Goal: Task Accomplishment & Management: Complete application form

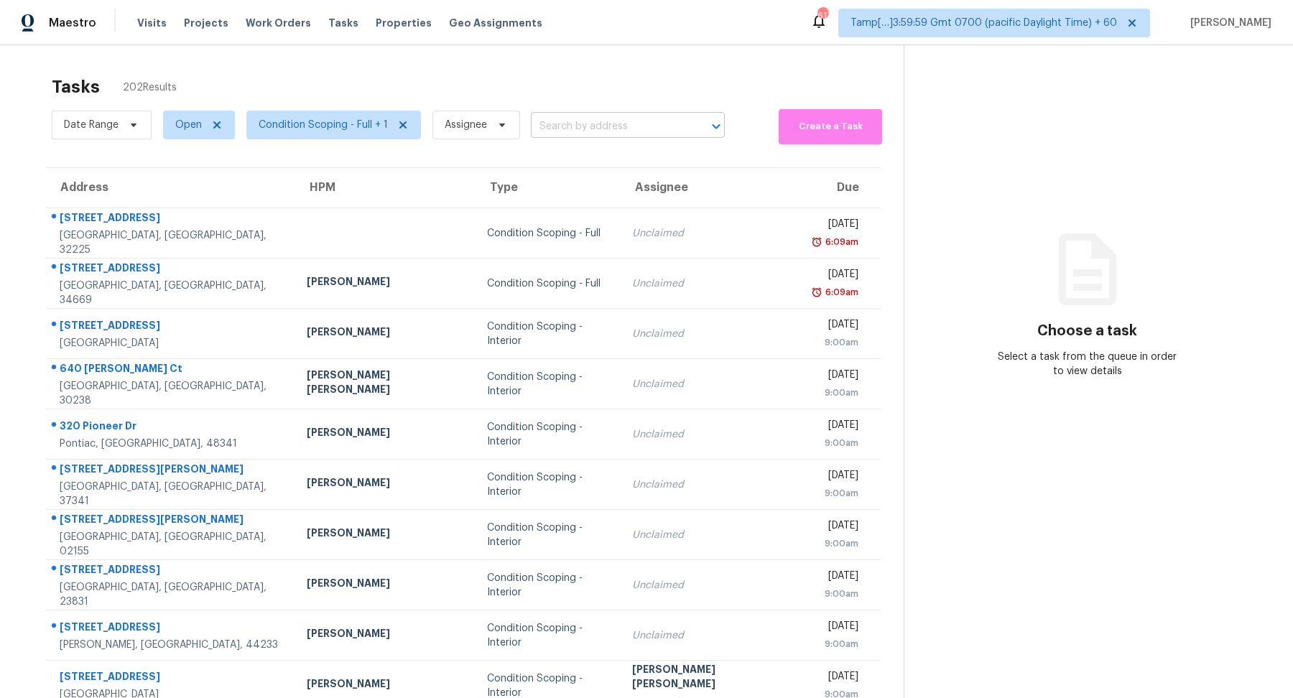
click at [569, 126] on input "text" at bounding box center [608, 127] width 154 height 22
click at [574, 81] on div "Tasks 202 Results" at bounding box center [478, 86] width 852 height 37
click at [297, 128] on span "Condition Scoping - Full + 1" at bounding box center [323, 125] width 129 height 14
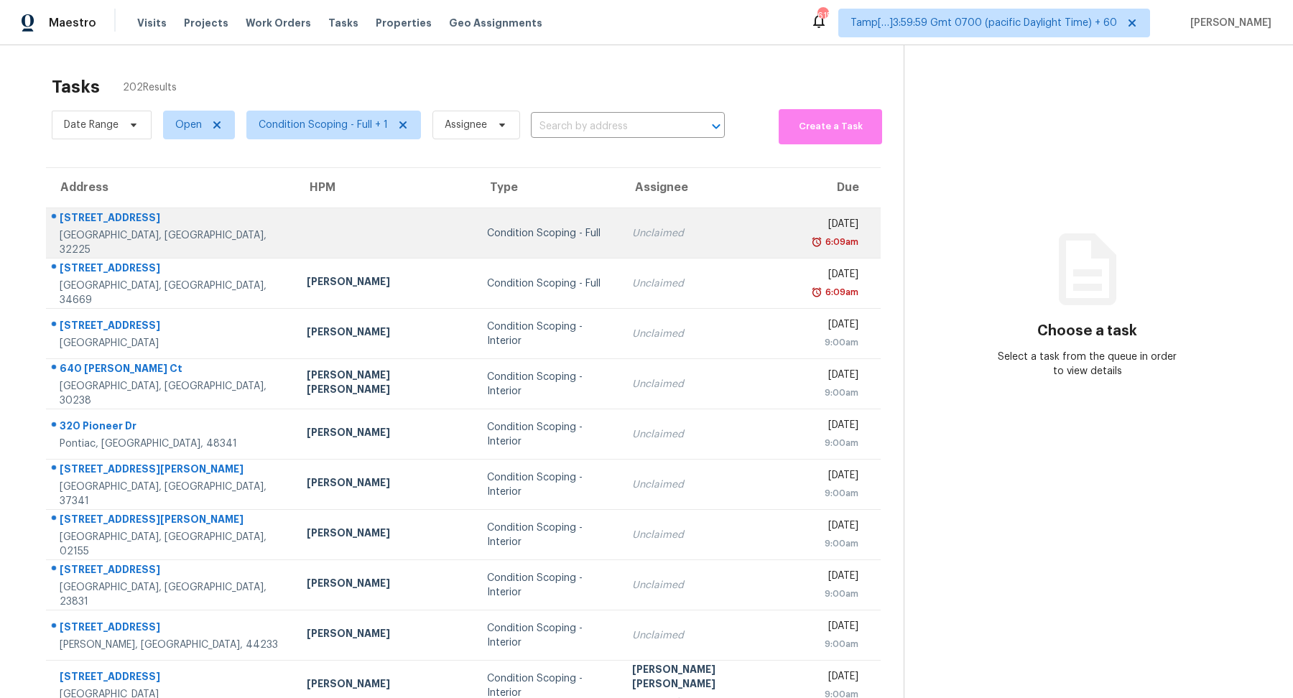
click at [621, 232] on td "Unclaimed" at bounding box center [711, 233] width 181 height 50
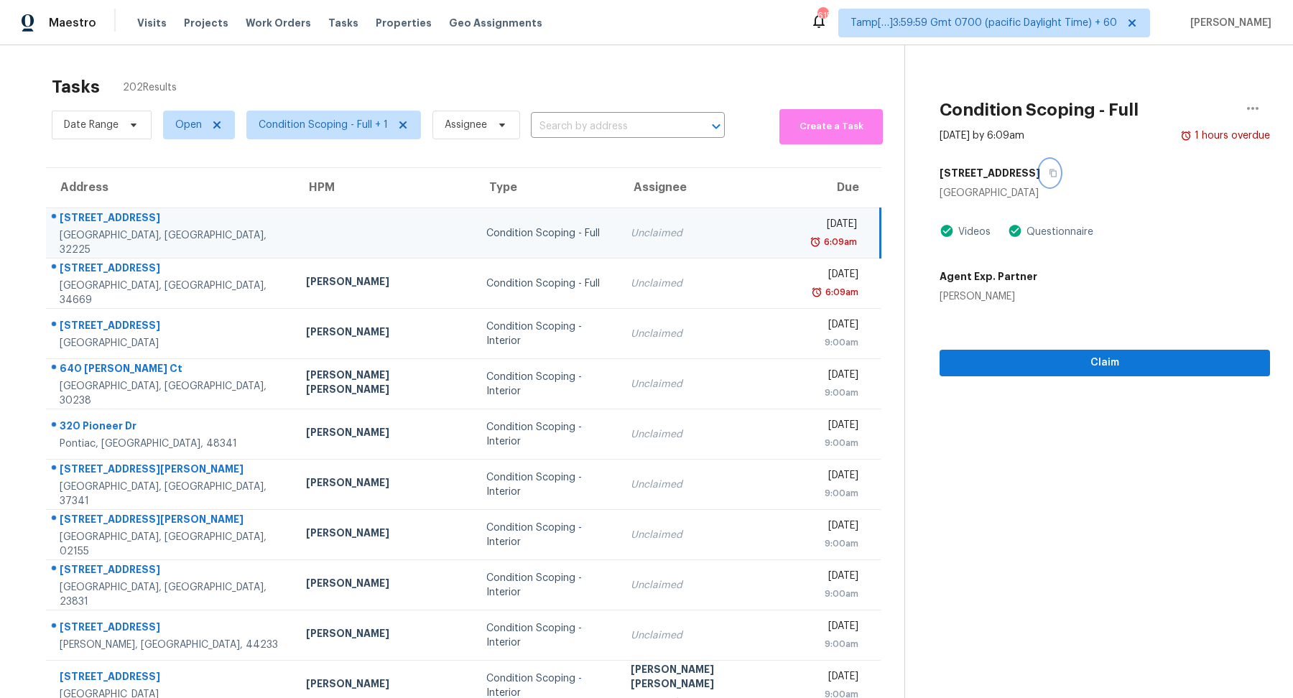
click at [1040, 174] on button "button" at bounding box center [1049, 173] width 19 height 26
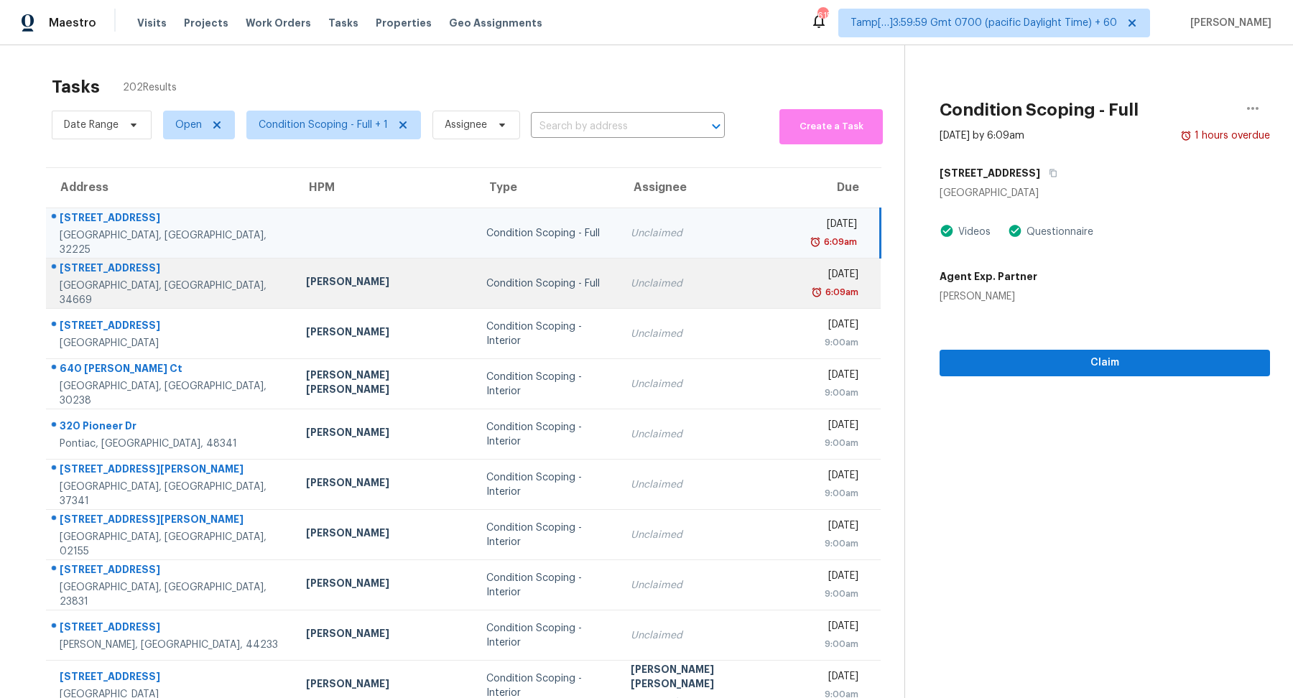
click at [475, 292] on td "Condition Scoping - Full" at bounding box center [547, 284] width 144 height 50
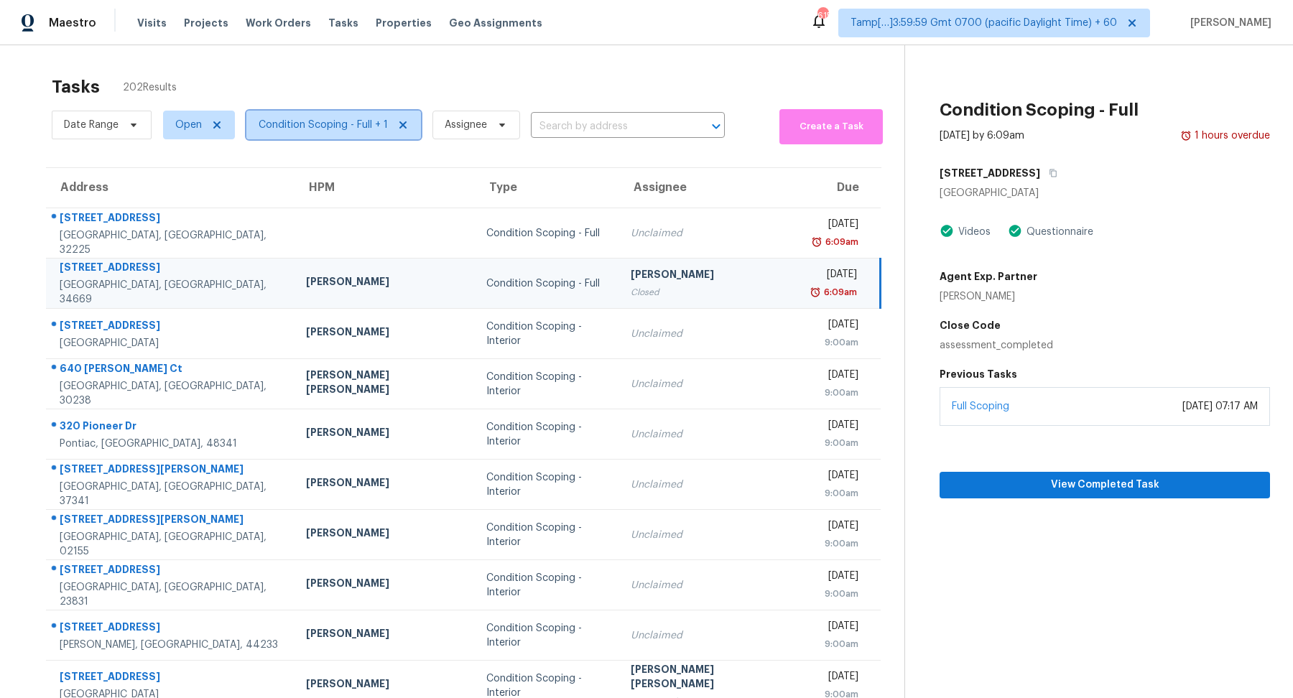
click at [320, 131] on span "Condition Scoping - Full + 1" at bounding box center [333, 125] width 175 height 29
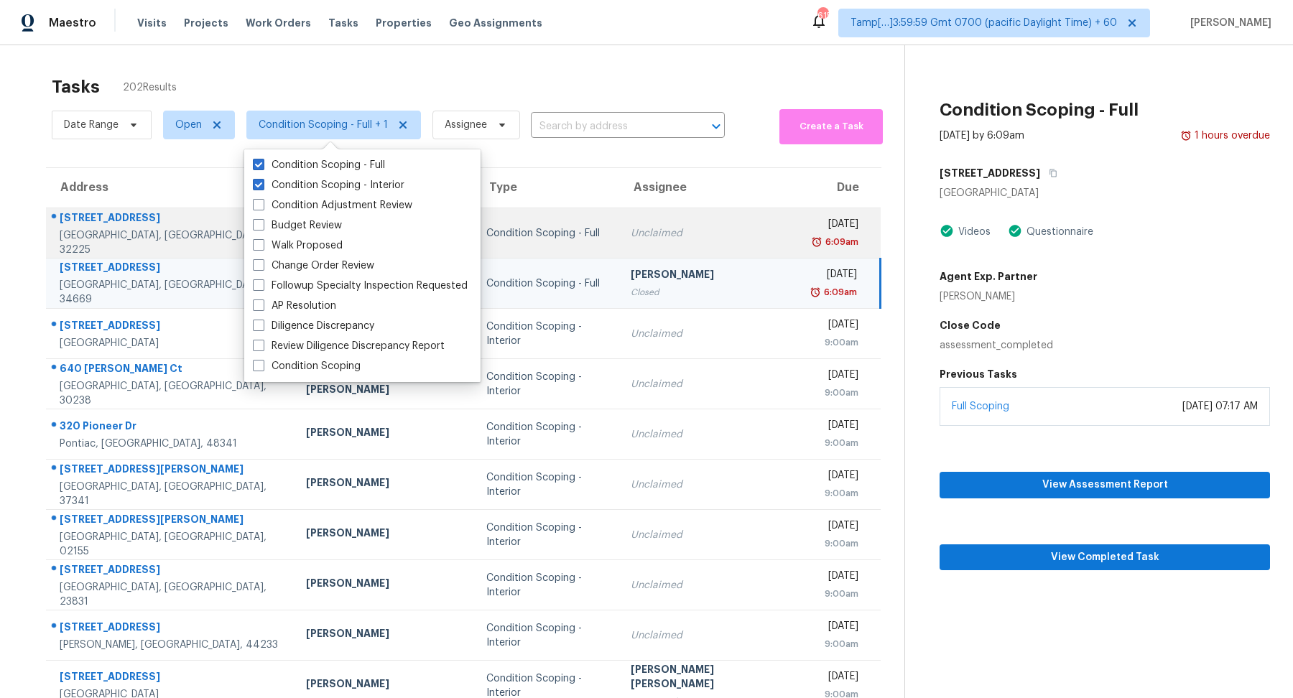
click at [657, 214] on td "Unclaimed" at bounding box center [709, 233] width 180 height 50
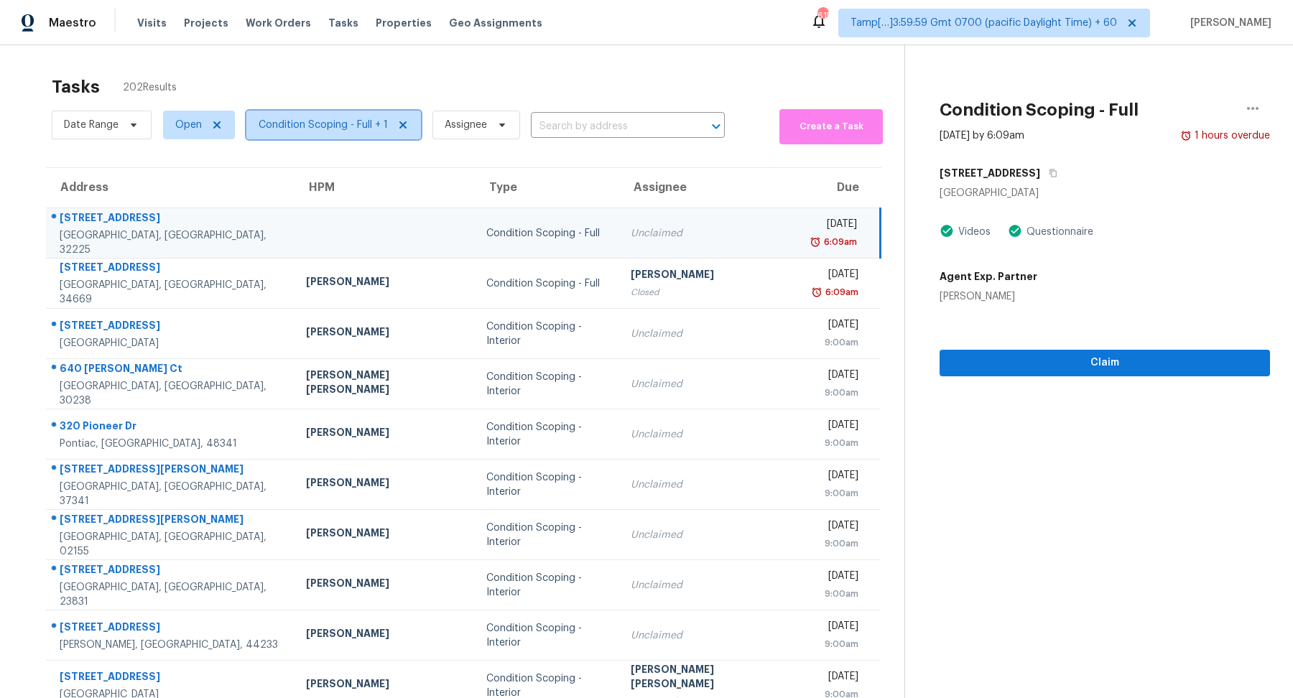
click at [348, 121] on span "Condition Scoping - Full + 1" at bounding box center [323, 125] width 129 height 14
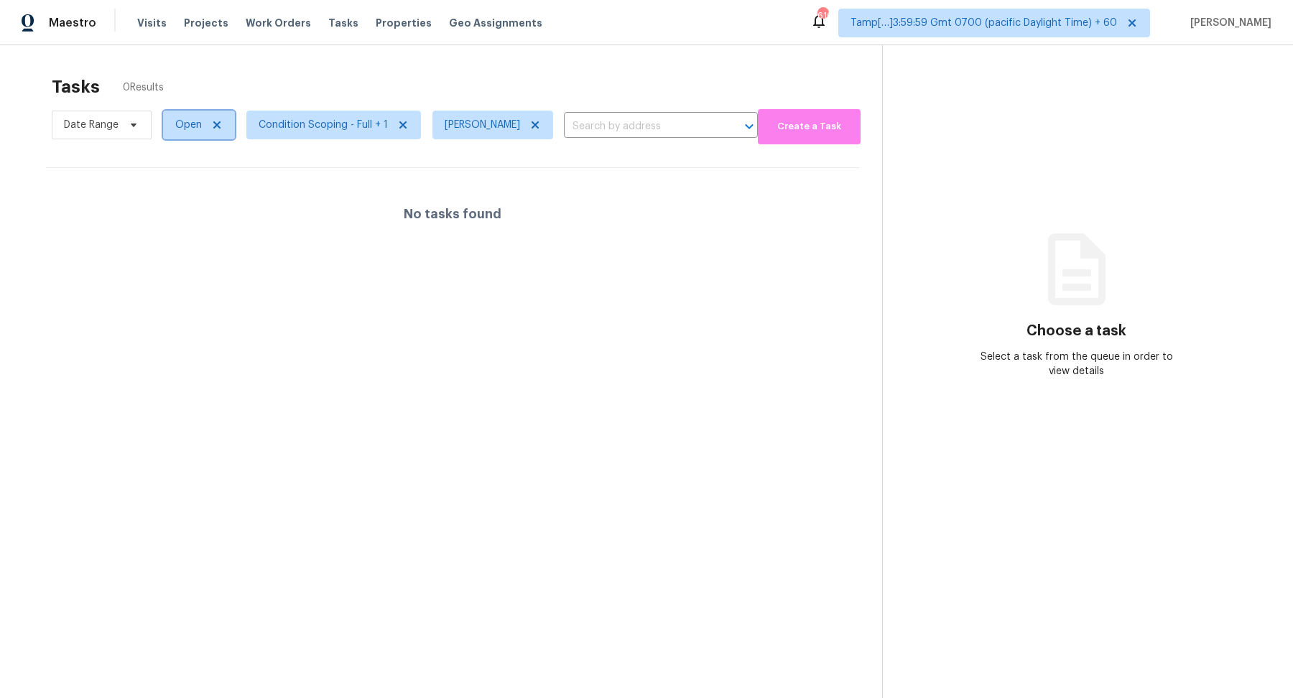
click at [193, 128] on span "Open" at bounding box center [188, 125] width 27 height 14
click at [201, 209] on label "Blocked" at bounding box center [199, 205] width 57 height 14
click at [180, 208] on input "Blocked" at bounding box center [175, 202] width 9 height 9
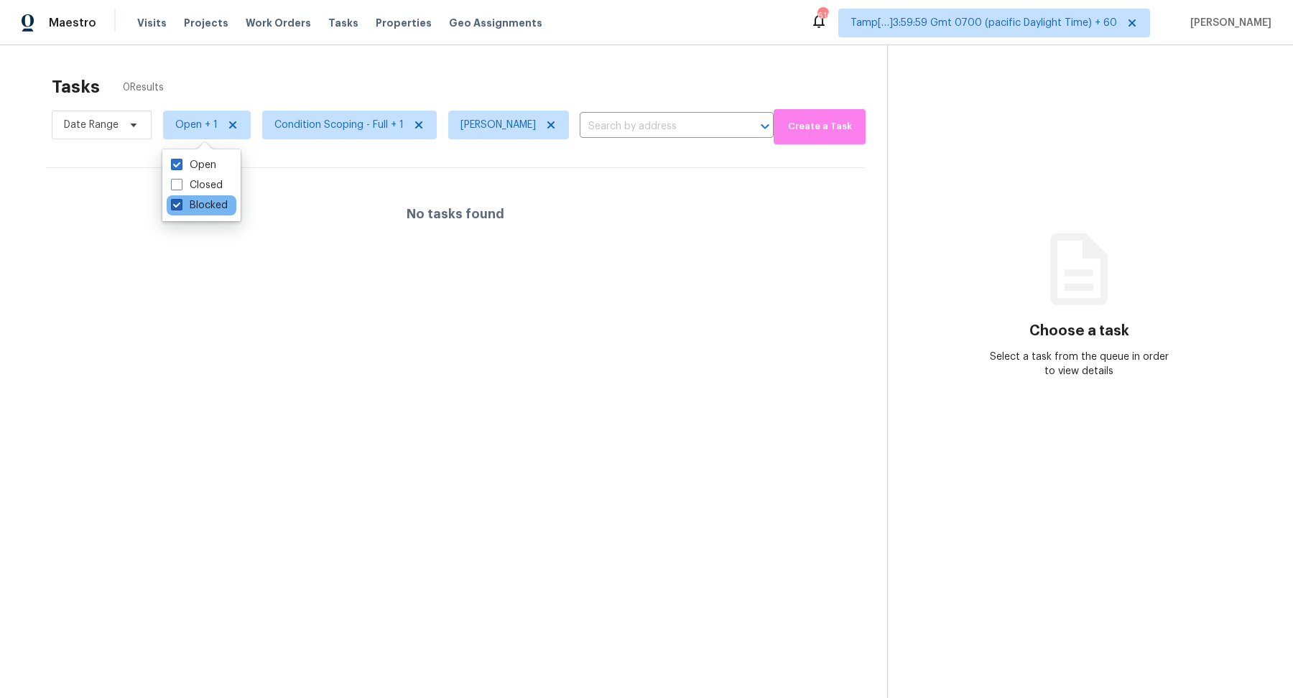
click at [222, 211] on label "Blocked" at bounding box center [199, 205] width 57 height 14
click at [180, 208] on input "Blocked" at bounding box center [175, 202] width 9 height 9
click at [222, 211] on label "Blocked" at bounding box center [199, 205] width 57 height 14
click at [180, 208] on input "Blocked" at bounding box center [175, 202] width 9 height 9
checkbox input "true"
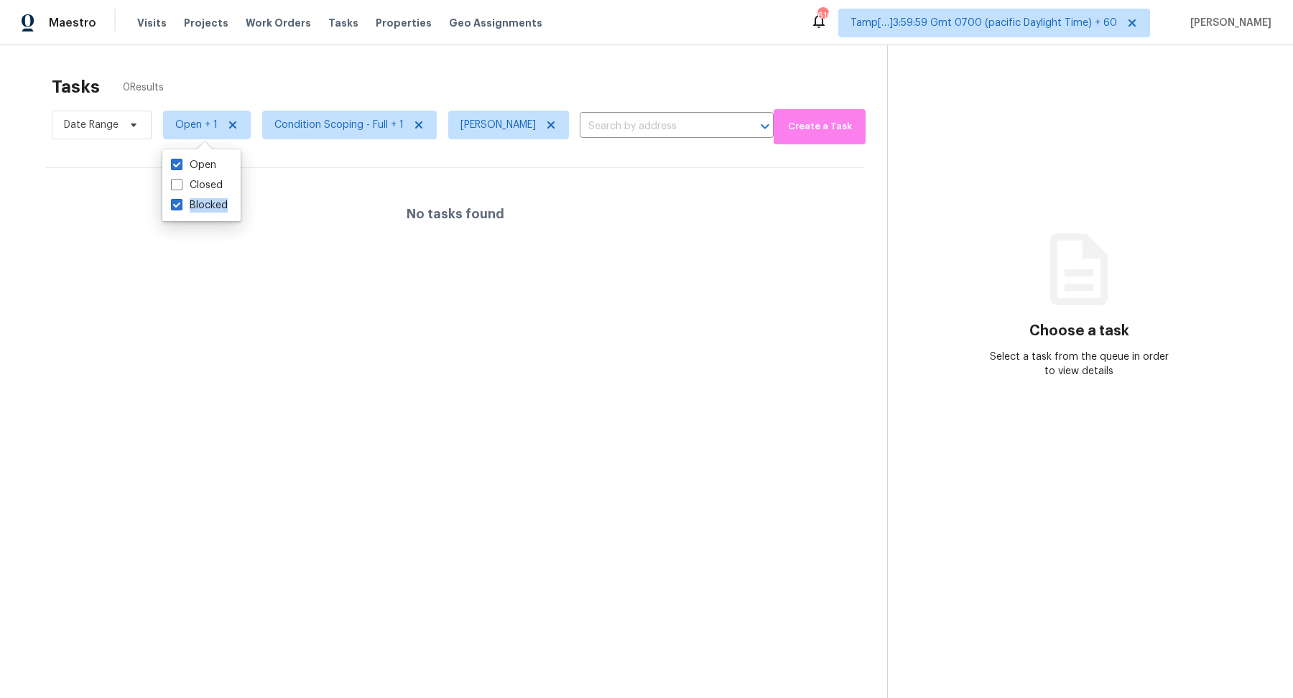
click at [429, 207] on h4 "No tasks found" at bounding box center [456, 214] width 98 height 14
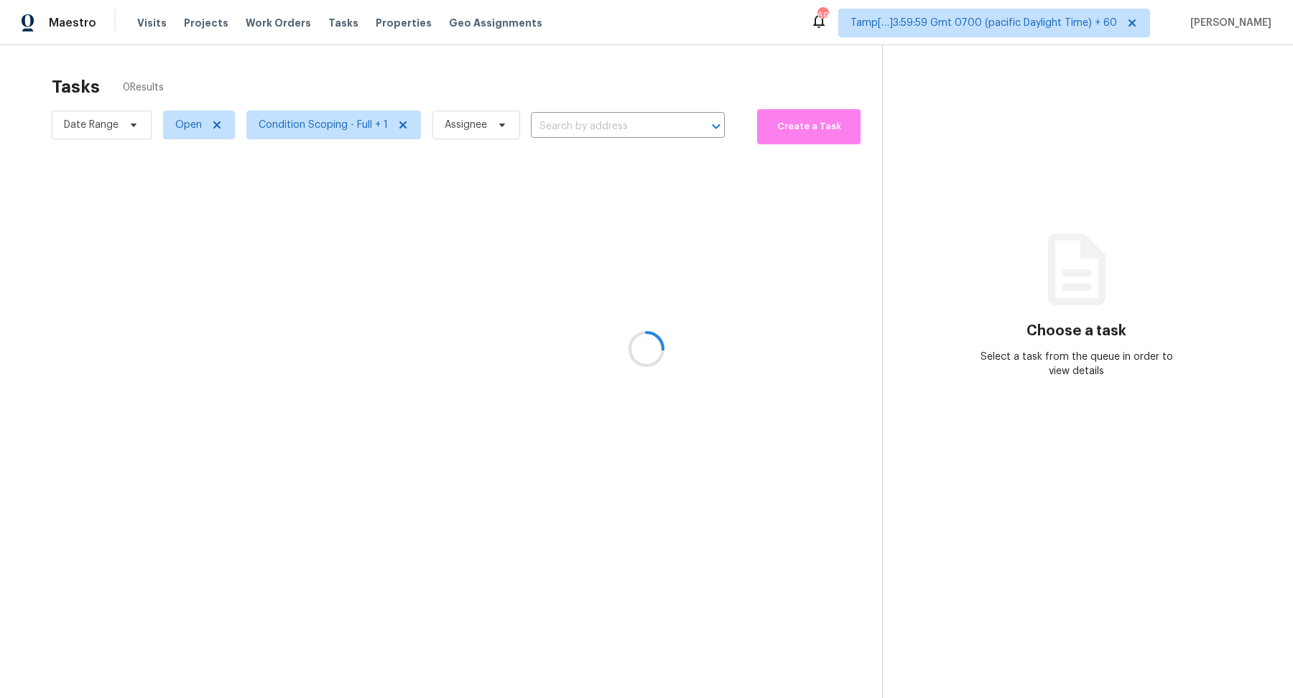
click at [361, 85] on div at bounding box center [646, 349] width 1293 height 698
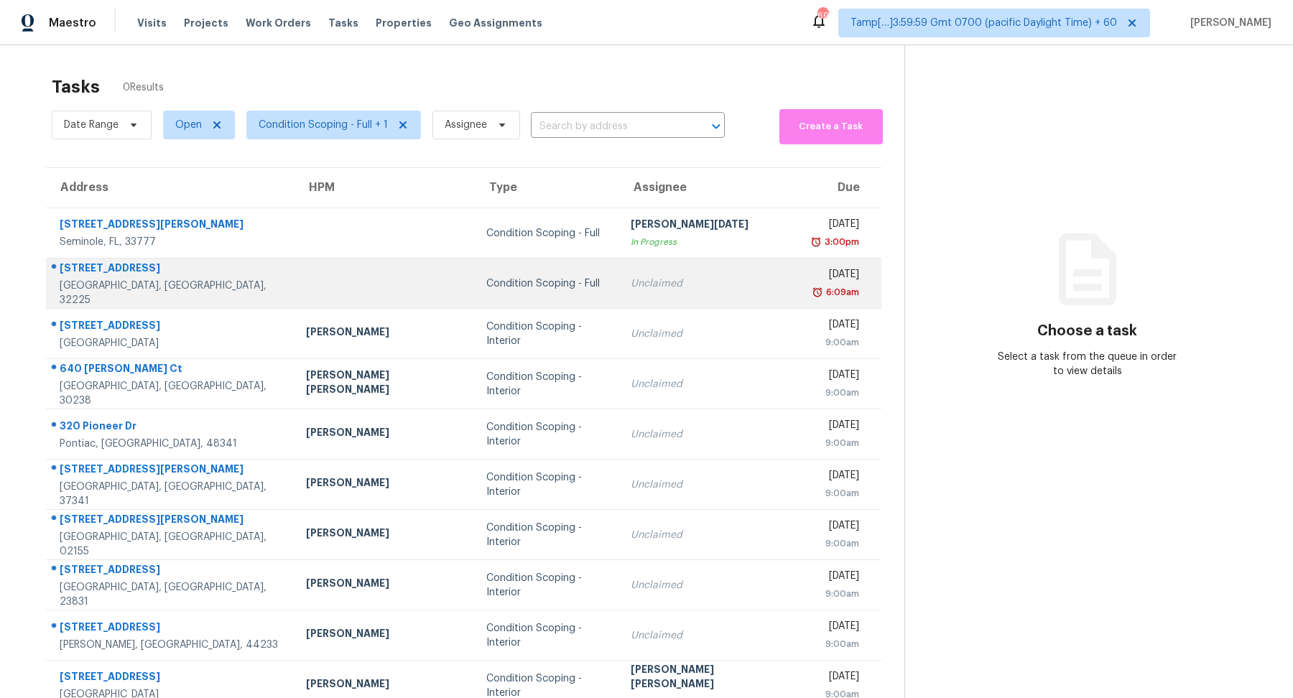
click at [486, 278] on div "Condition Scoping - Full" at bounding box center [546, 284] width 121 height 14
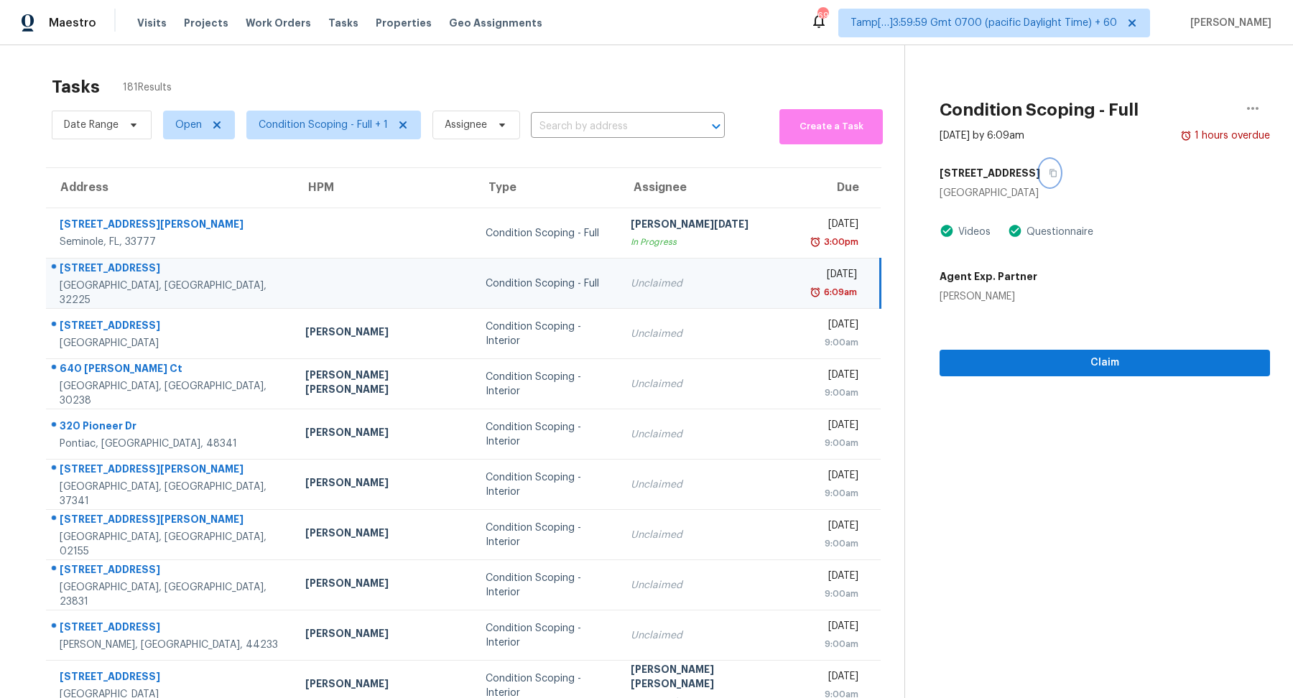
click at [1040, 174] on button "button" at bounding box center [1049, 173] width 19 height 26
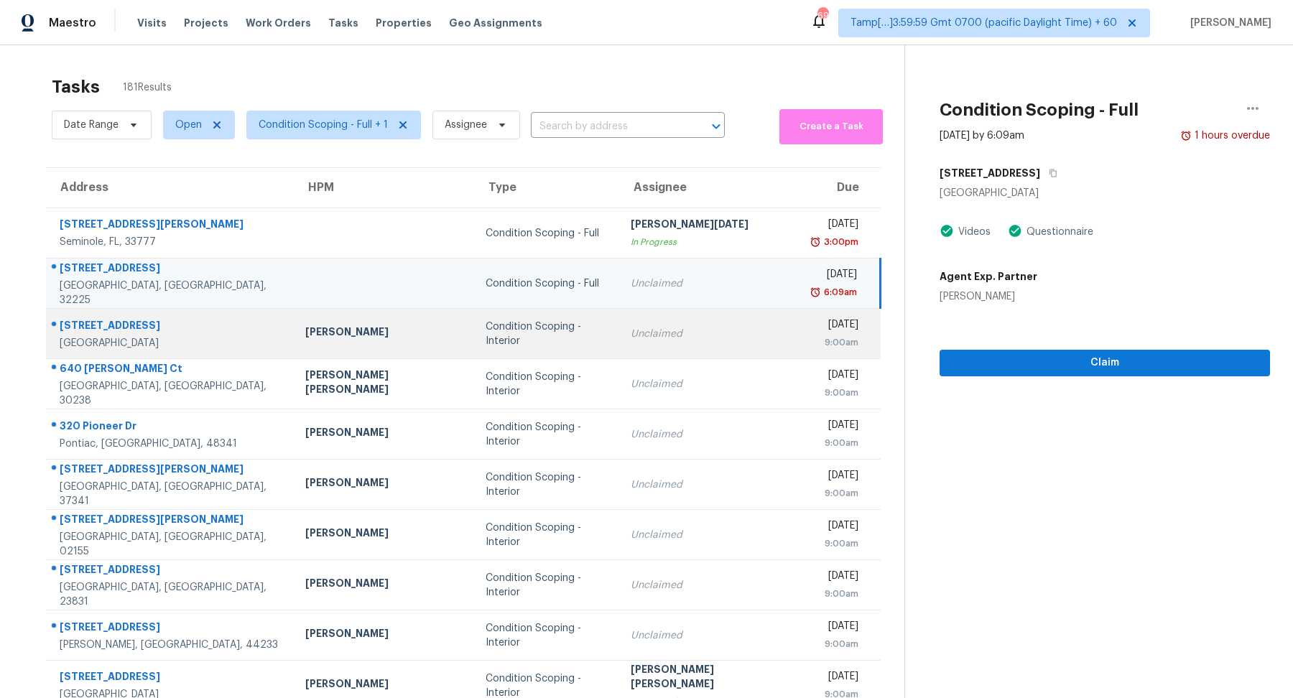
click at [662, 324] on td "Unclaimed" at bounding box center [709, 334] width 180 height 50
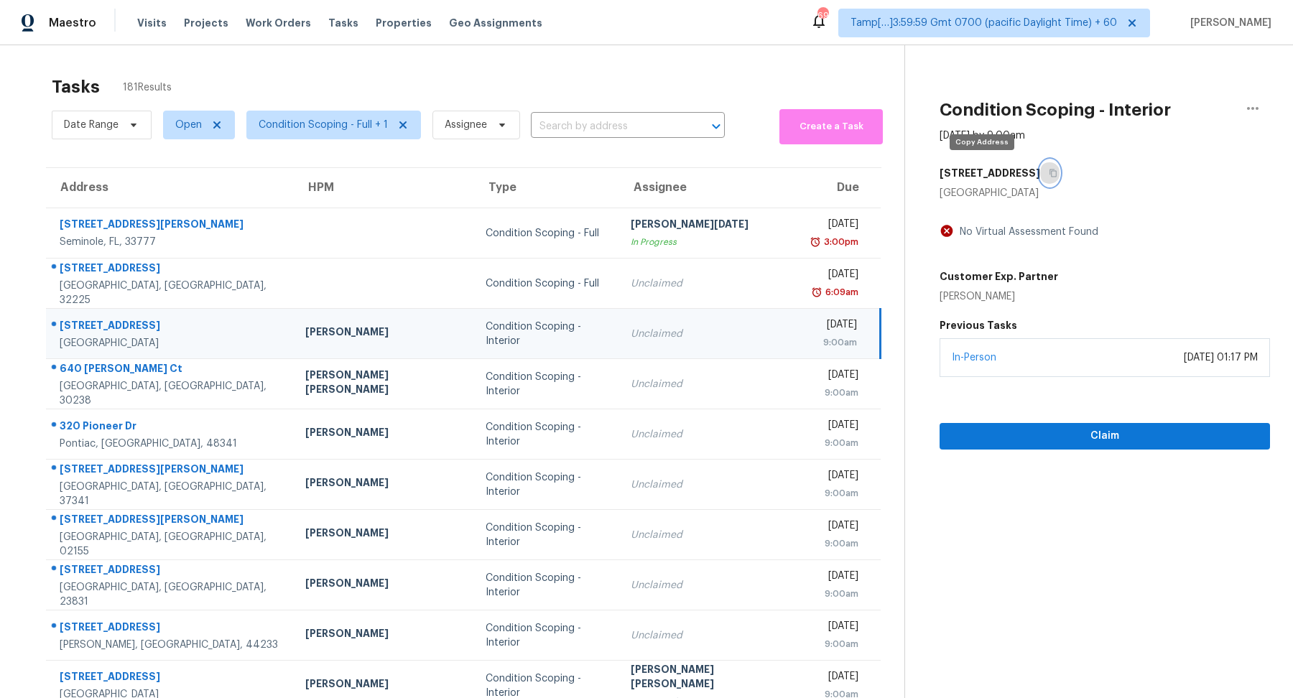
click at [1050, 176] on icon "button" at bounding box center [1053, 174] width 7 height 8
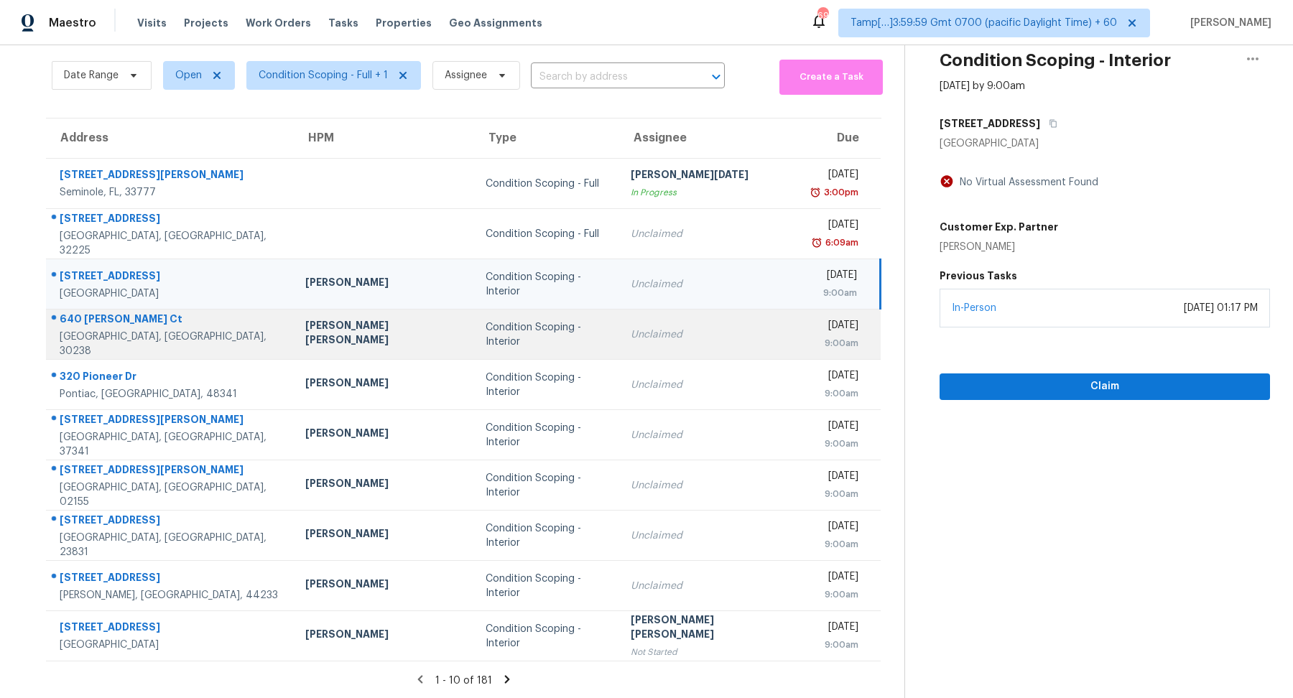
click at [526, 348] on td "Condition Scoping - Interior" at bounding box center [546, 335] width 144 height 50
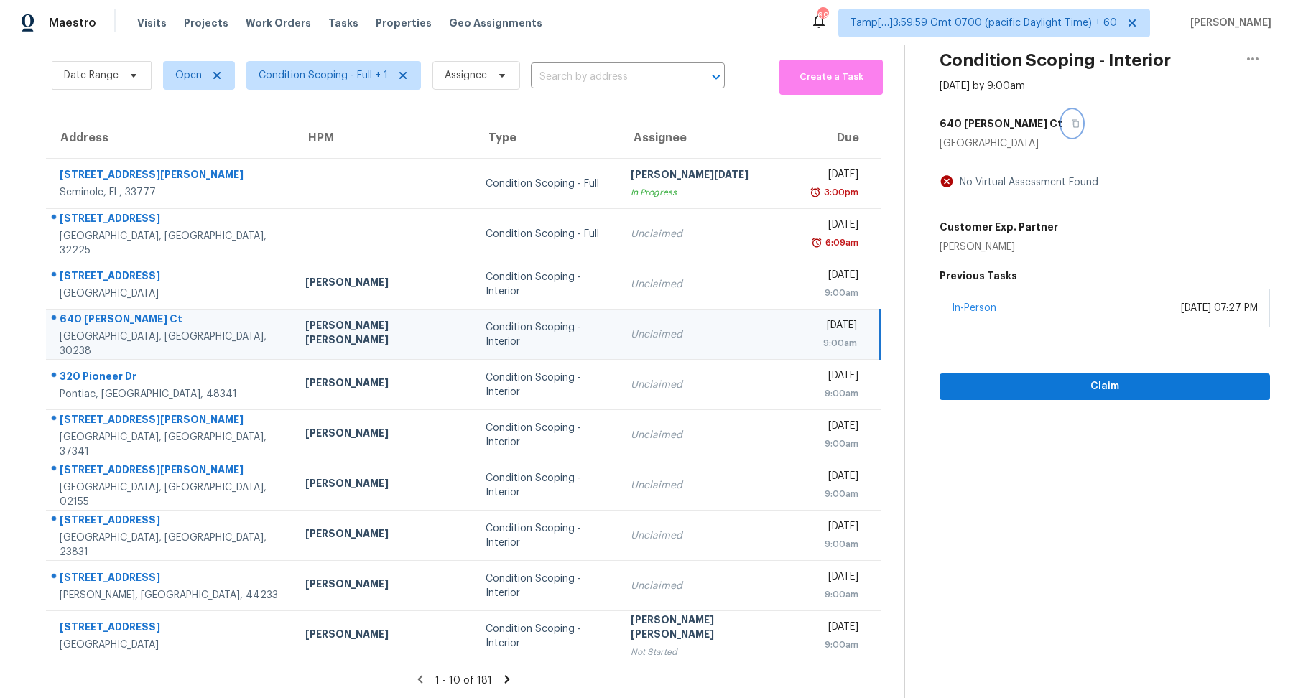
click at [1063, 132] on button "button" at bounding box center [1072, 124] width 19 height 26
click at [959, 374] on button "Claim" at bounding box center [1105, 387] width 331 height 27
click at [959, 374] on button "Start Assessment" at bounding box center [1105, 387] width 331 height 27
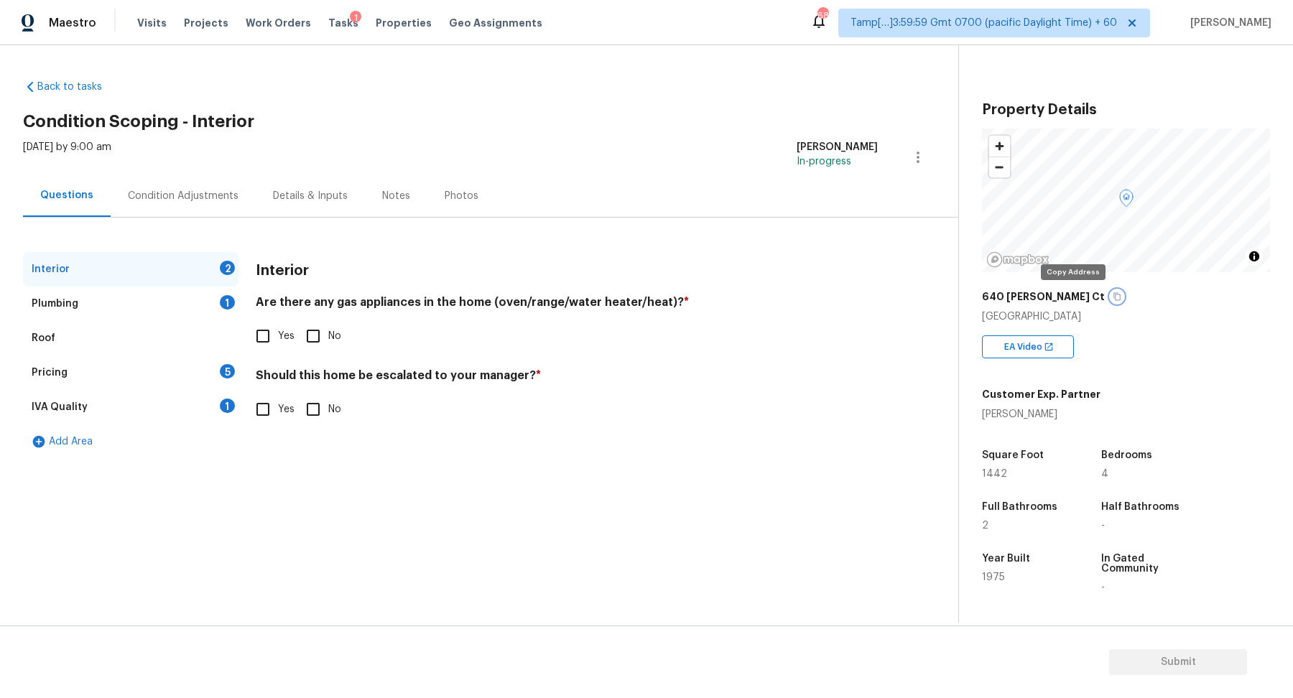
click at [1113, 297] on icon "button" at bounding box center [1117, 296] width 9 height 9
click at [260, 349] on input "Yes" at bounding box center [263, 336] width 30 height 30
checkbox input "true"
click at [286, 408] on span "Yes" at bounding box center [286, 409] width 17 height 15
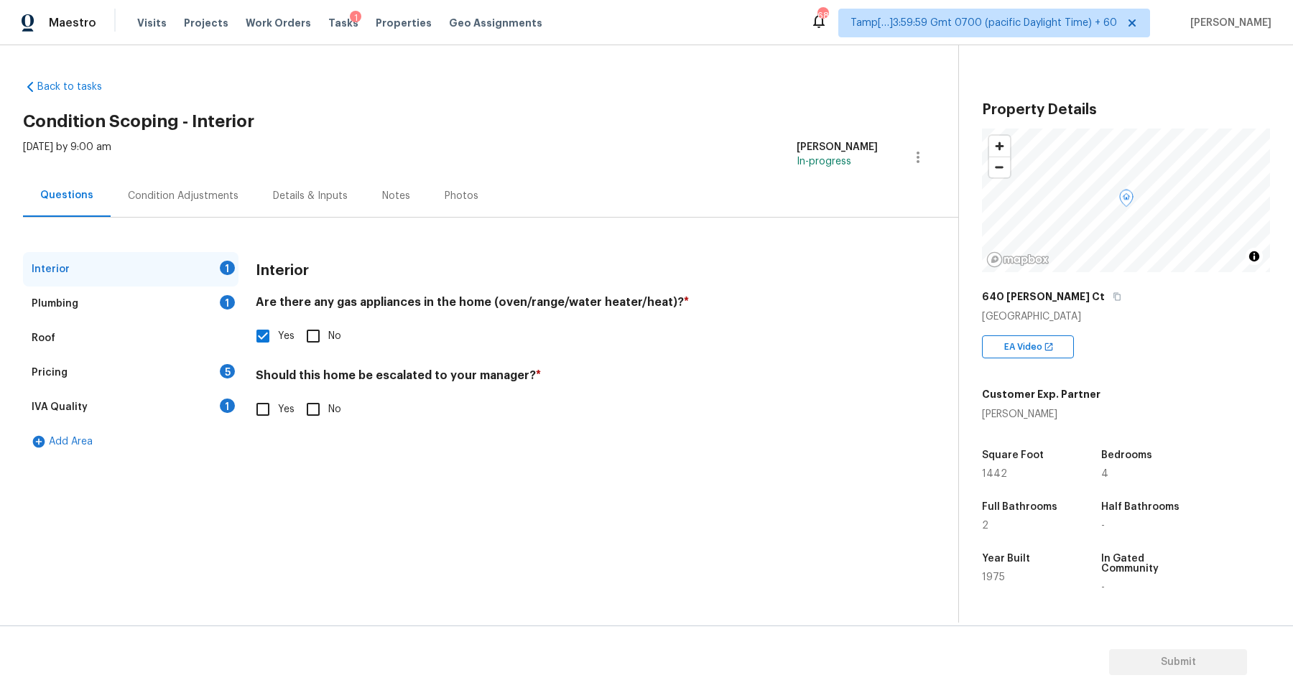
click at [278, 408] on input "Yes" at bounding box center [263, 409] width 30 height 30
checkbox input "true"
click at [269, 508] on button "button" at bounding box center [274, 523] width 34 height 56
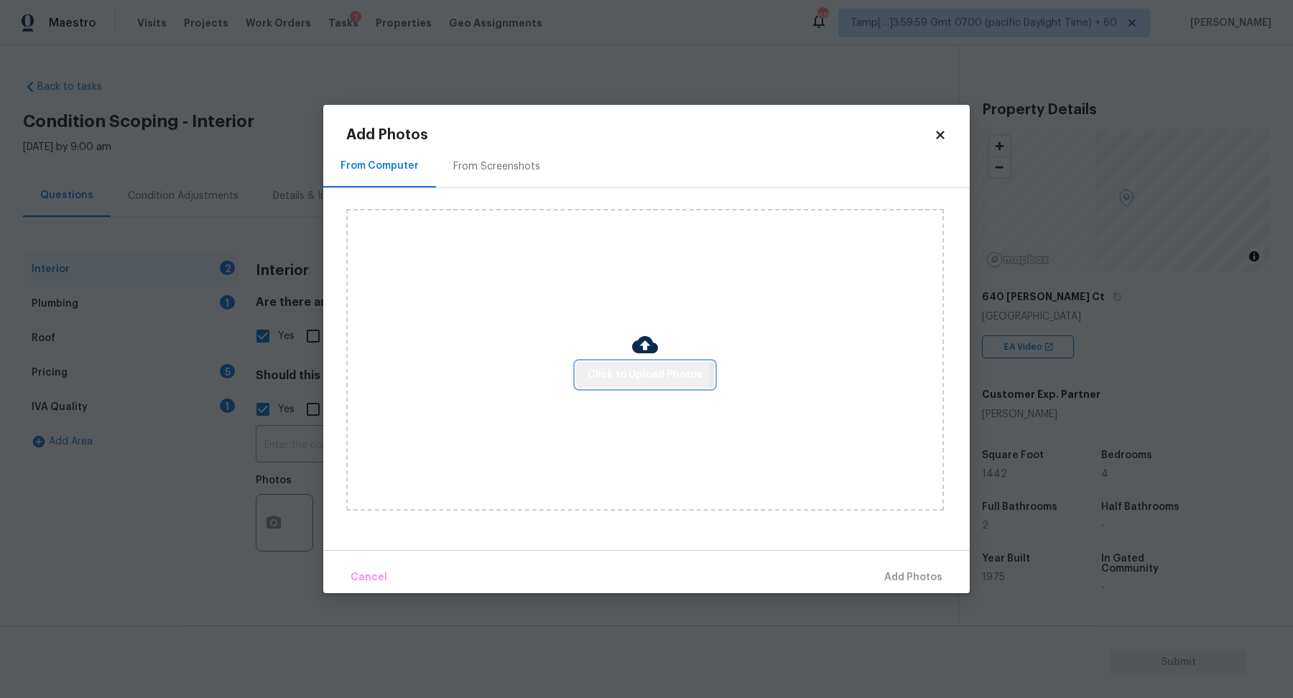
click at [634, 377] on span "Click to Upload Photos" at bounding box center [645, 375] width 115 height 18
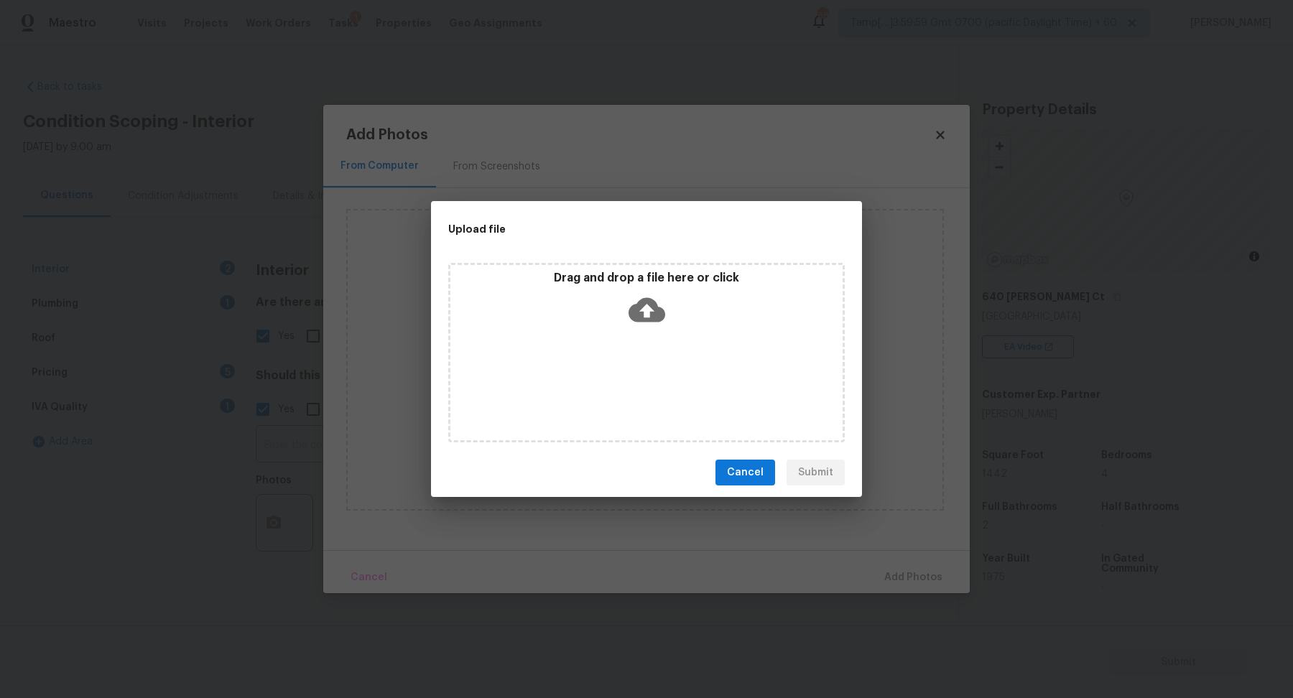
click at [691, 305] on div "Drag and drop a file here or click" at bounding box center [647, 302] width 392 height 62
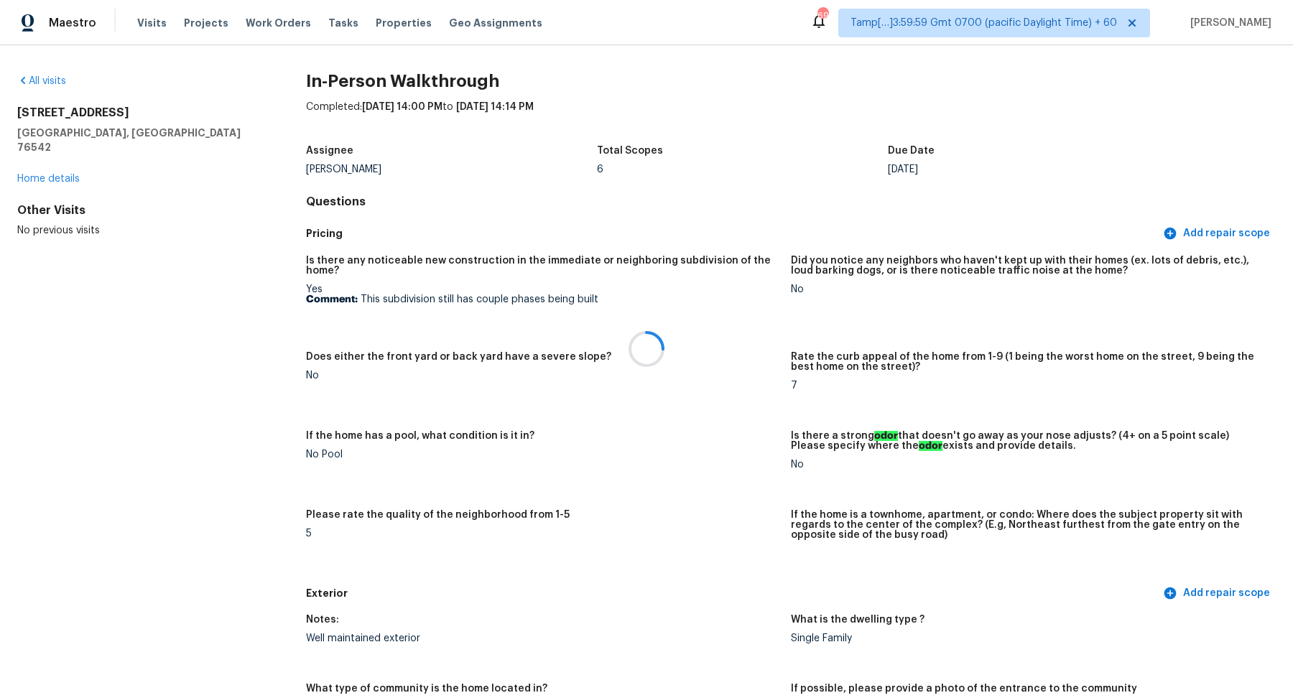
click at [42, 78] on div at bounding box center [646, 349] width 1293 height 698
click at [54, 80] on link "All visits" at bounding box center [41, 81] width 49 height 10
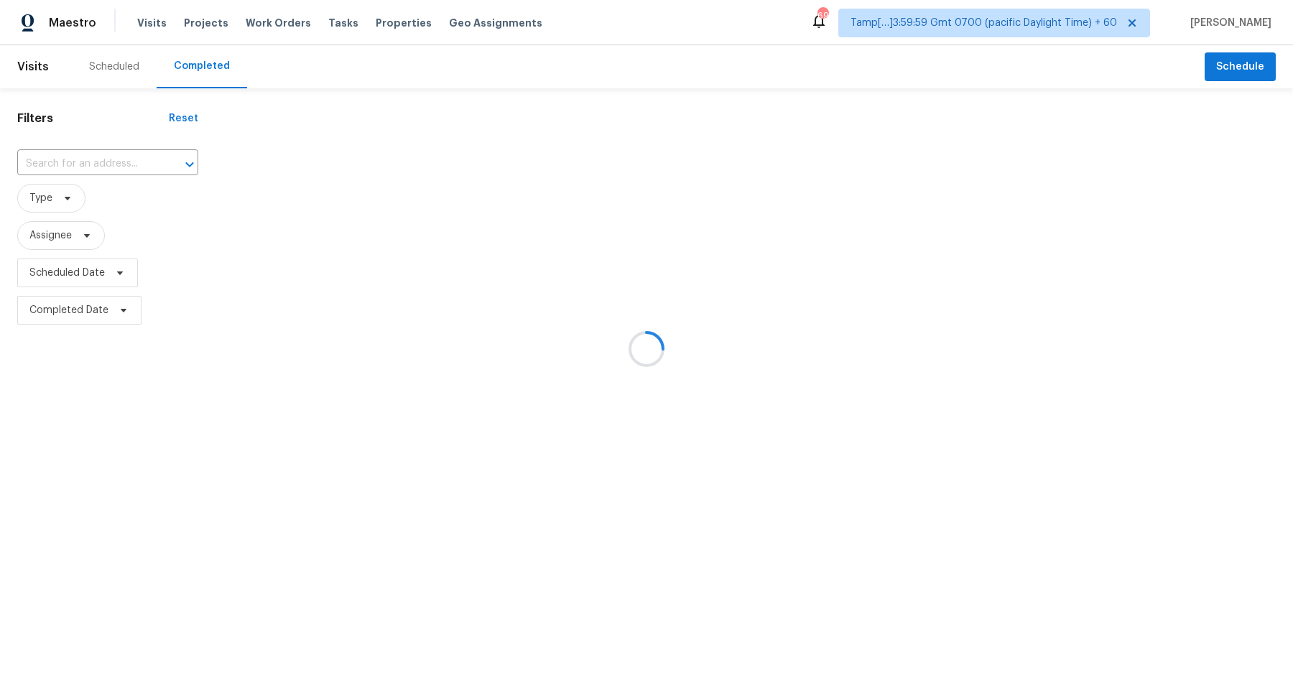
click at [82, 156] on div at bounding box center [646, 349] width 1293 height 698
click at [112, 157] on div at bounding box center [646, 349] width 1293 height 698
click at [113, 162] on div at bounding box center [646, 349] width 1293 height 698
click at [102, 161] on div at bounding box center [646, 349] width 1293 height 698
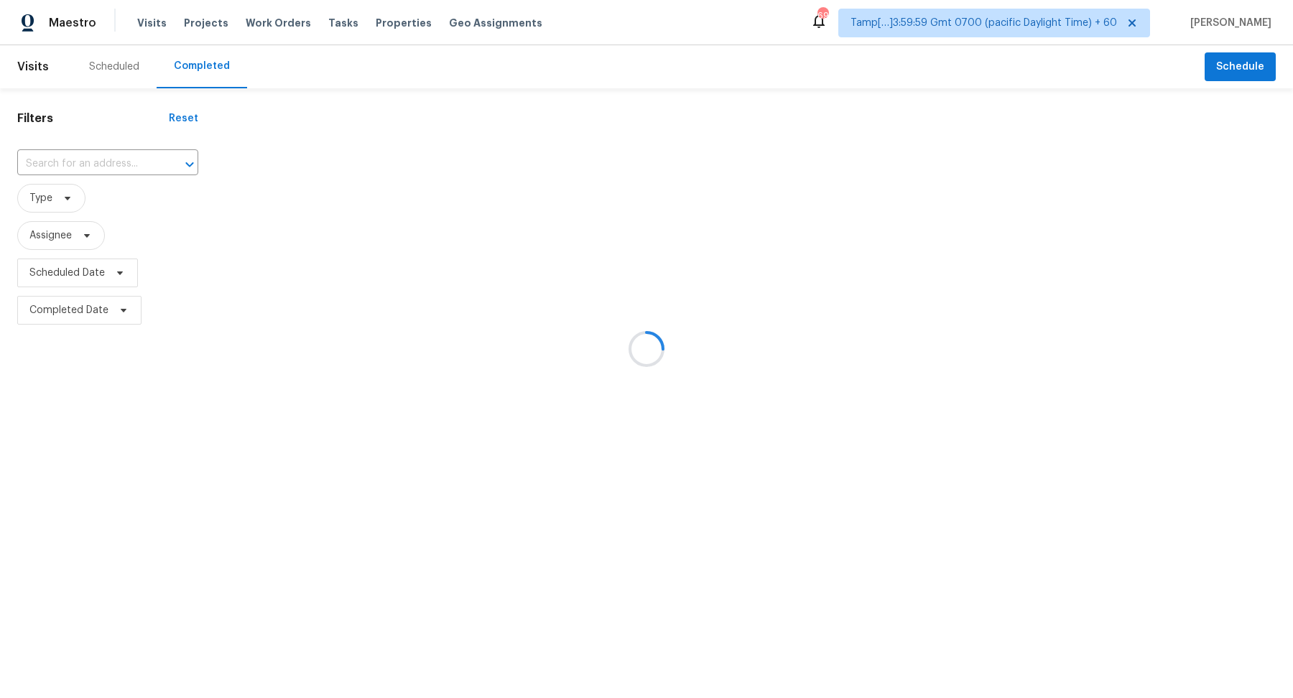
click at [92, 154] on div at bounding box center [646, 349] width 1293 height 698
click at [111, 167] on div at bounding box center [646, 349] width 1293 height 698
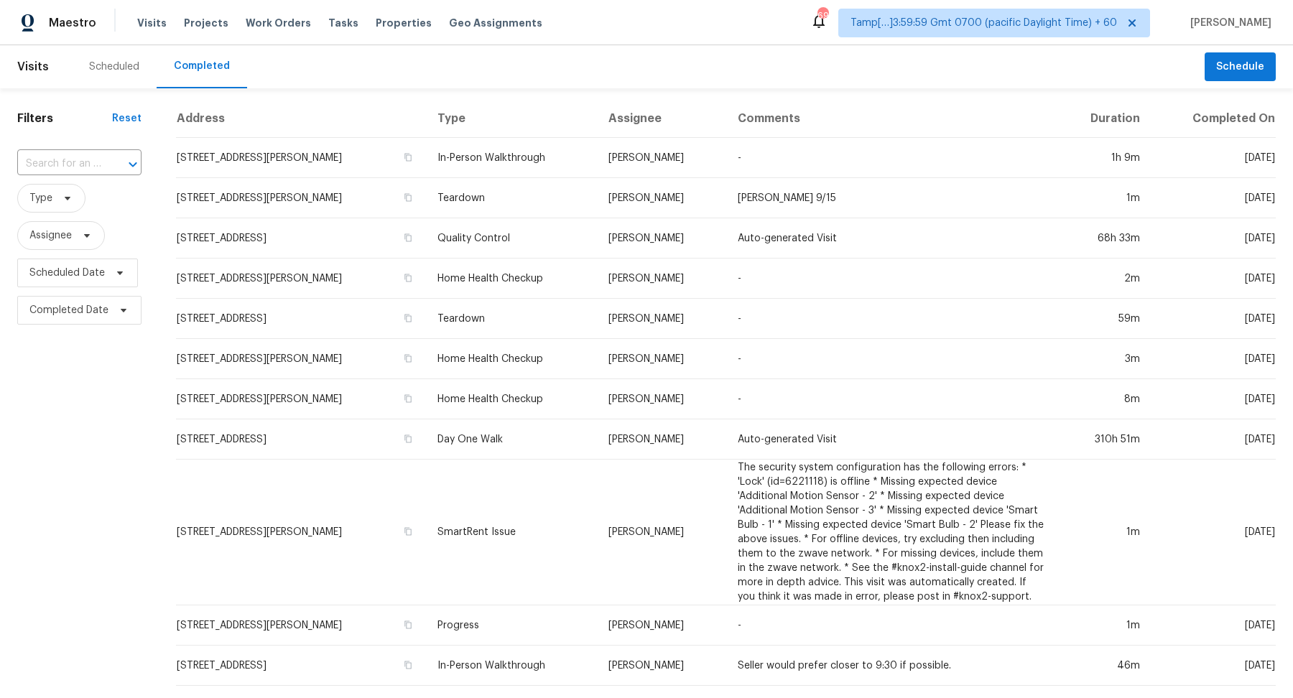
click at [111, 167] on div at bounding box center [122, 164] width 37 height 20
click at [89, 165] on input "v" at bounding box center [59, 164] width 84 height 22
paste input "321 King St, Houston, TX 77022"
type input "321 King St, Houston, TX 77022"
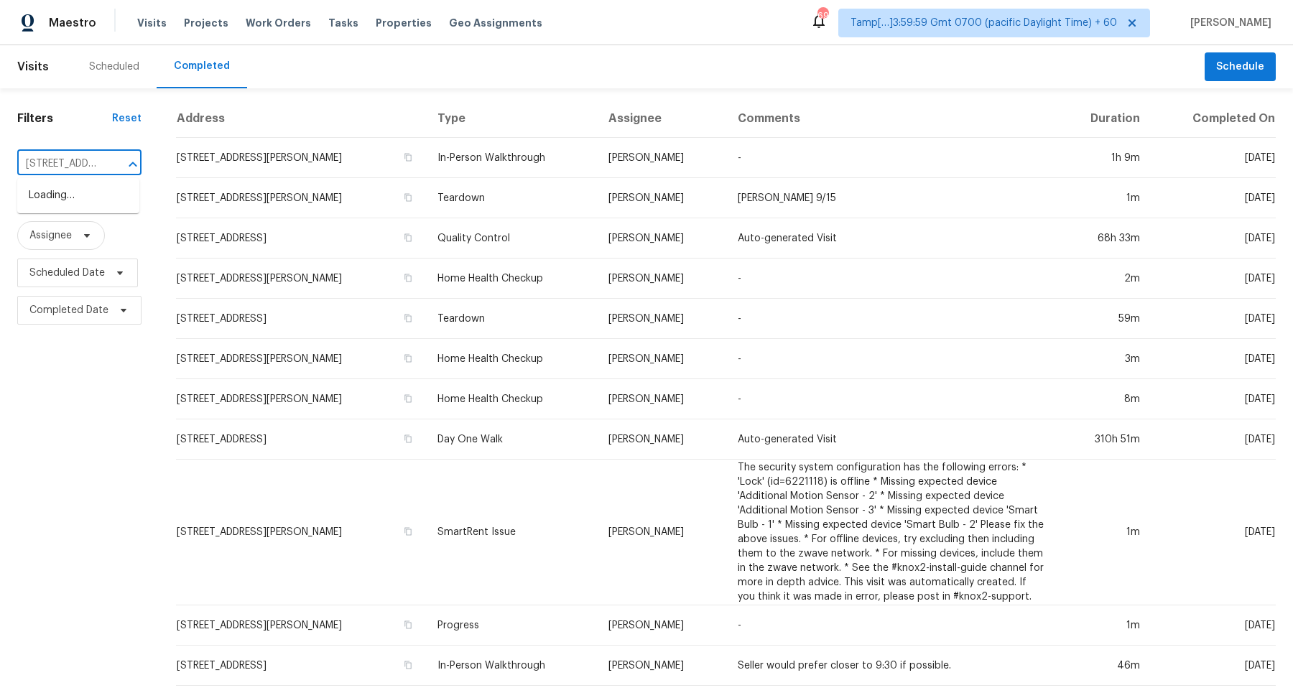
scroll to position [0, 73]
click at [88, 188] on li "321 King St, Houston, TX 77022" at bounding box center [78, 196] width 122 height 24
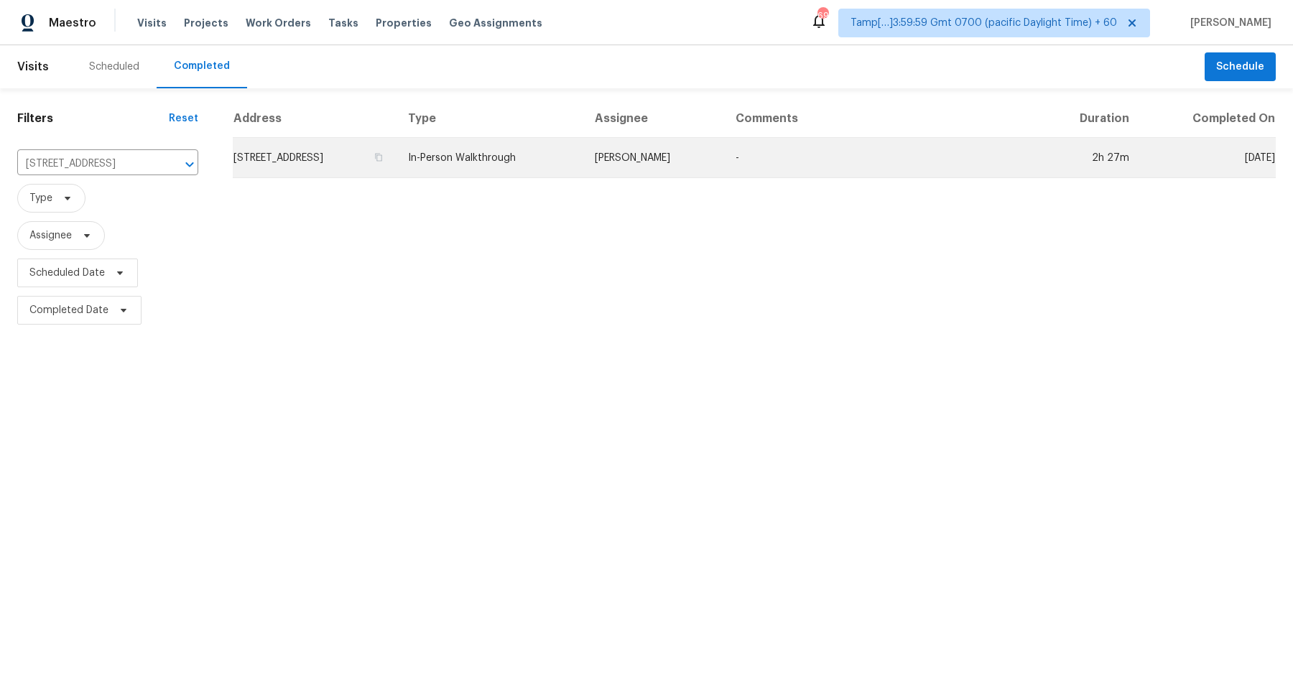
click at [309, 167] on td "321 King St, Houston, TX 77022" at bounding box center [315, 158] width 164 height 40
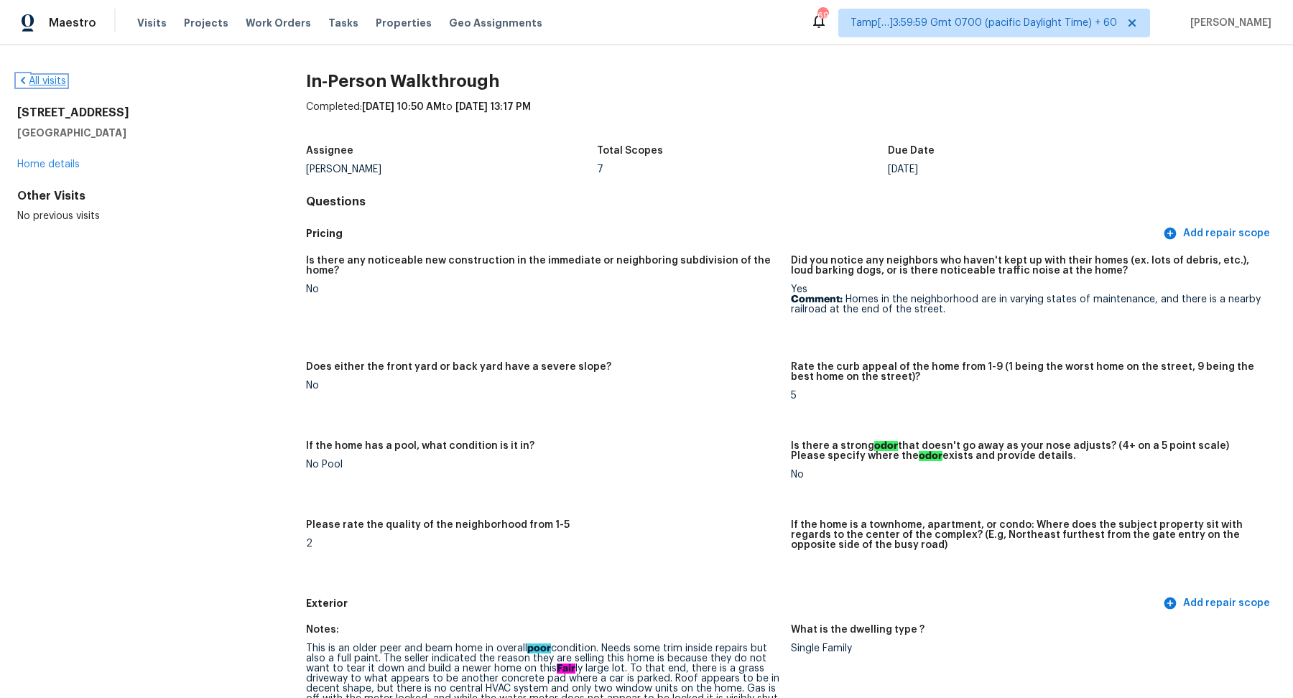
click at [52, 83] on link "All visits" at bounding box center [41, 81] width 49 height 10
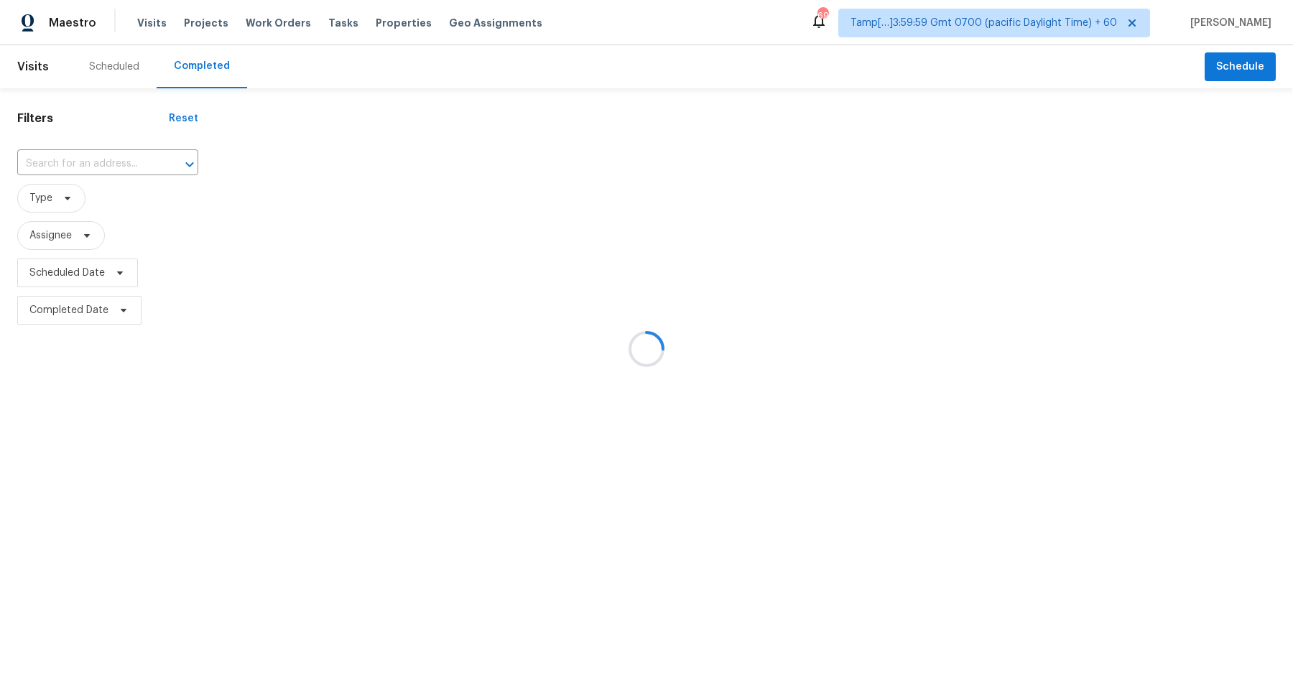
click at [50, 148] on div at bounding box center [646, 349] width 1293 height 698
click at [90, 148] on div at bounding box center [646, 349] width 1293 height 698
click at [98, 154] on div at bounding box center [646, 349] width 1293 height 698
click at [105, 157] on div at bounding box center [646, 349] width 1293 height 698
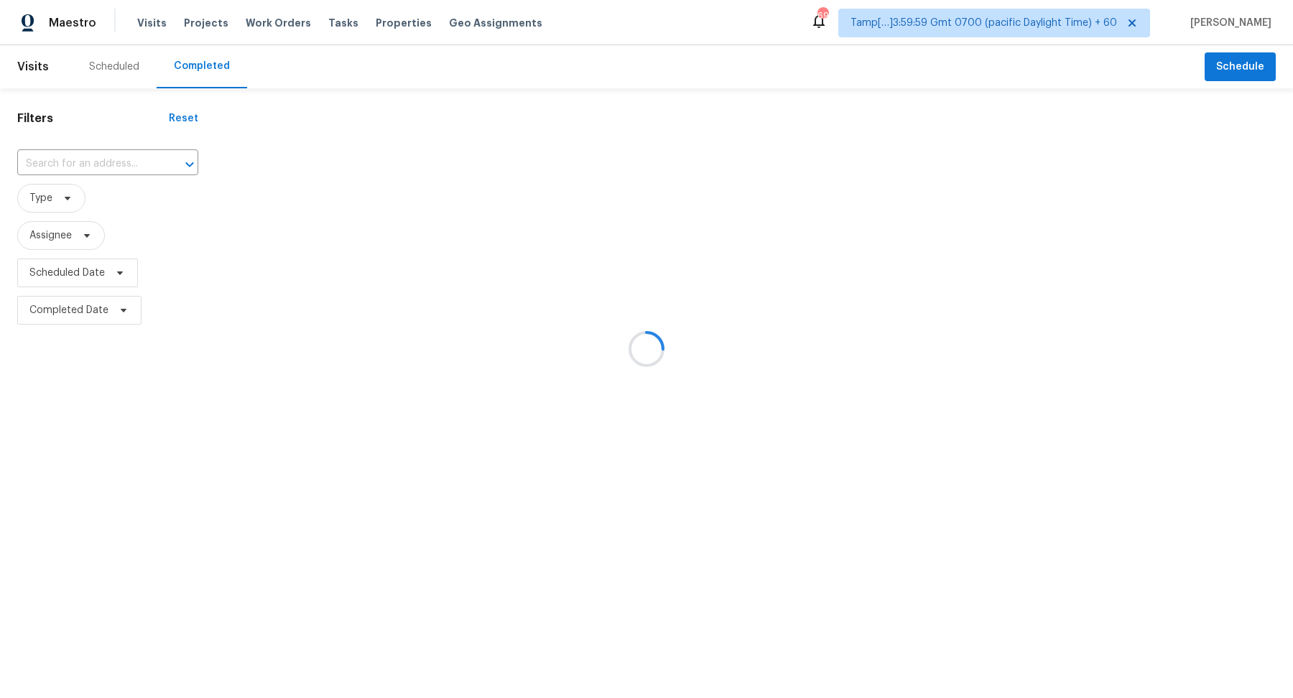
click at [106, 162] on div at bounding box center [646, 349] width 1293 height 698
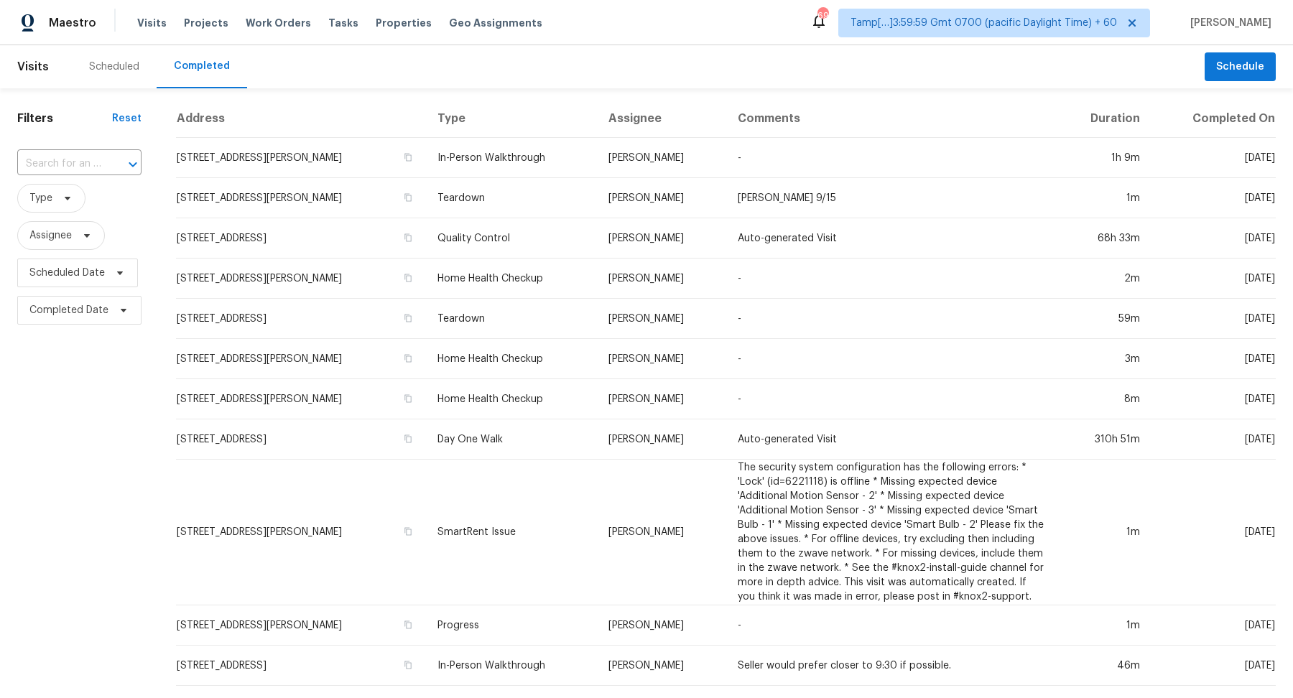
click at [106, 162] on div at bounding box center [122, 164] width 37 height 20
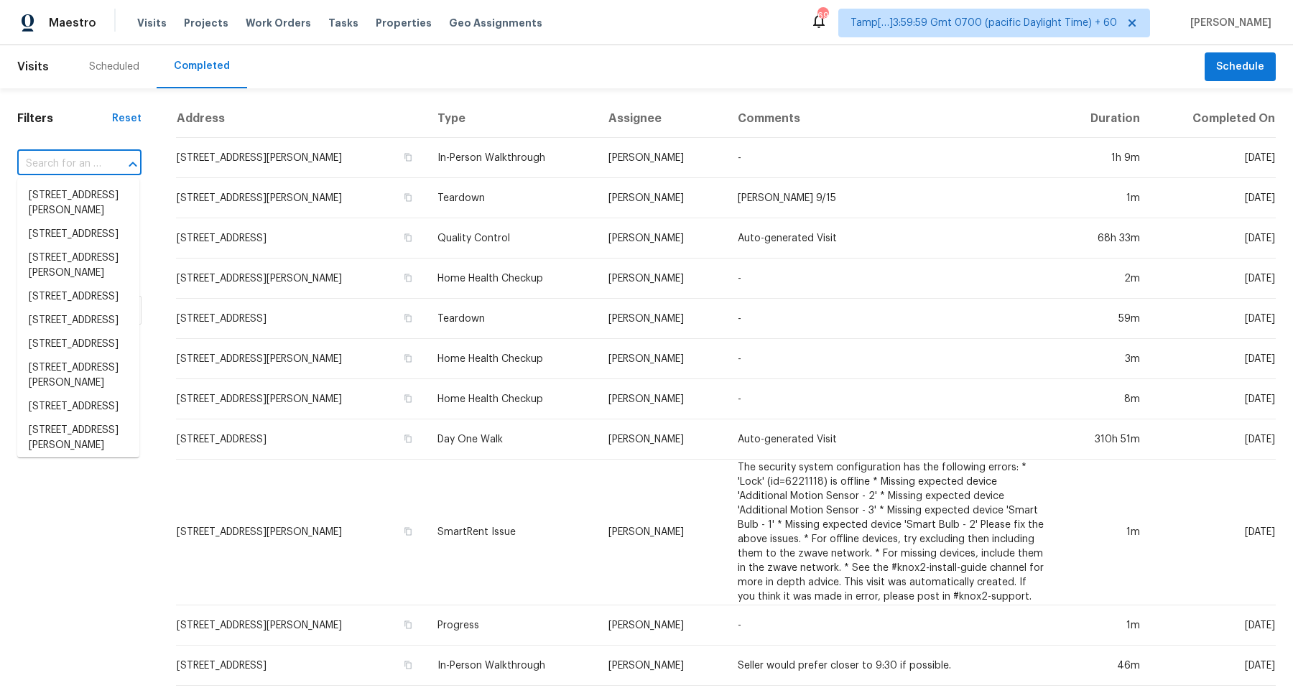
paste input "640 Bramble Ct, Jonesboro, GA 30238"
type input "640 Bramble Ct, Jonesboro, GA 30238"
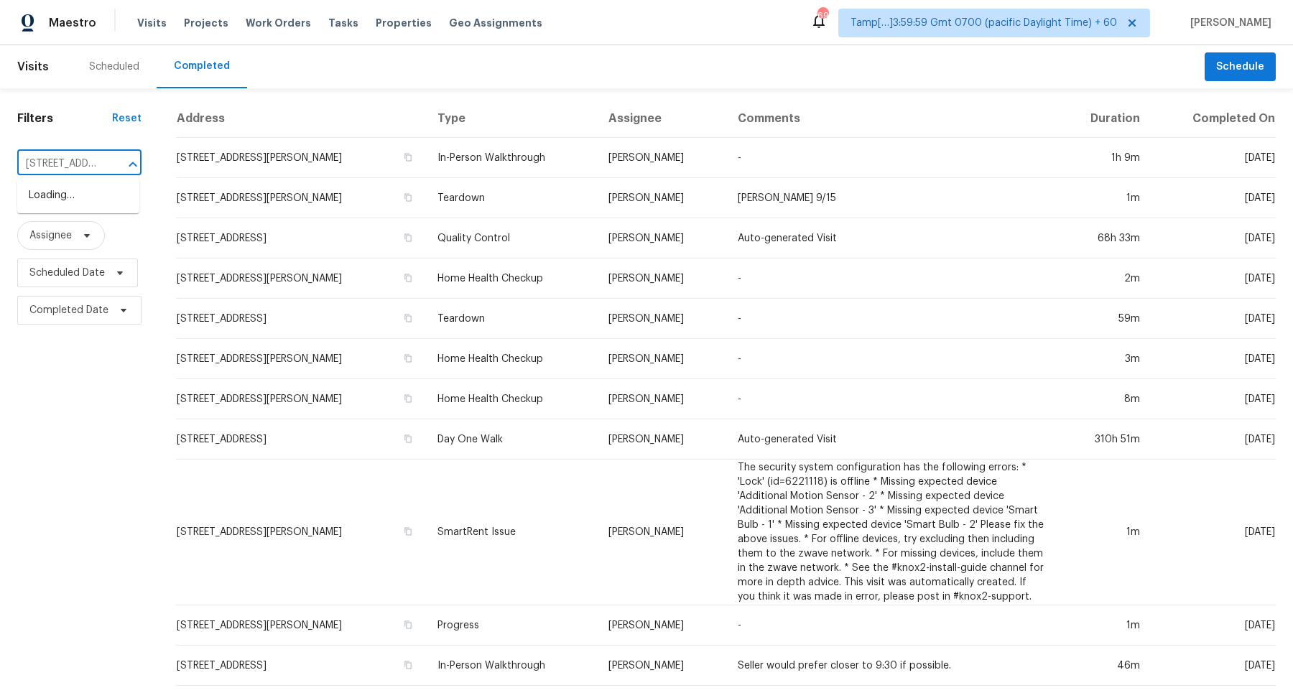
scroll to position [0, 108]
click at [93, 193] on li "640 Bramble Ct, Jonesboro, GA 30238" at bounding box center [78, 203] width 122 height 39
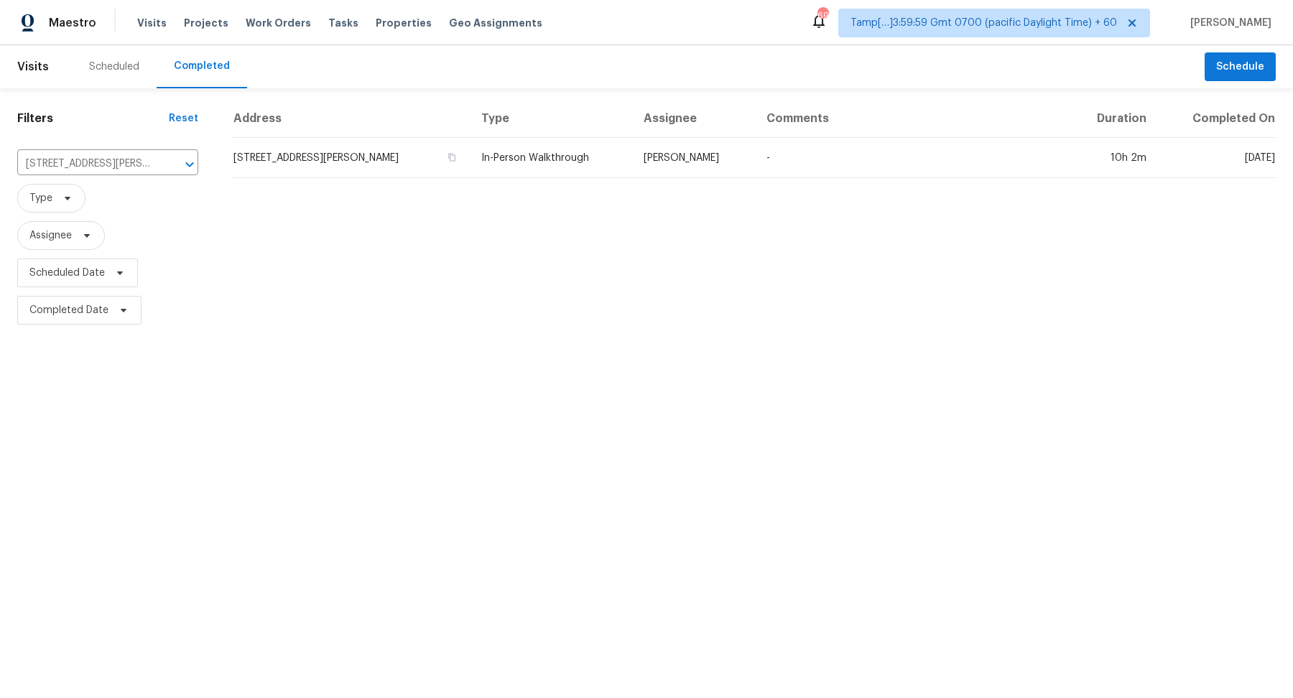
click at [352, 154] on td "640 Bramble Ct, Jonesboro, GA 30238" at bounding box center [351, 158] width 237 height 40
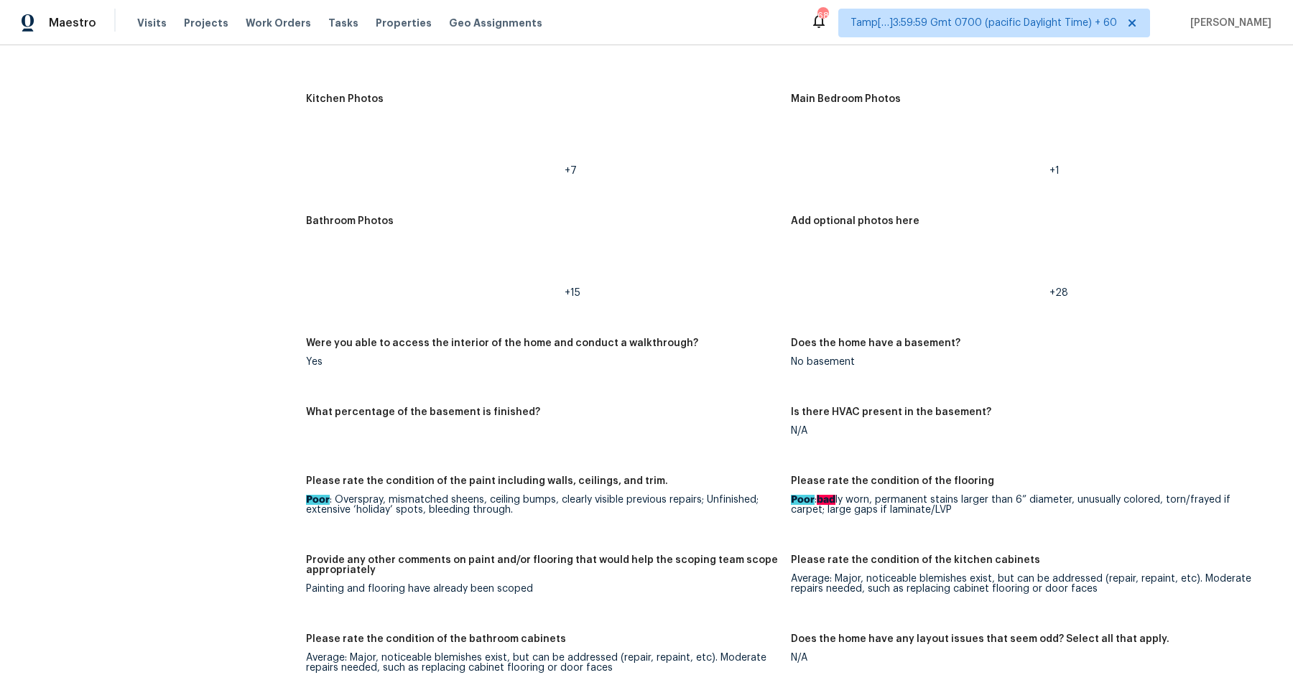
scroll to position [2125, 0]
click at [802, 145] on img at bounding box center [817, 147] width 46 height 46
click at [828, 257] on img at bounding box center [817, 269] width 46 height 46
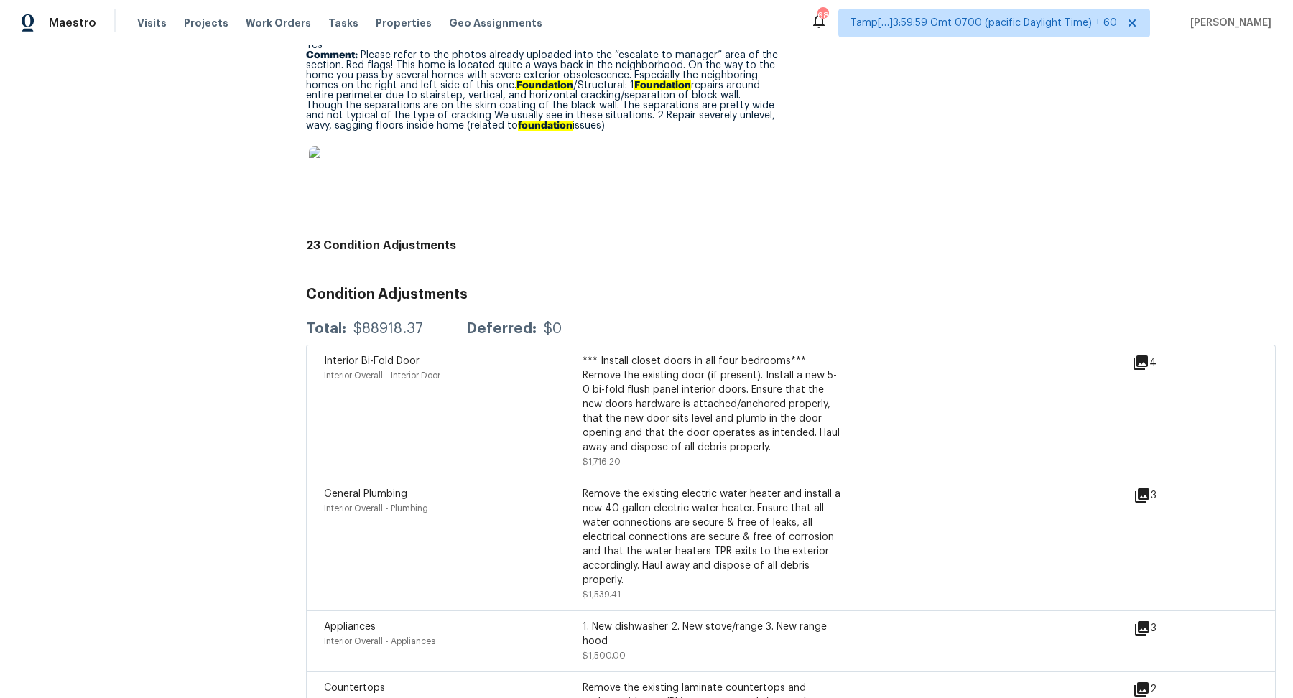
scroll to position [3636, 0]
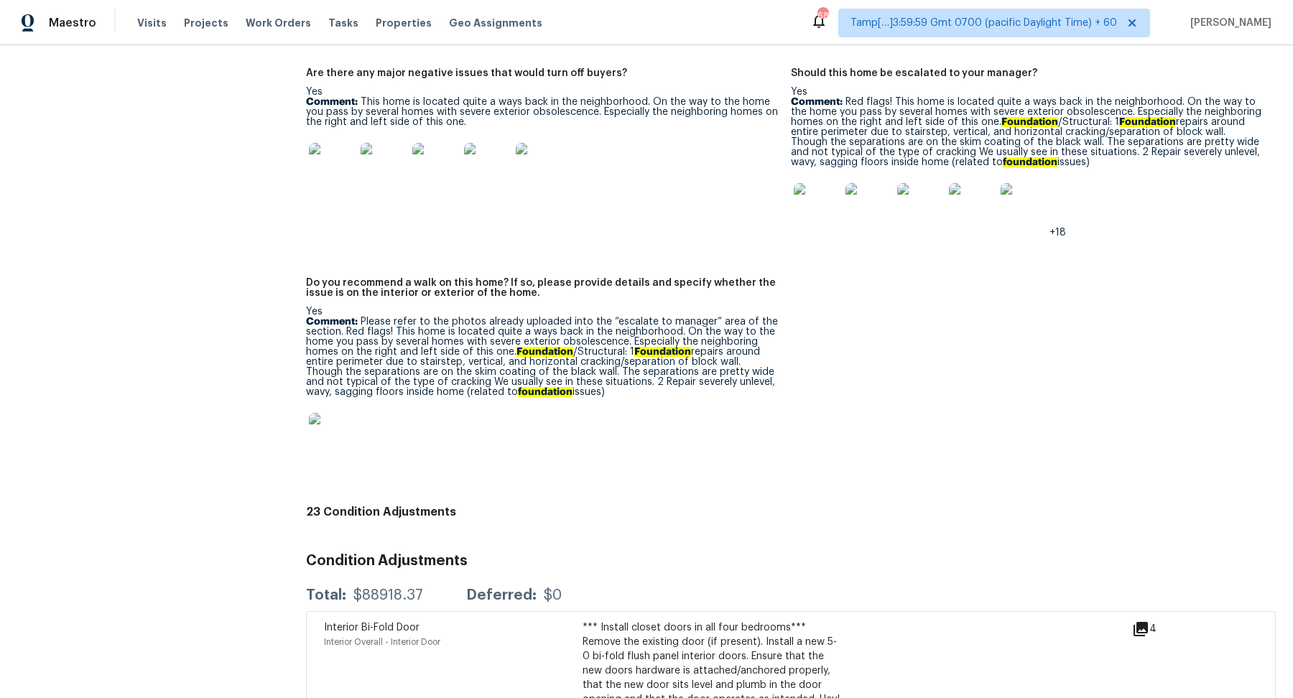
click at [320, 170] on img at bounding box center [332, 166] width 46 height 46
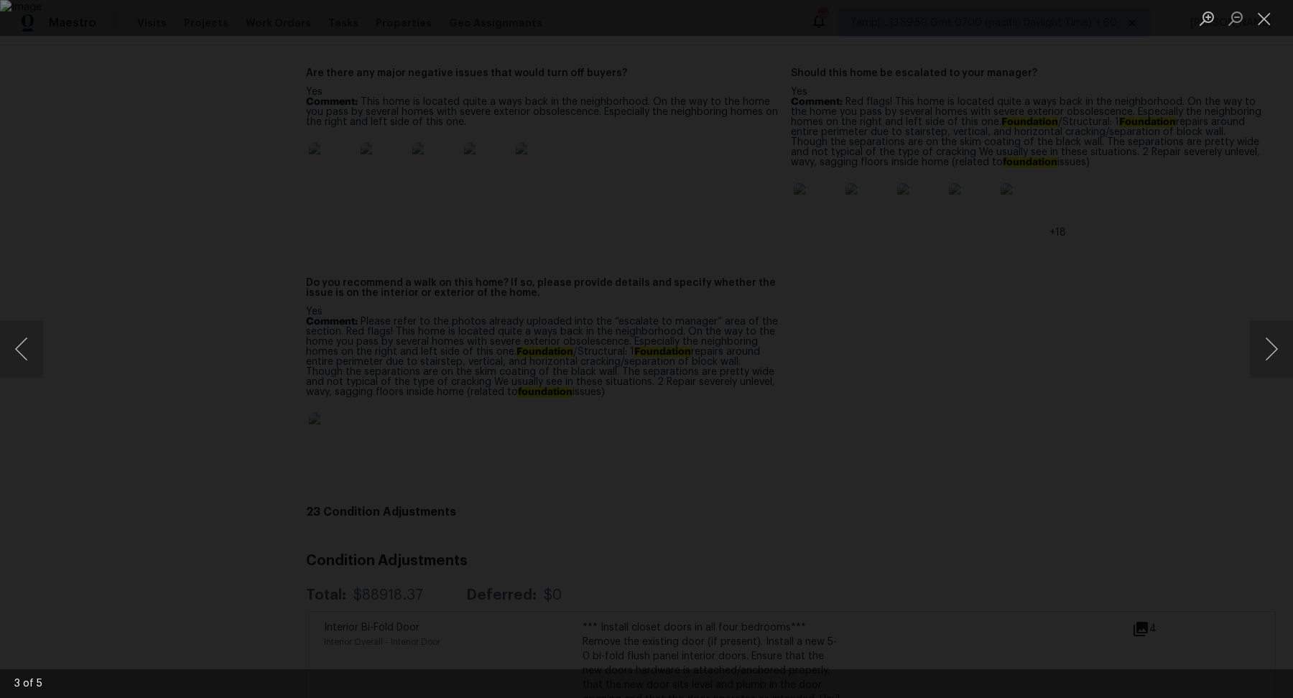
click at [1173, 343] on div "Lightbox" at bounding box center [646, 349] width 1293 height 698
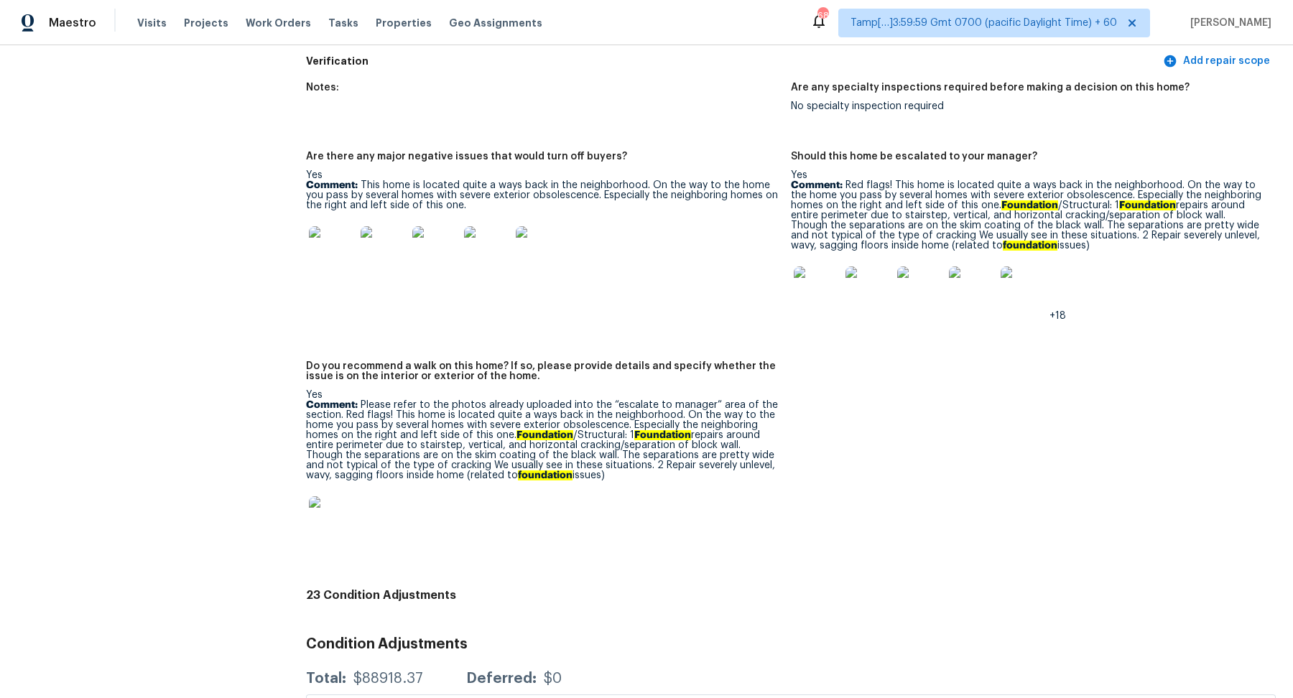
scroll to position [3455, 0]
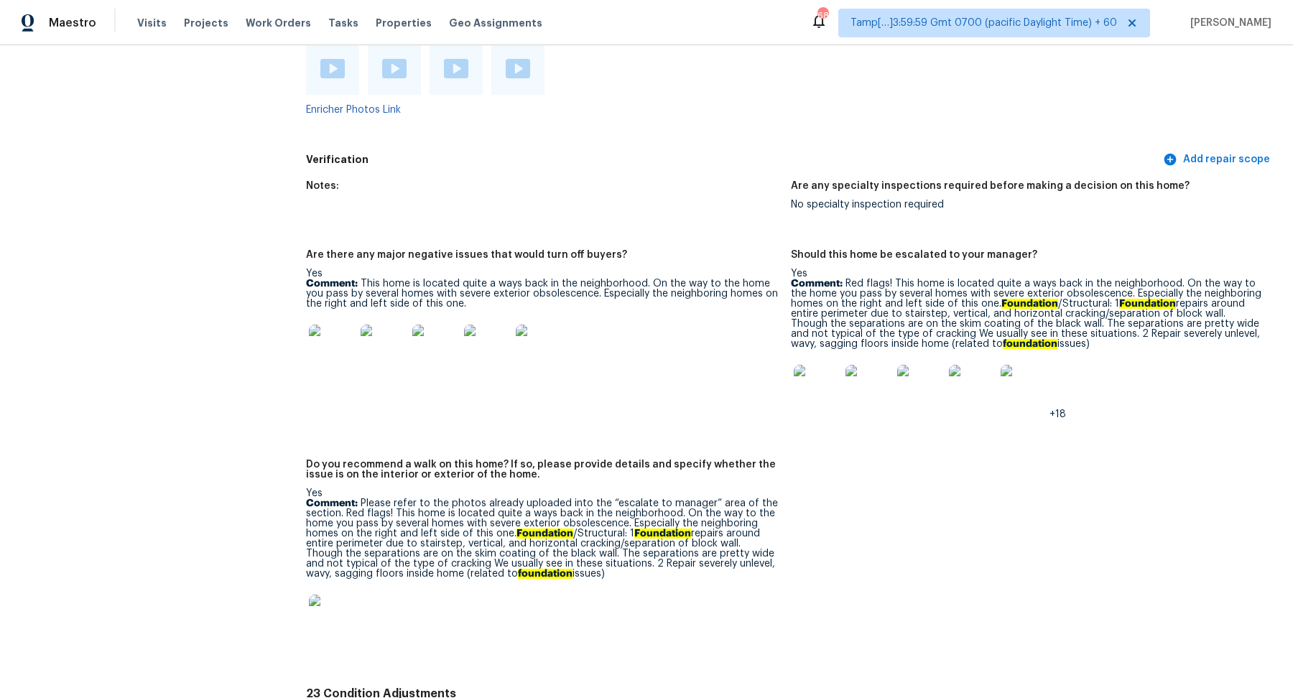
click at [820, 392] on img at bounding box center [817, 388] width 46 height 46
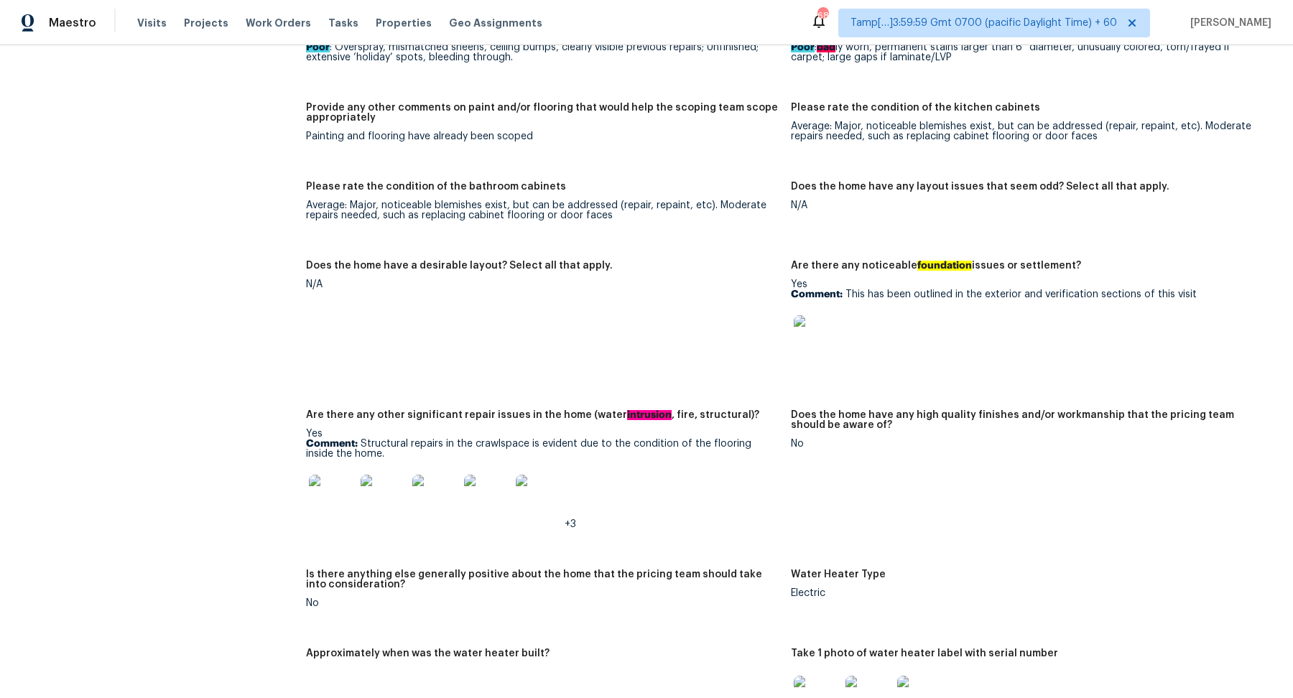
scroll to position [2620, 0]
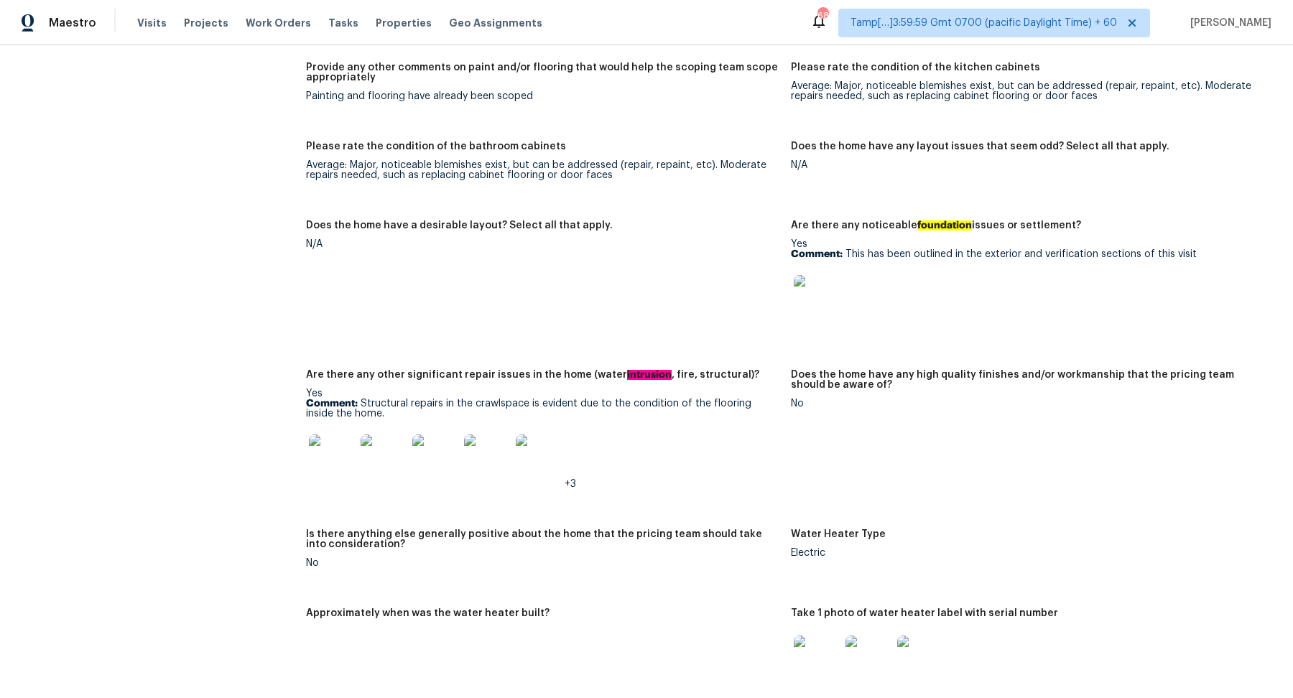
click at [328, 464] on img at bounding box center [332, 458] width 46 height 46
click at [333, 461] on img at bounding box center [332, 458] width 46 height 46
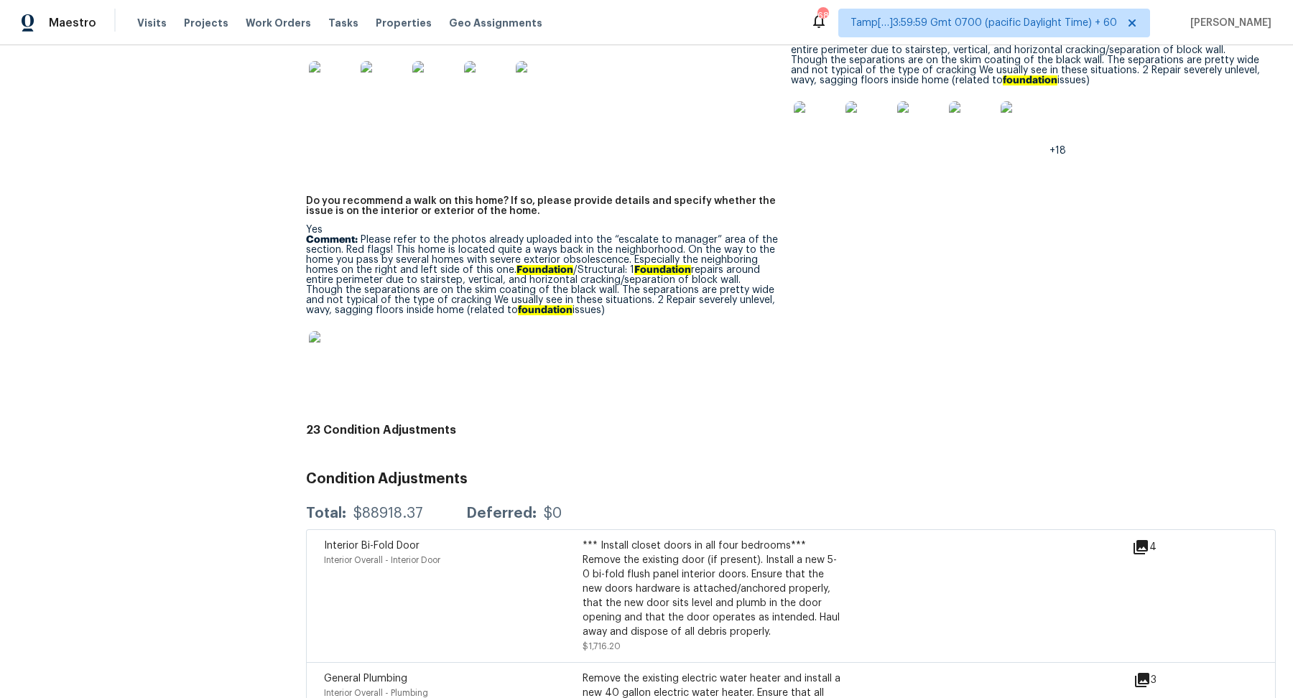
scroll to position [3414, 0]
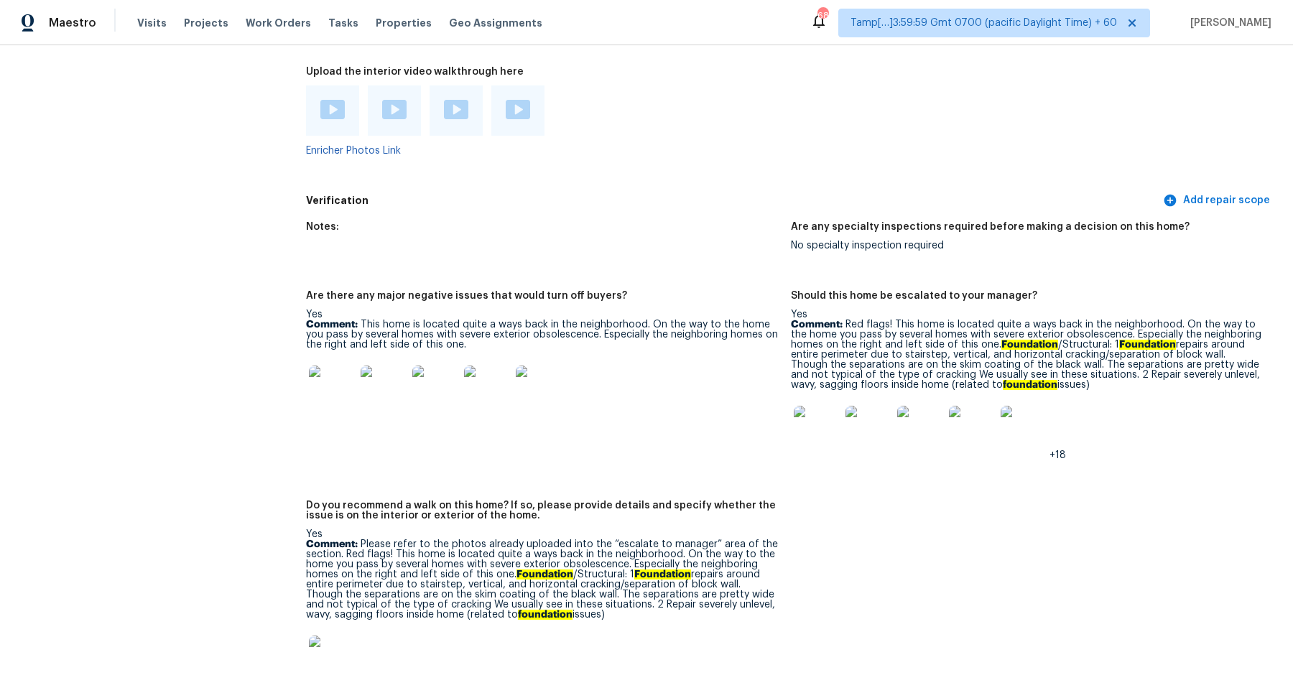
drag, startPoint x: 896, startPoint y: 320, endPoint x: 1068, endPoint y: 381, distance: 182.9
click at [1068, 381] on p "Comment: Red flags! This home is located quite a ways back in the neighborhood.…" at bounding box center [1028, 355] width 474 height 70
copy p "This home is located quite a ways back in the neighborhood. On the way to the h…"
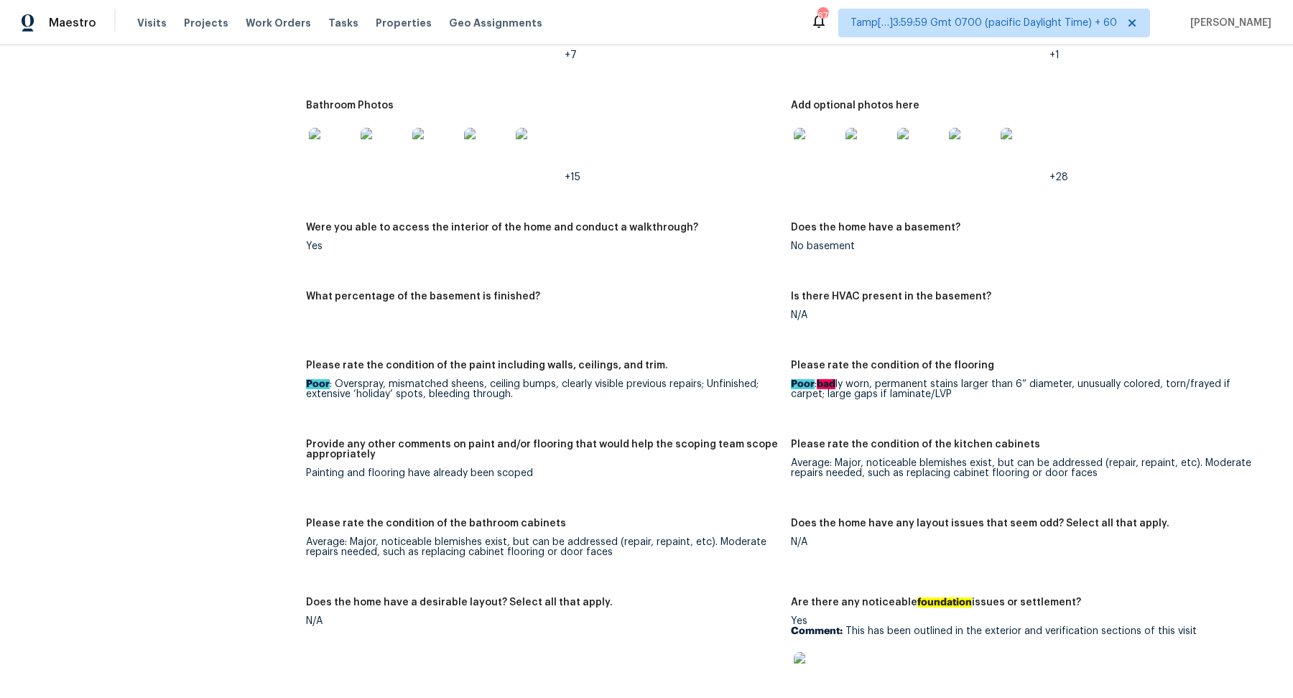
scroll to position [2023, 0]
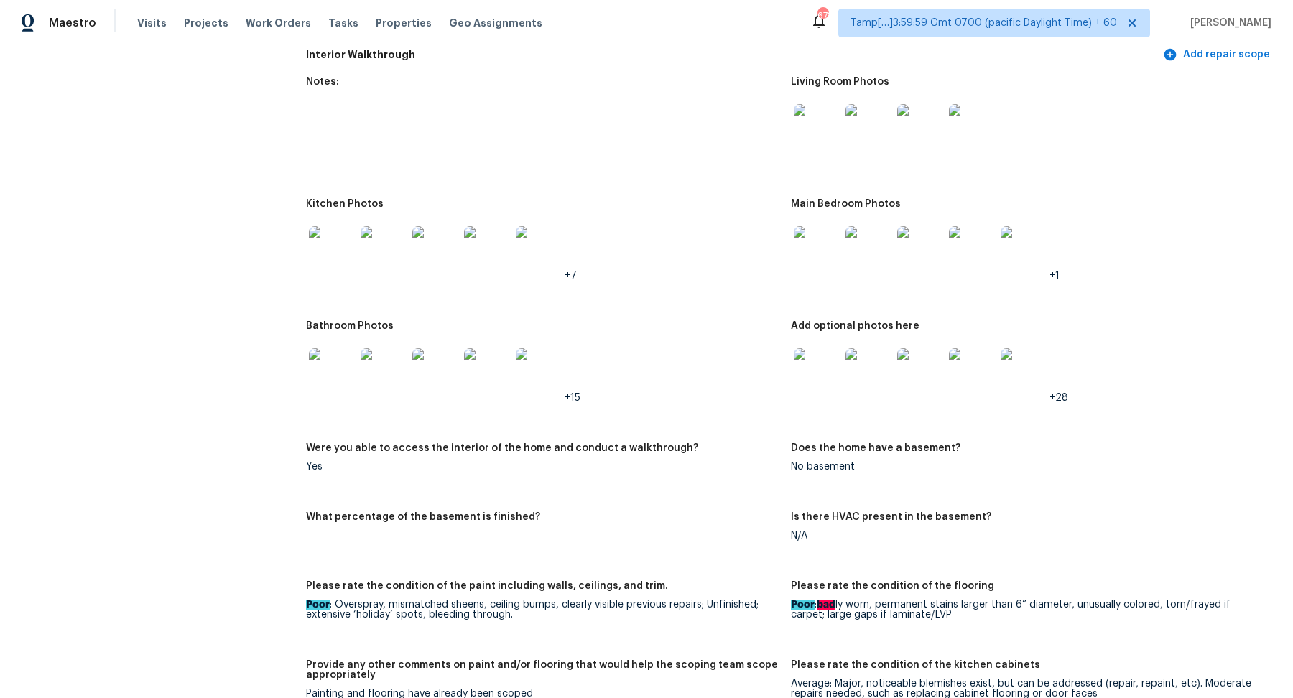
click at [329, 251] on img at bounding box center [332, 249] width 46 height 46
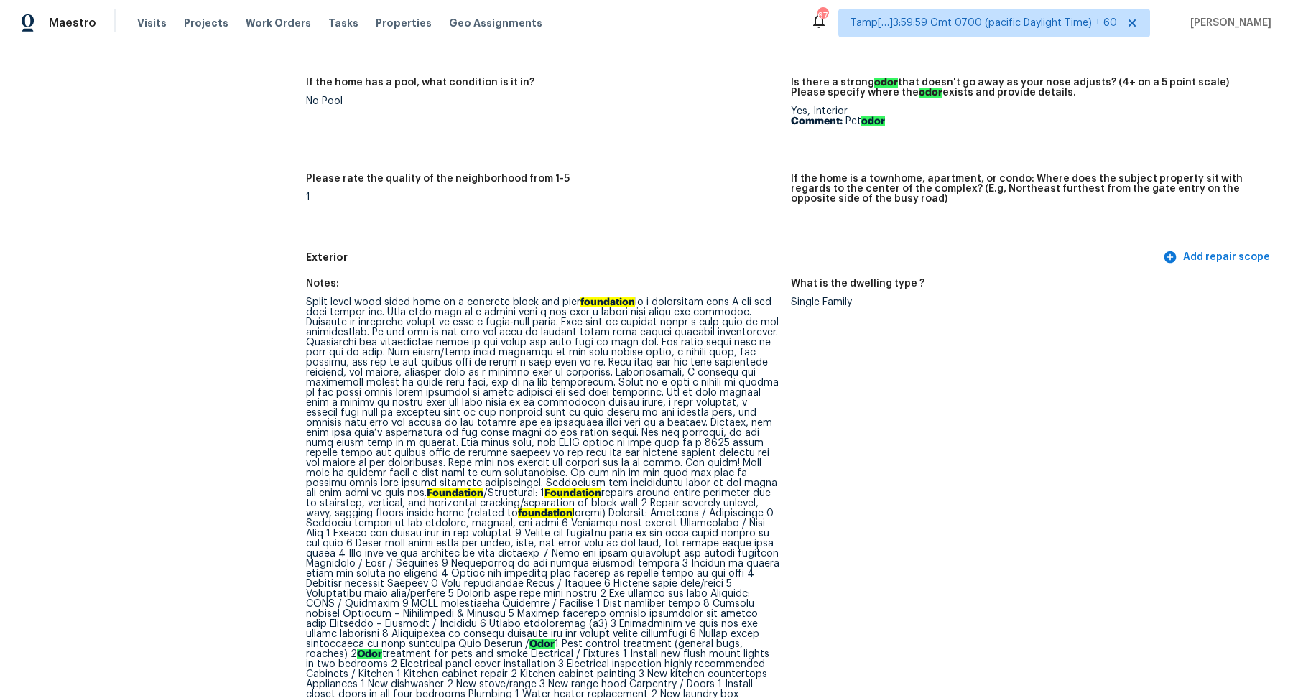
scroll to position [0, 0]
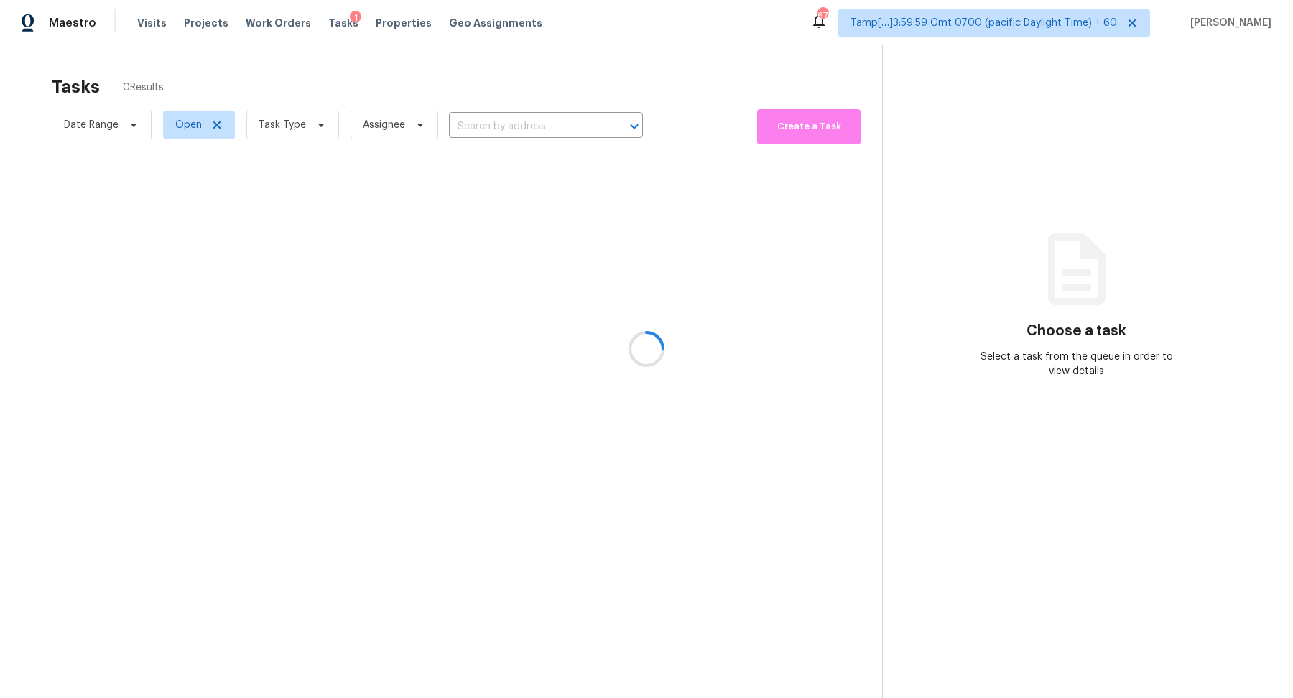
click at [481, 120] on div at bounding box center [646, 349] width 1293 height 698
click at [545, 129] on div at bounding box center [646, 349] width 1293 height 698
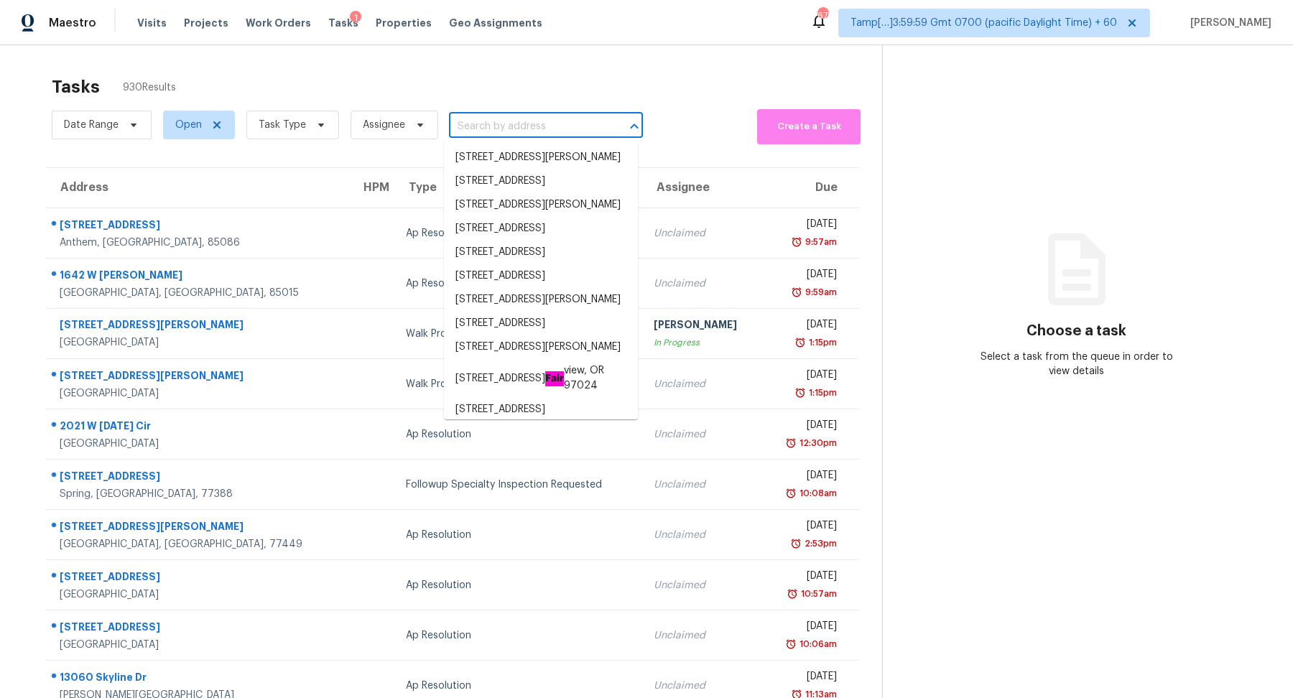
click at [507, 126] on input "text" at bounding box center [526, 127] width 154 height 22
paste input "[STREET_ADDRESS][PERSON_NAME]"
type input "[STREET_ADDRESS][PERSON_NAME]"
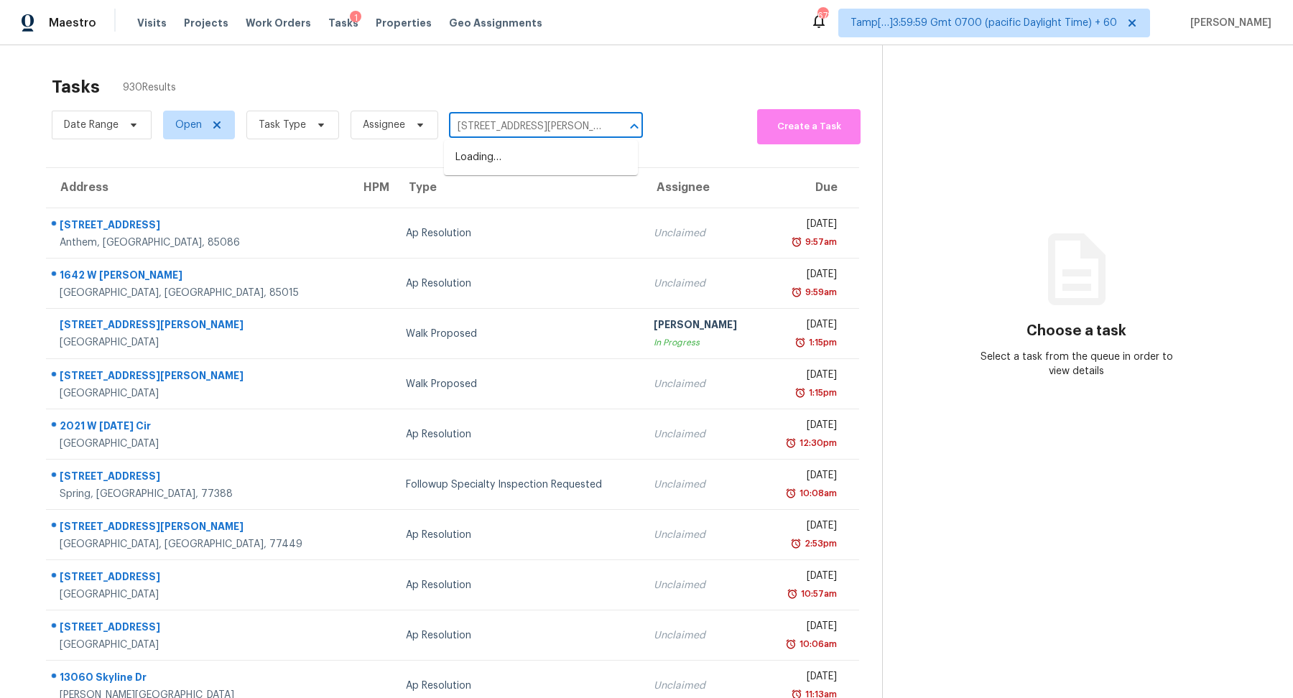
scroll to position [0, 20]
click at [504, 158] on li "[STREET_ADDRESS][PERSON_NAME][PERSON_NAME]" at bounding box center [541, 165] width 194 height 39
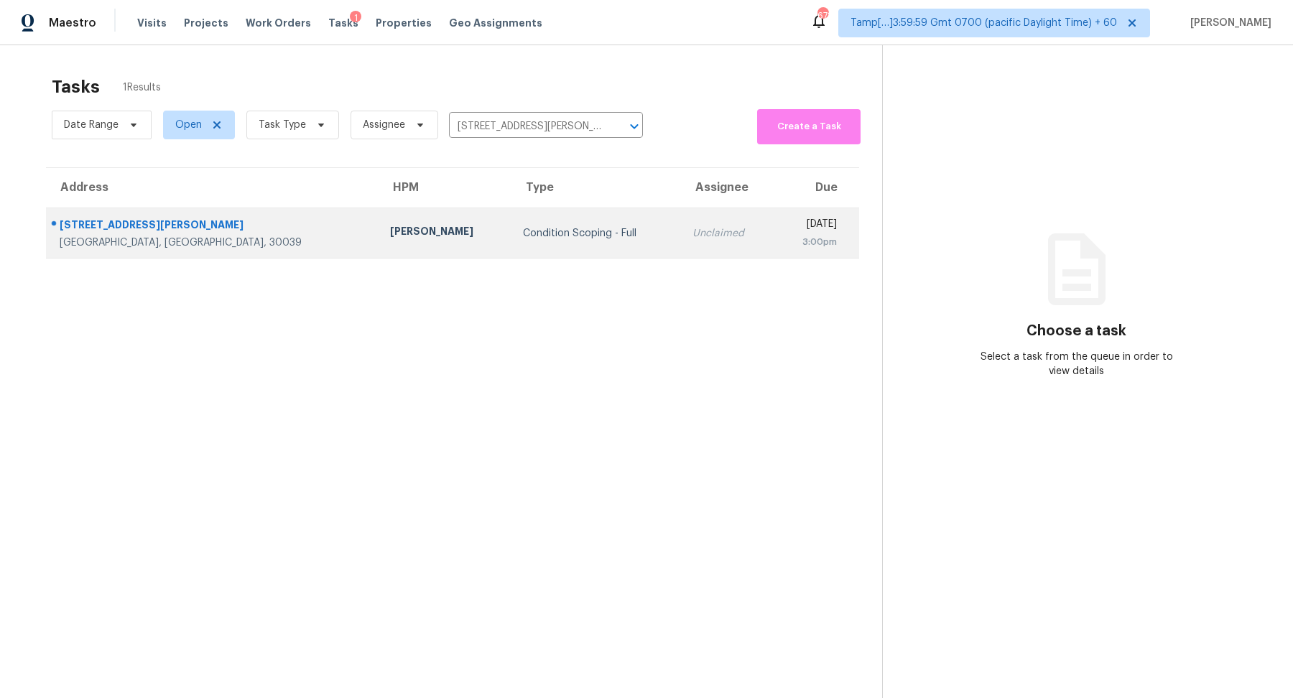
click at [523, 230] on div "Condition Scoping - Full" at bounding box center [596, 233] width 147 height 14
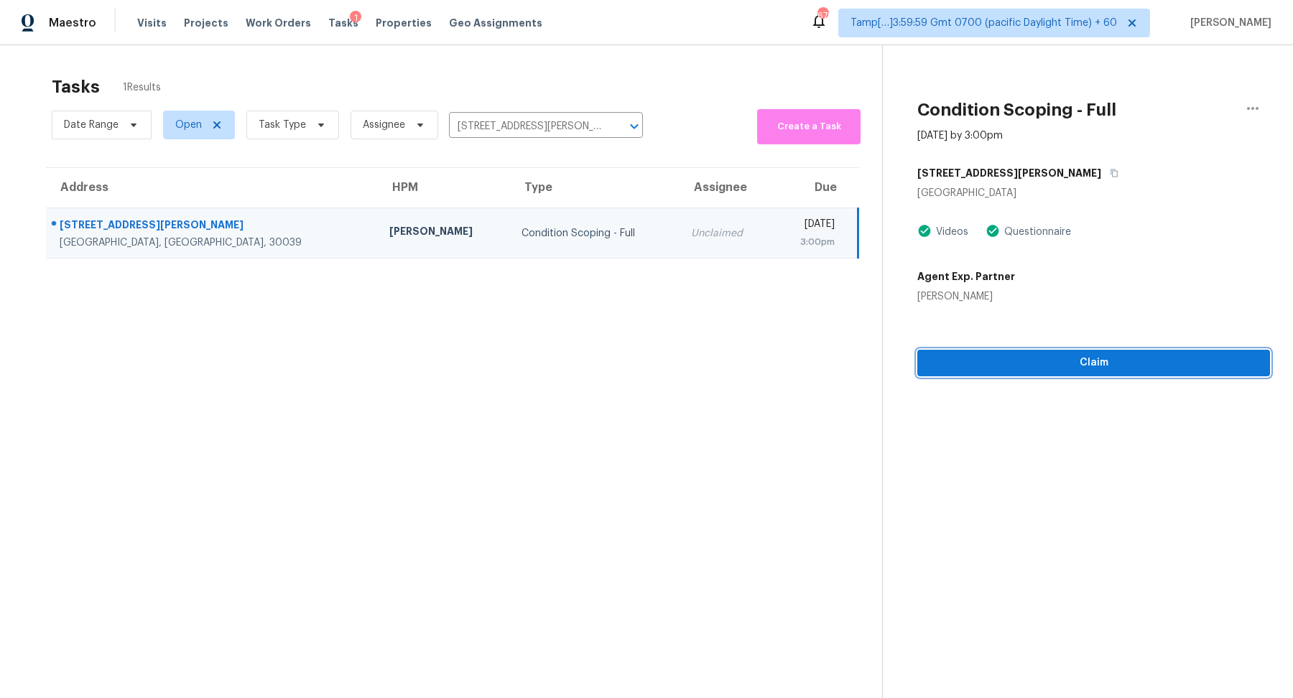
click at [963, 351] on button "Claim" at bounding box center [1094, 363] width 353 height 27
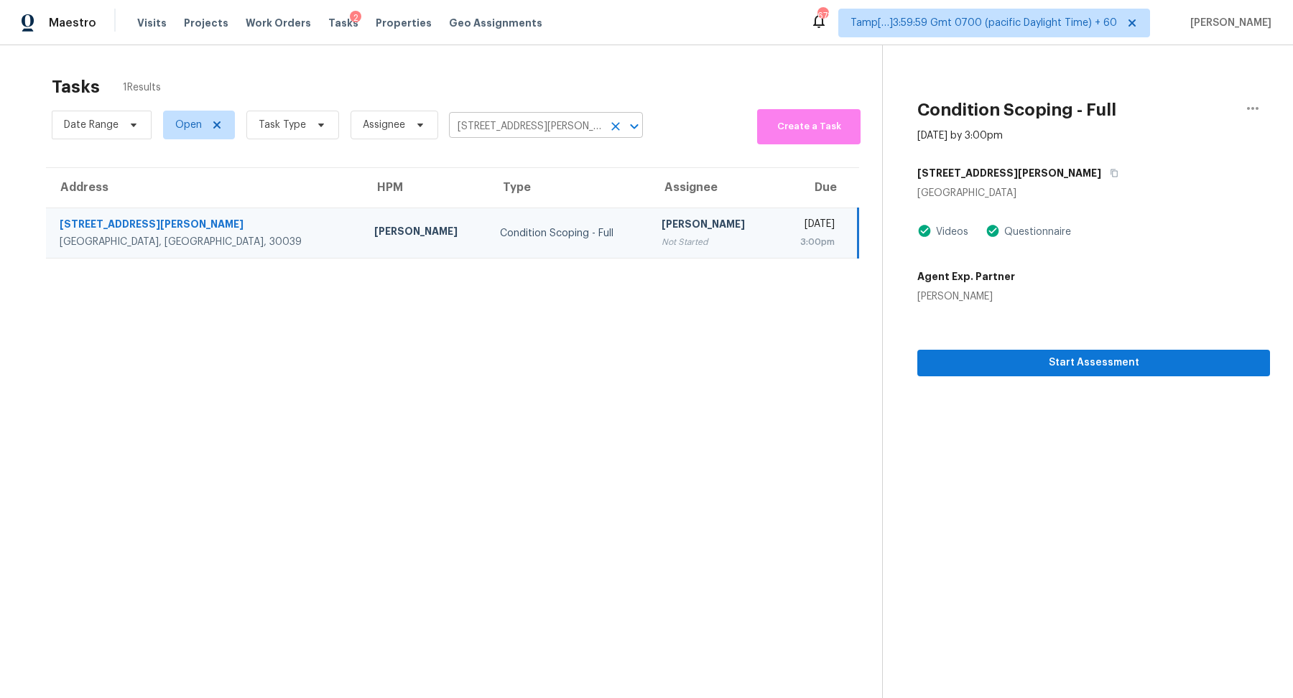
click at [554, 121] on input "2331 Laura Ct, Snellville, GA 30039" at bounding box center [526, 127] width 154 height 22
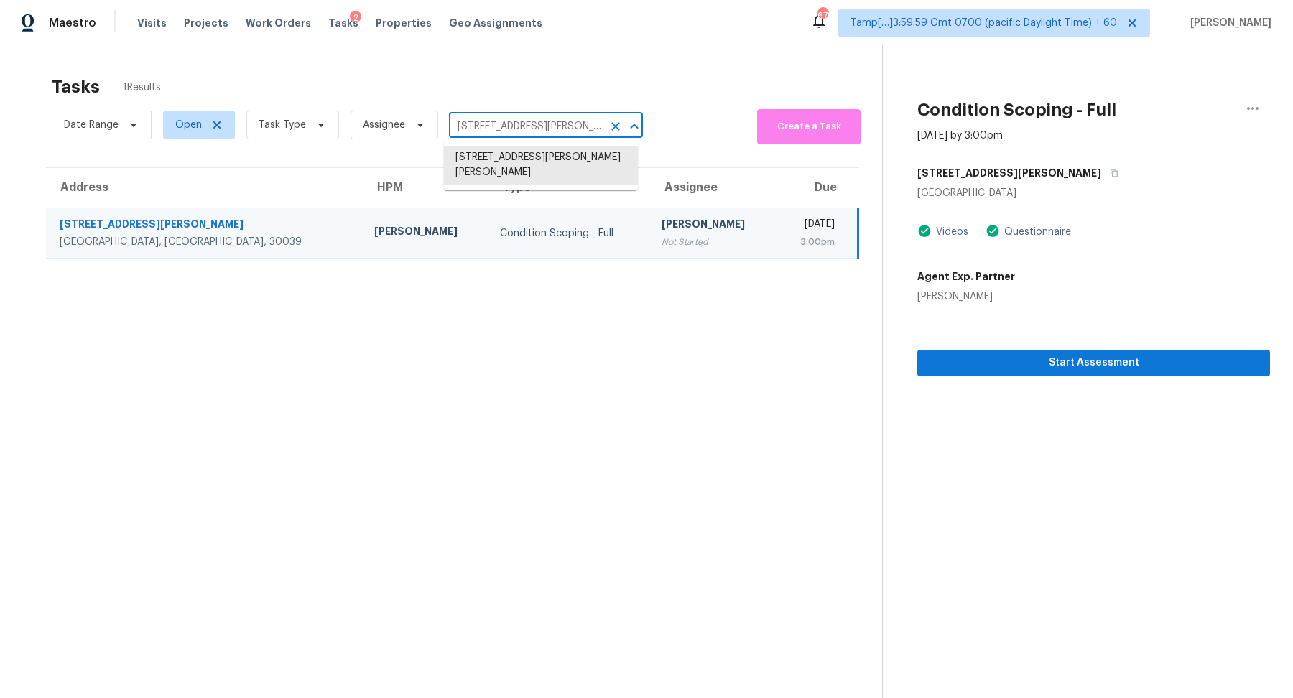
click at [554, 121] on input "2331 Laura Ct, Snellville, GA 30039" at bounding box center [526, 127] width 154 height 22
paste input "177 Mossycup Dr Fairburn, GA, 30213"
type input "177 Mossycup Dr Fairburn, GA, 30213"
click at [571, 169] on li "177 Mossycup Dr, Fair burn, GA 30213" at bounding box center [541, 165] width 194 height 39
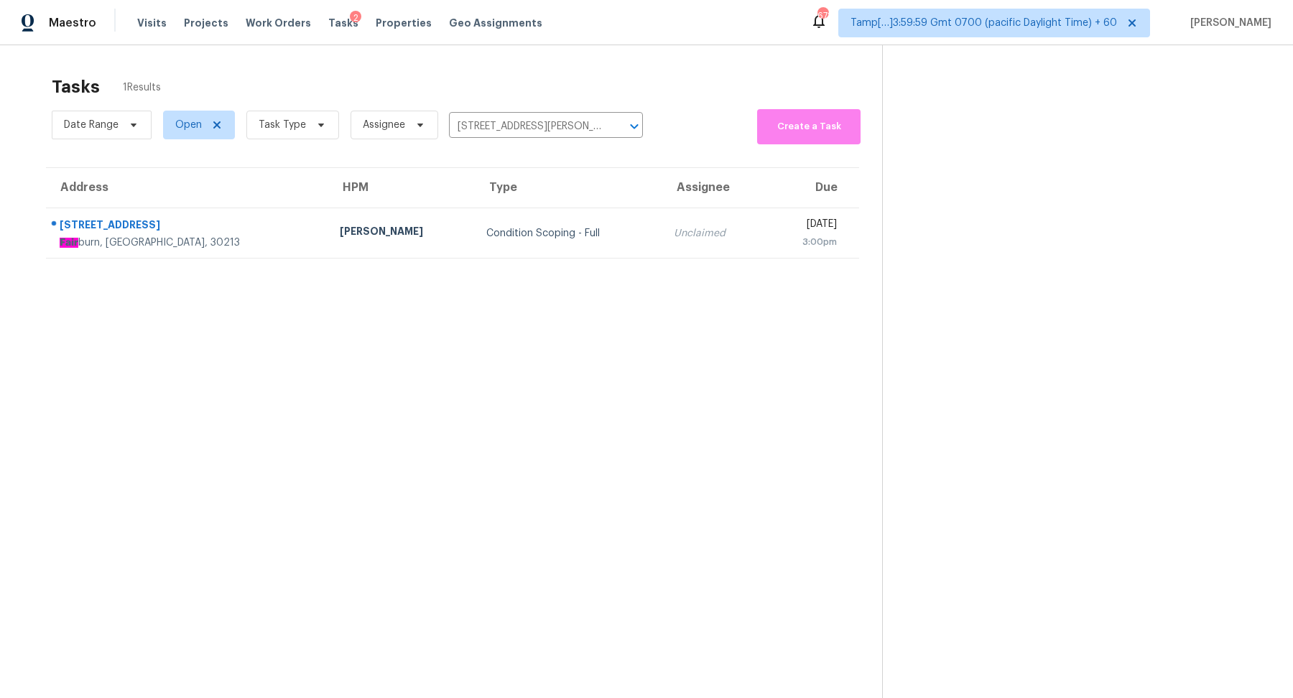
click at [503, 239] on div "Condition Scoping - Full" at bounding box center [568, 233] width 165 height 14
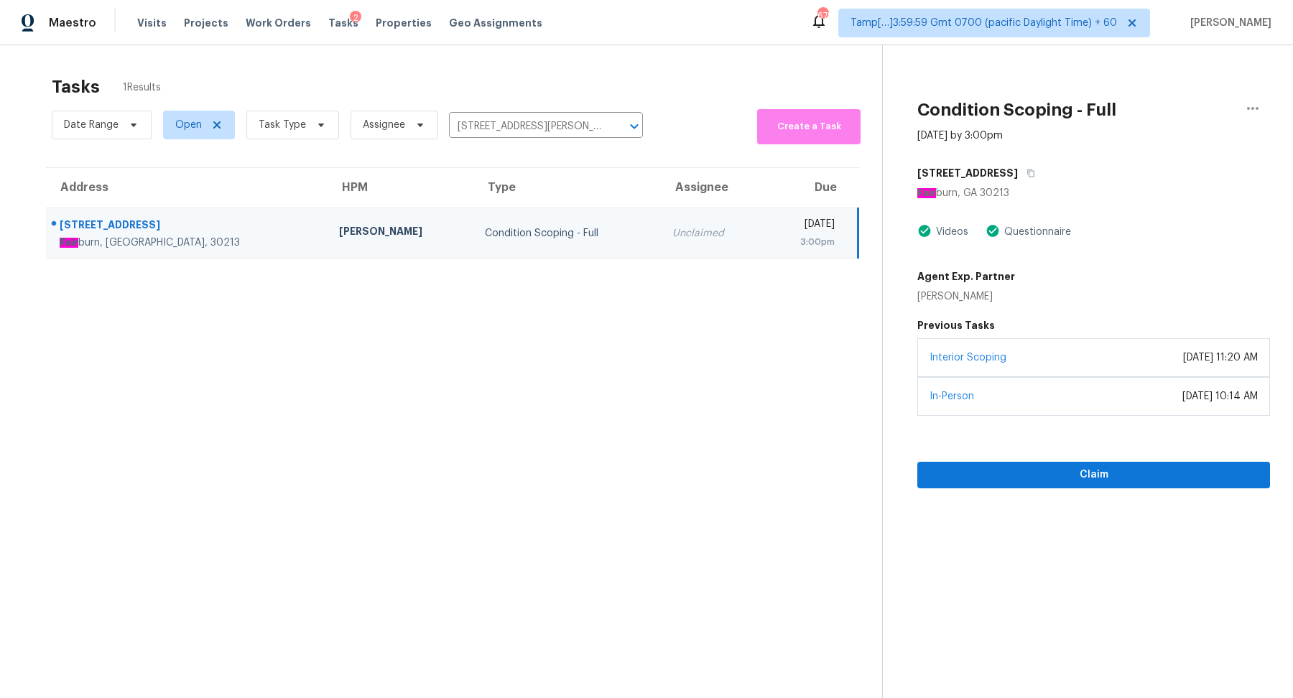
click at [1058, 491] on section "Condition Scoping - Full Sep 15th 2025 by 3:00pm 177 Mossycup Dr Fair burn, GA …" at bounding box center [1076, 394] width 388 height 698
click at [987, 479] on span "Claim" at bounding box center [1094, 475] width 330 height 18
click at [503, 126] on input "177 Mossycup Dr, Fairburn, GA 30213" at bounding box center [526, 127] width 154 height 22
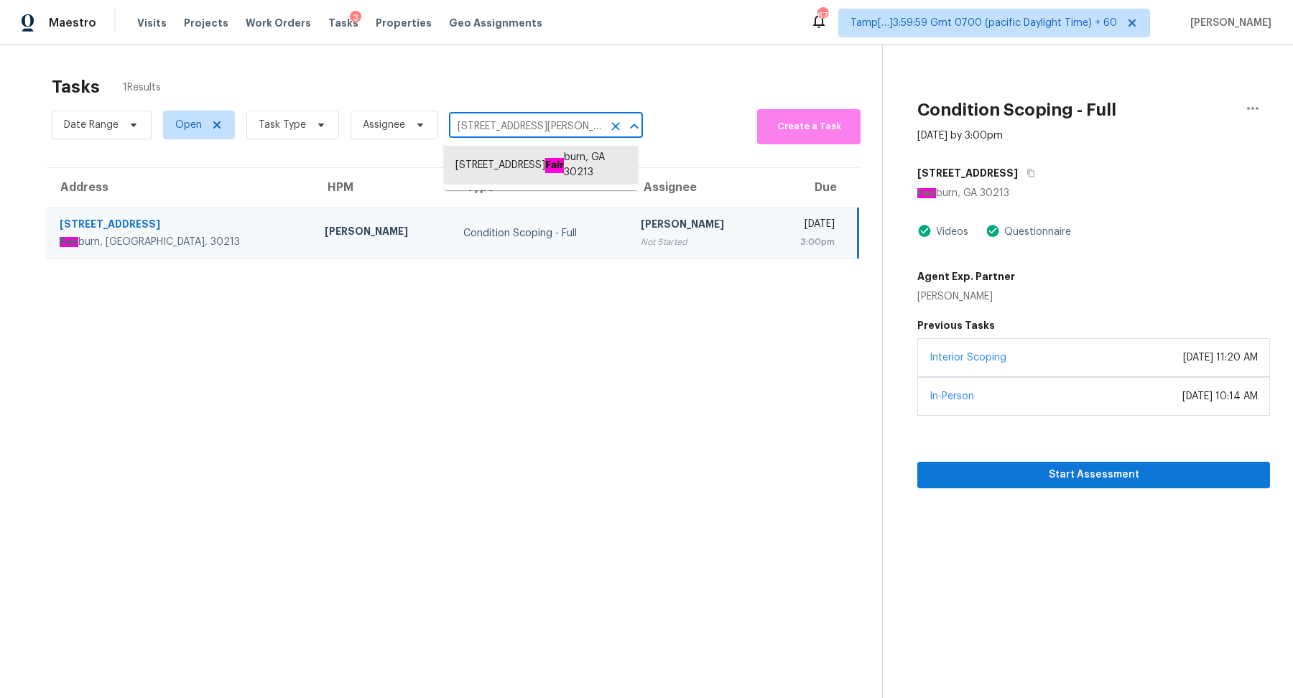
click at [503, 126] on input "177 Mossycup Dr, Fairburn, GA 30213" at bounding box center [526, 127] width 154 height 22
paste input "010 Noel Dr, Mount Juliet, TN 37122"
type input "1010 Noel Dr, Mount Juliet, TN 37122"
click at [523, 160] on li "1010 Noel Dr, Mount Juliet, TN 37122" at bounding box center [541, 165] width 194 height 39
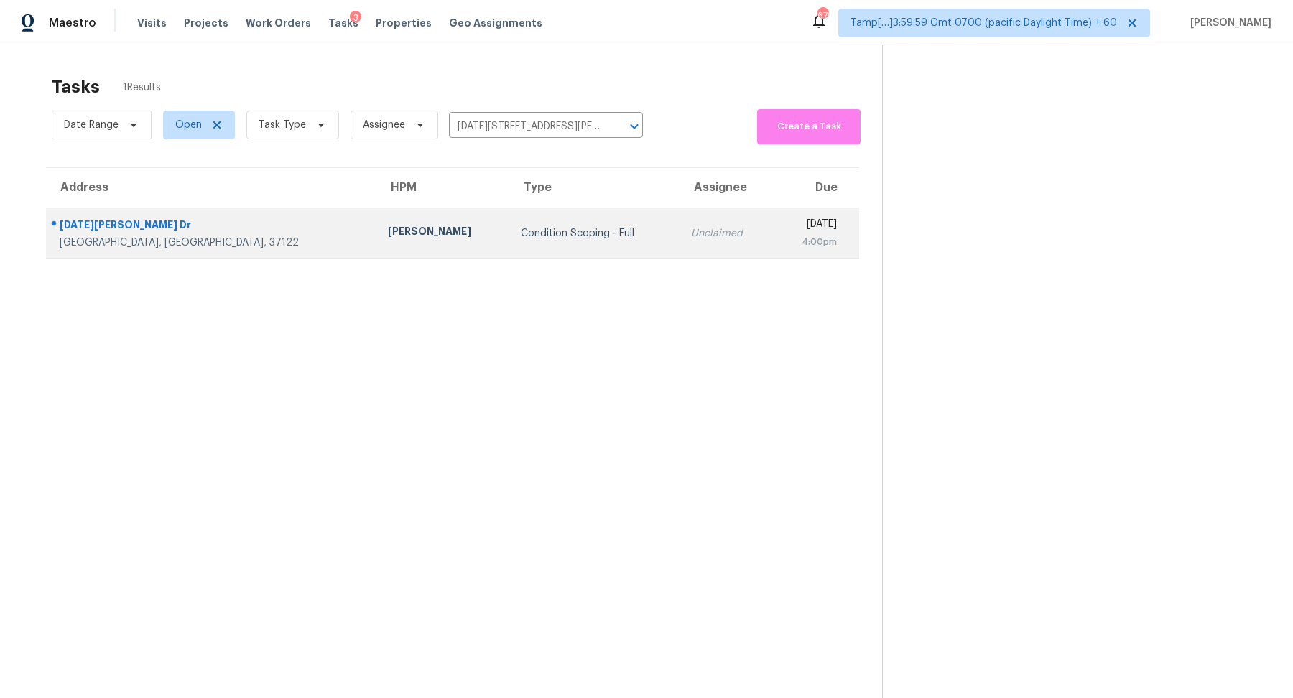
click at [521, 230] on div "Condition Scoping - Full" at bounding box center [594, 233] width 147 height 14
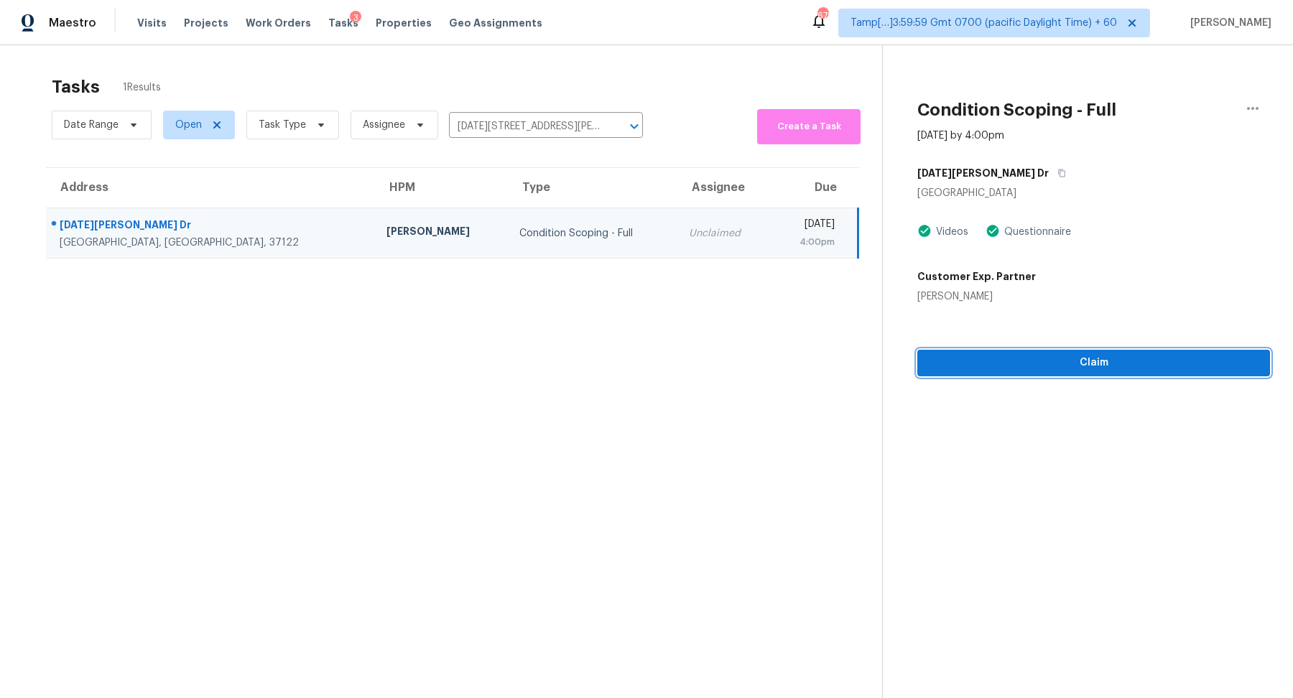
click at [1086, 375] on button "Claim" at bounding box center [1094, 363] width 353 height 27
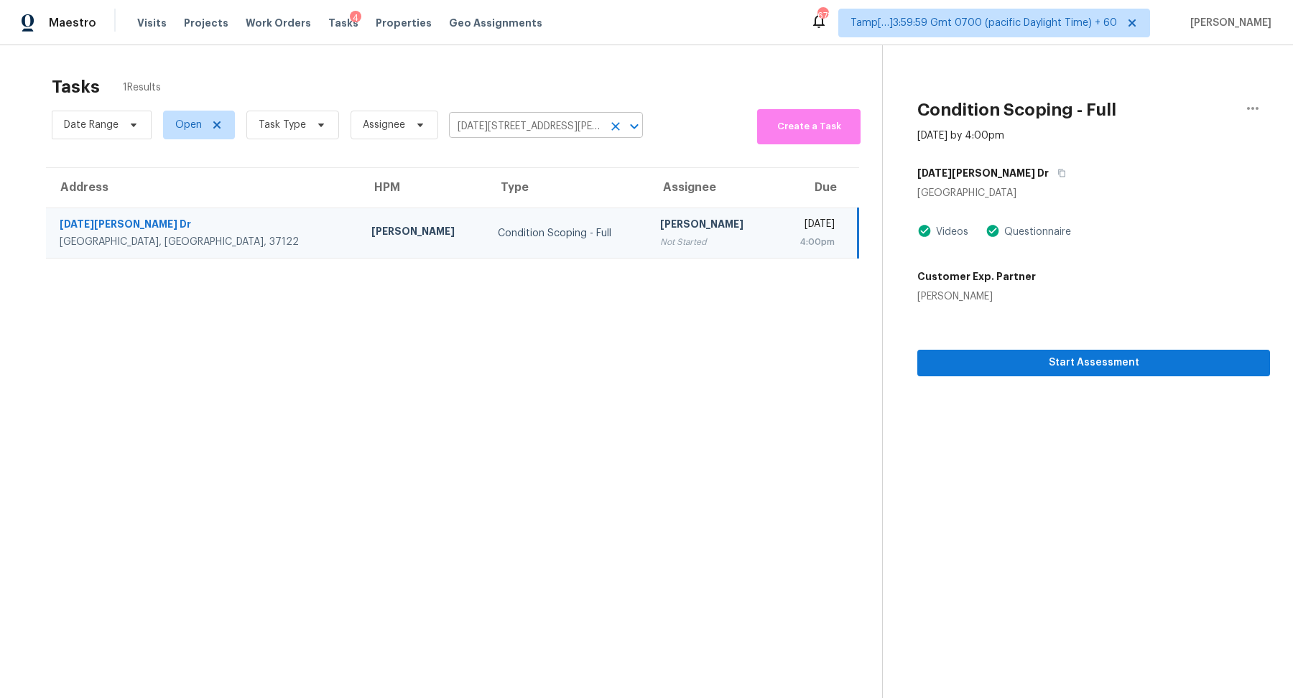
click at [497, 122] on input "1010 Noel Dr, Mount Juliet, TN 37122" at bounding box center [526, 127] width 154 height 22
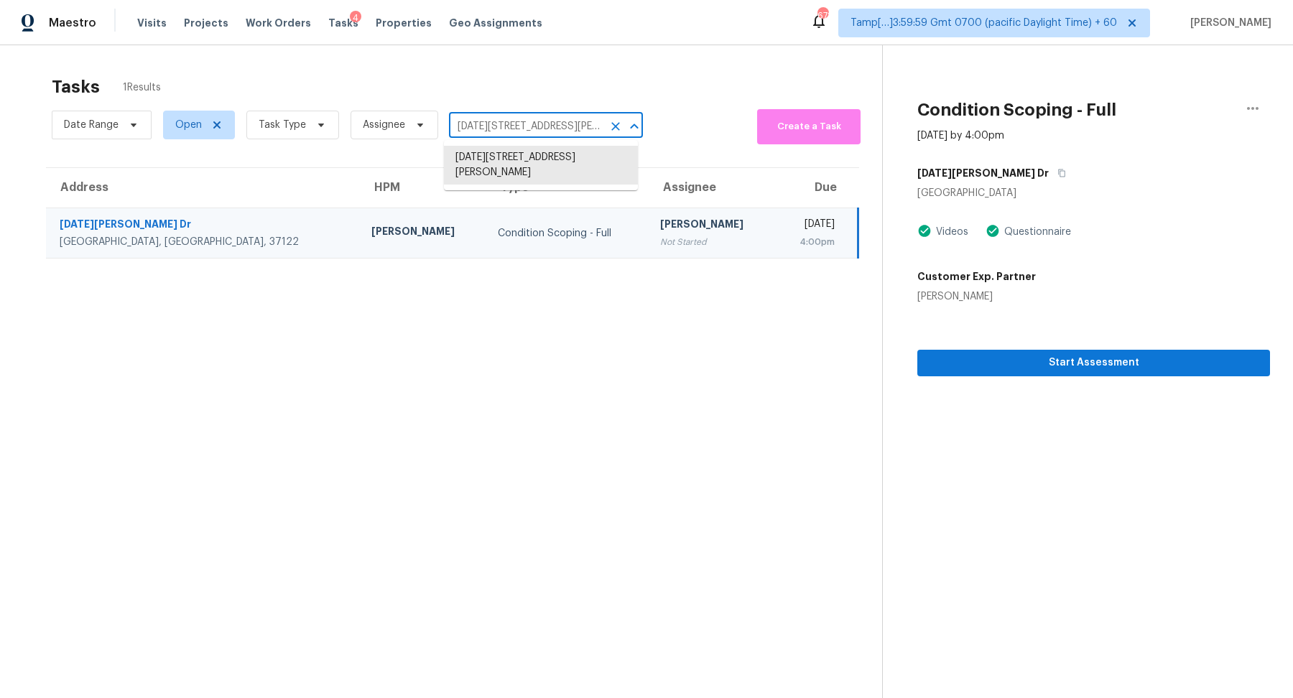
click at [497, 122] on input "1010 Noel Dr, Mount Juliet, TN 37122" at bounding box center [526, 127] width 154 height 22
paste input "77 Mossycup Dr Fairburn, GA, 30213"
type input "177 Mossycup Dr Fairburn, GA, 30213"
click at [530, 172] on li "177 Mossycup Dr, Fair burn, GA 30213" at bounding box center [541, 165] width 194 height 39
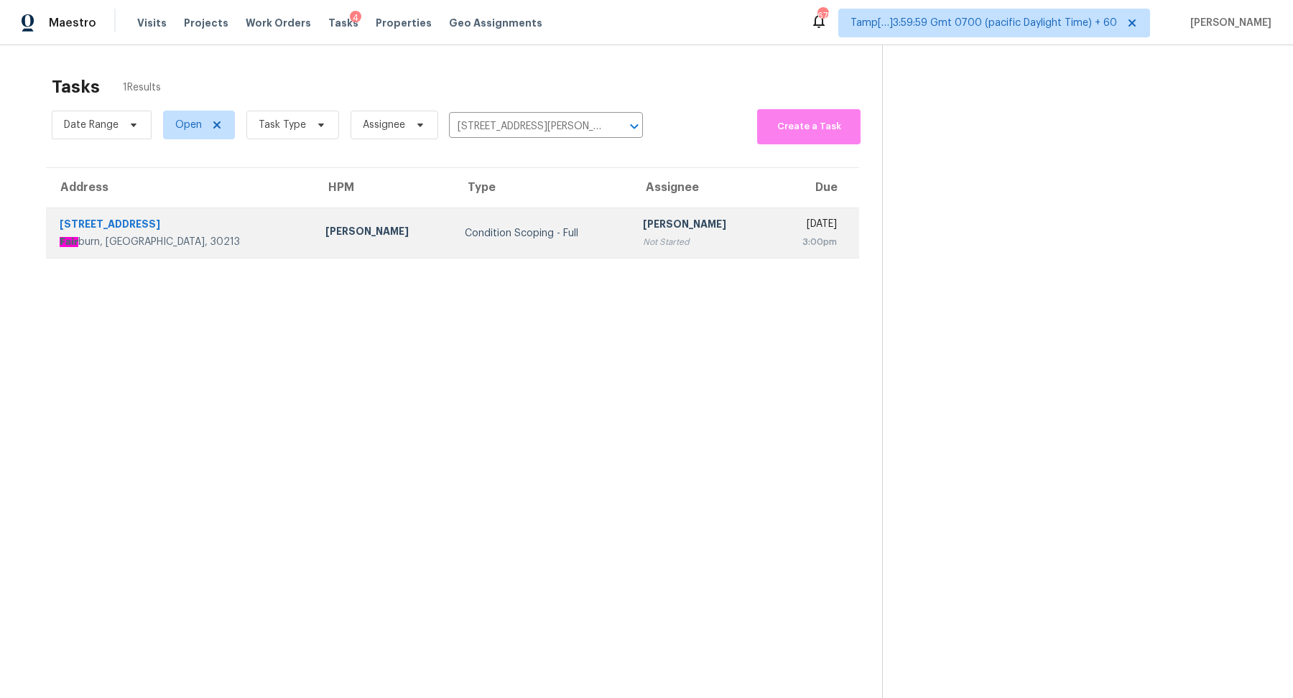
click at [782, 247] on div "3:00pm" at bounding box center [809, 242] width 55 height 14
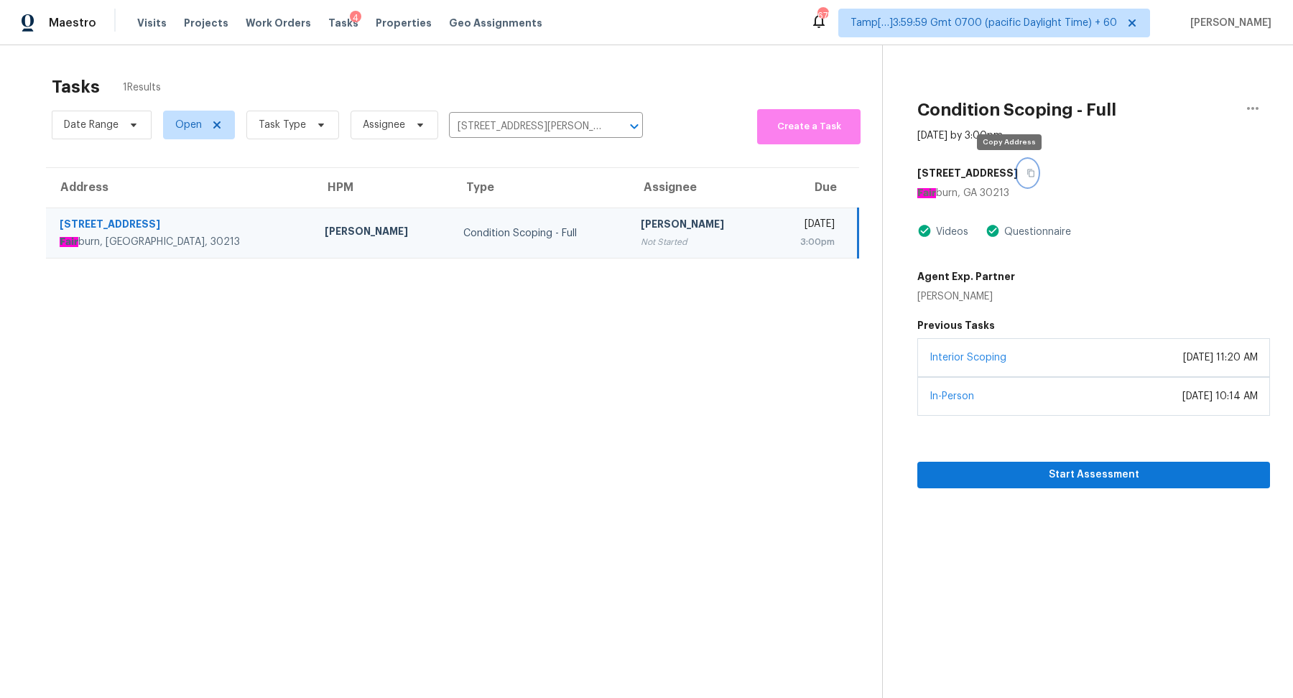
click at [1018, 172] on button "button" at bounding box center [1027, 173] width 19 height 26
click at [535, 216] on td "Condition Scoping - Full" at bounding box center [540, 233] width 177 height 50
click at [983, 485] on button "Start Assessment" at bounding box center [1094, 475] width 353 height 27
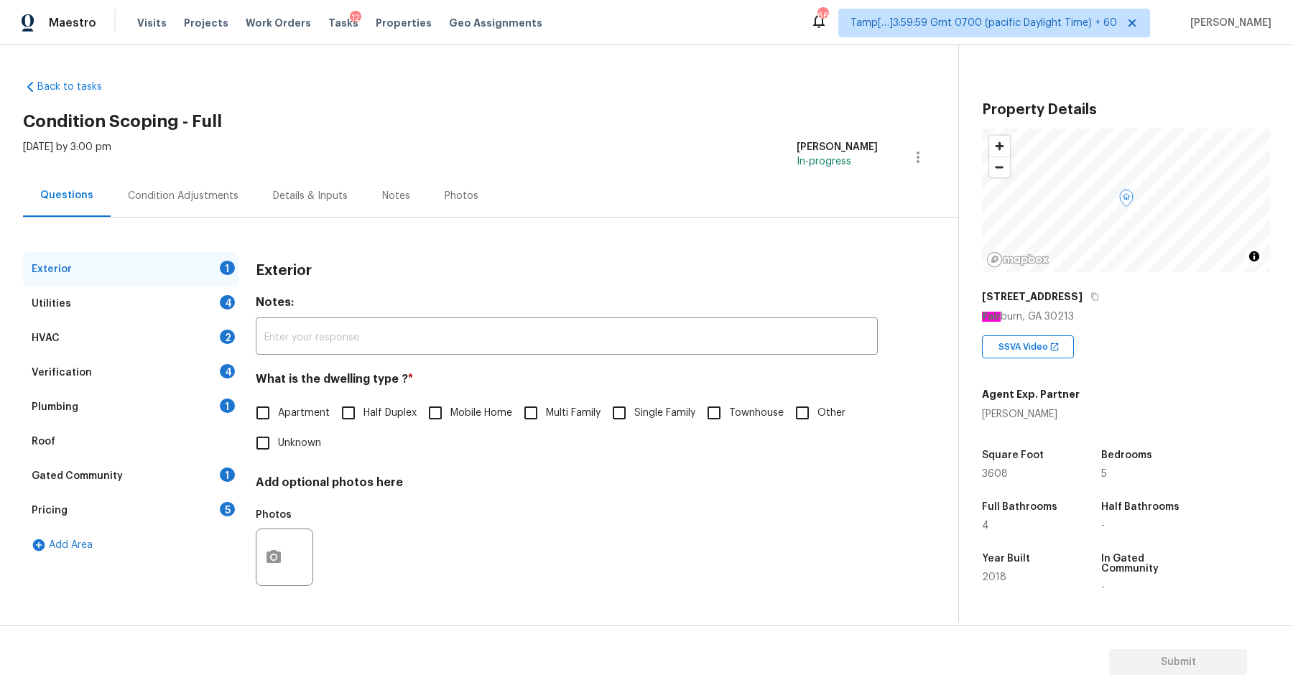
click at [604, 402] on div "Apartment Half Duplex Mobile Home Multi Family Single Family Townhouse Other Un…" at bounding box center [567, 428] width 622 height 60
click at [614, 414] on input "Single Family" at bounding box center [619, 413] width 30 height 30
checkbox input "true"
click at [210, 302] on div "Utilities 4" at bounding box center [131, 304] width 216 height 34
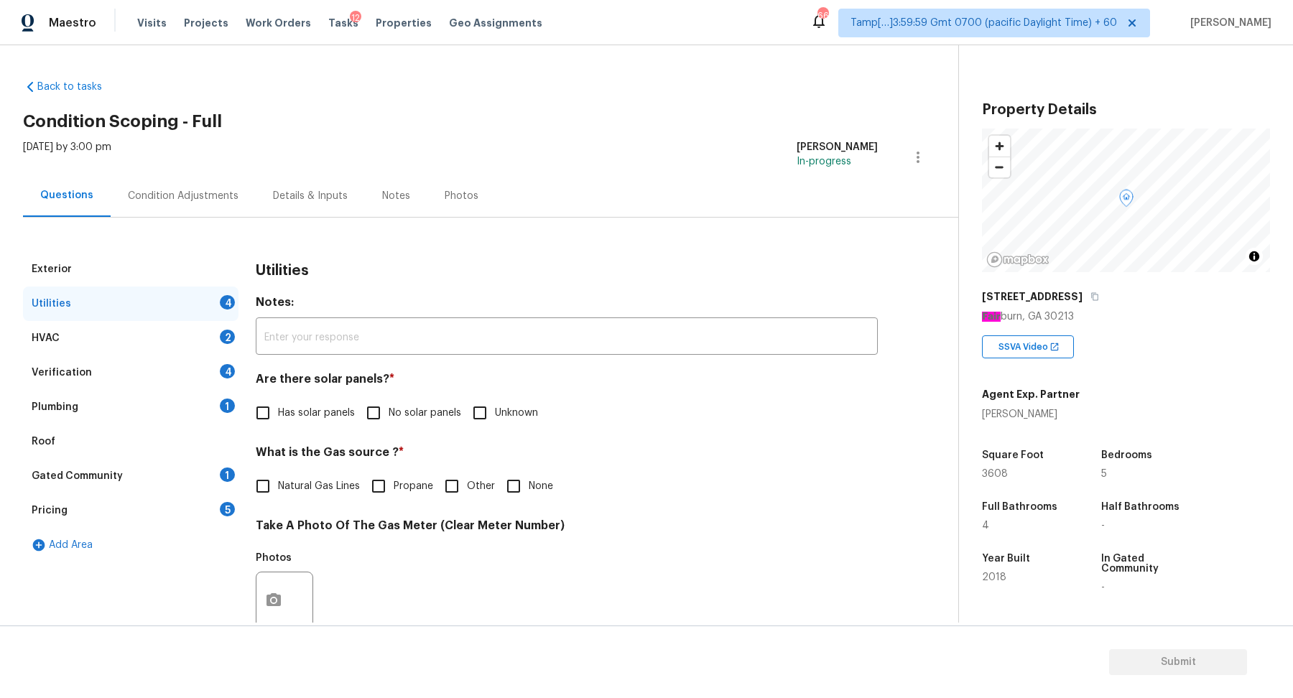
click at [392, 412] on span "No solar panels" at bounding box center [425, 413] width 73 height 15
click at [389, 412] on input "No solar panels" at bounding box center [374, 413] width 30 height 30
checkbox input "true"
click at [300, 486] on span "Natural Gas Lines" at bounding box center [319, 488] width 82 height 15
click at [278, 486] on input "Natural Gas Lines" at bounding box center [263, 488] width 30 height 30
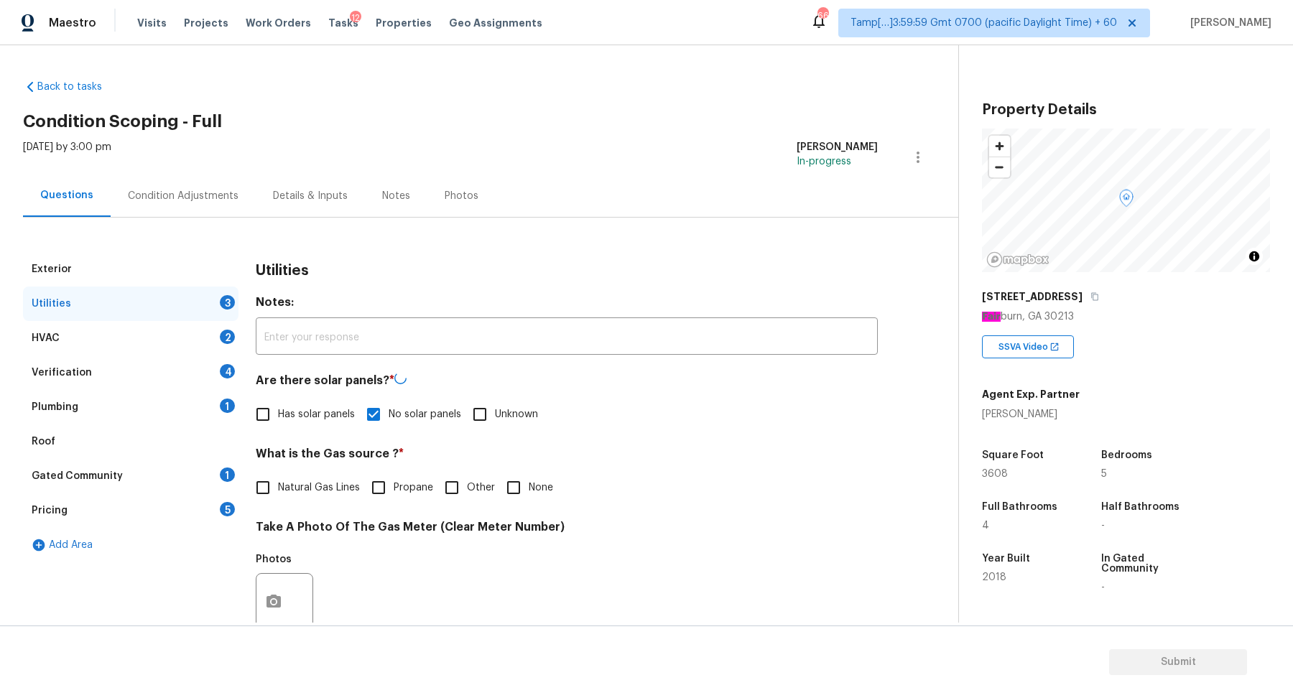
checkbox input "true"
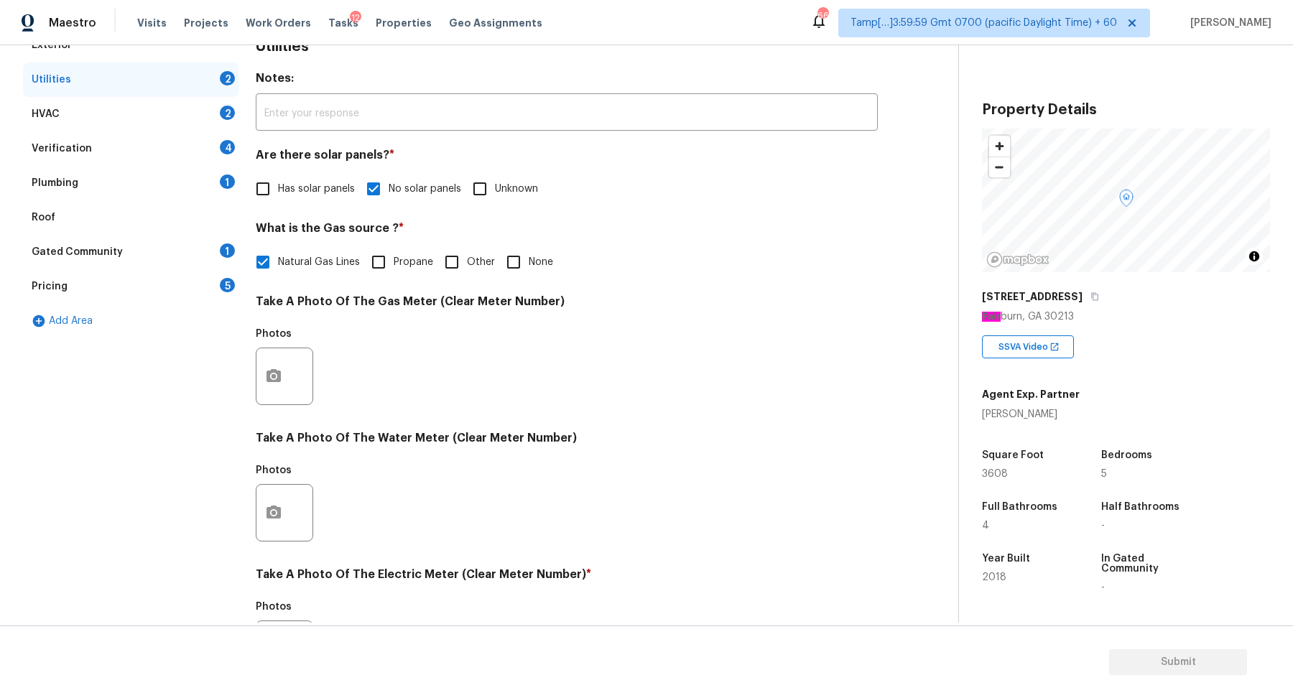
scroll to position [382, 0]
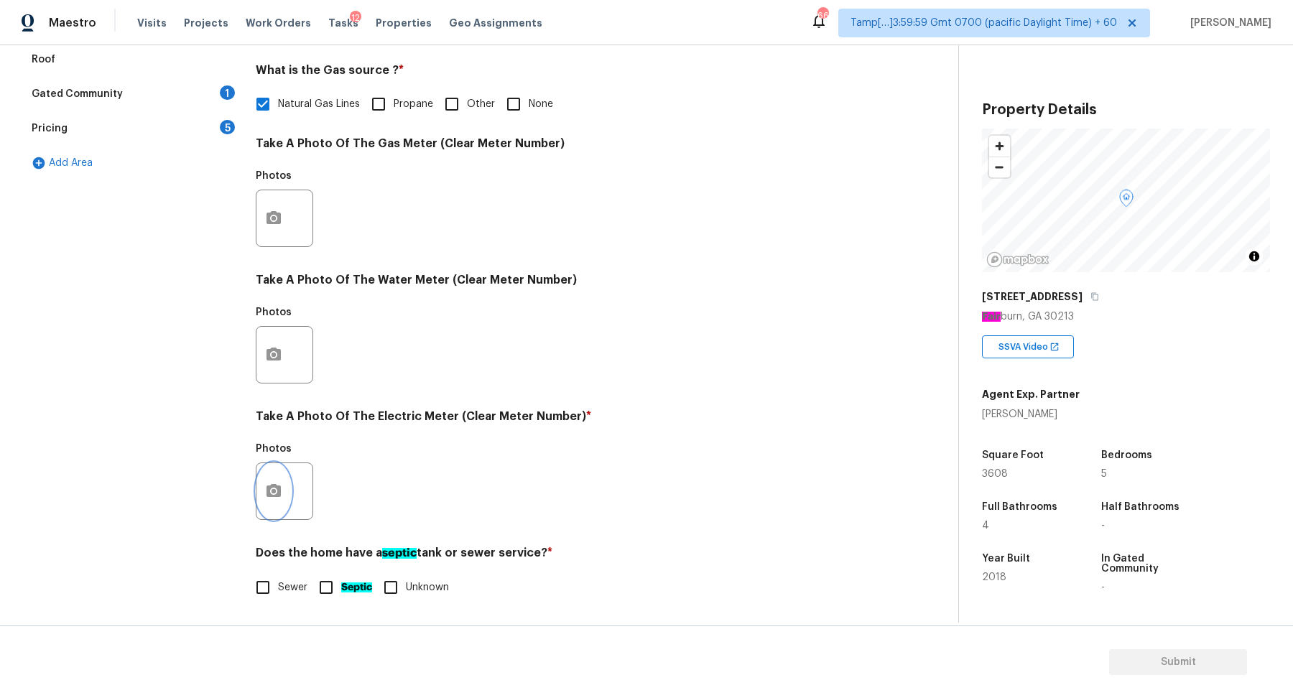
click at [265, 483] on icon "button" at bounding box center [273, 491] width 17 height 17
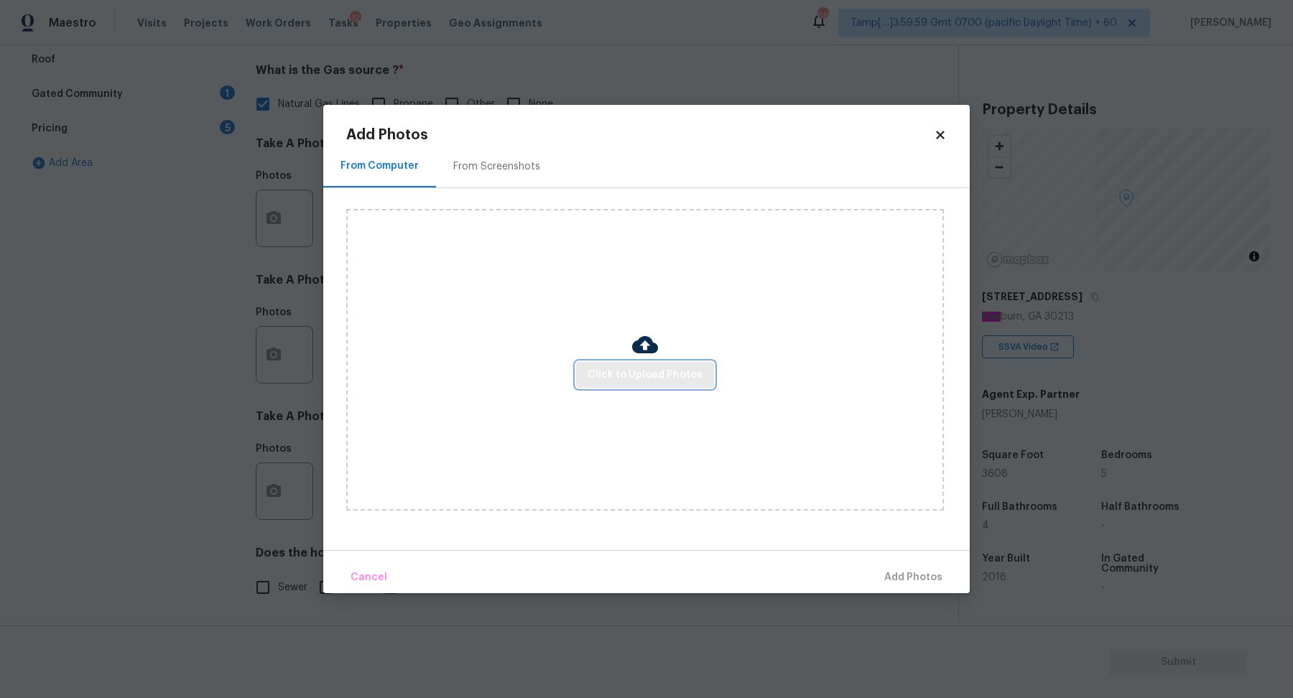
click at [669, 369] on span "Click to Upload Photos" at bounding box center [645, 375] width 115 height 18
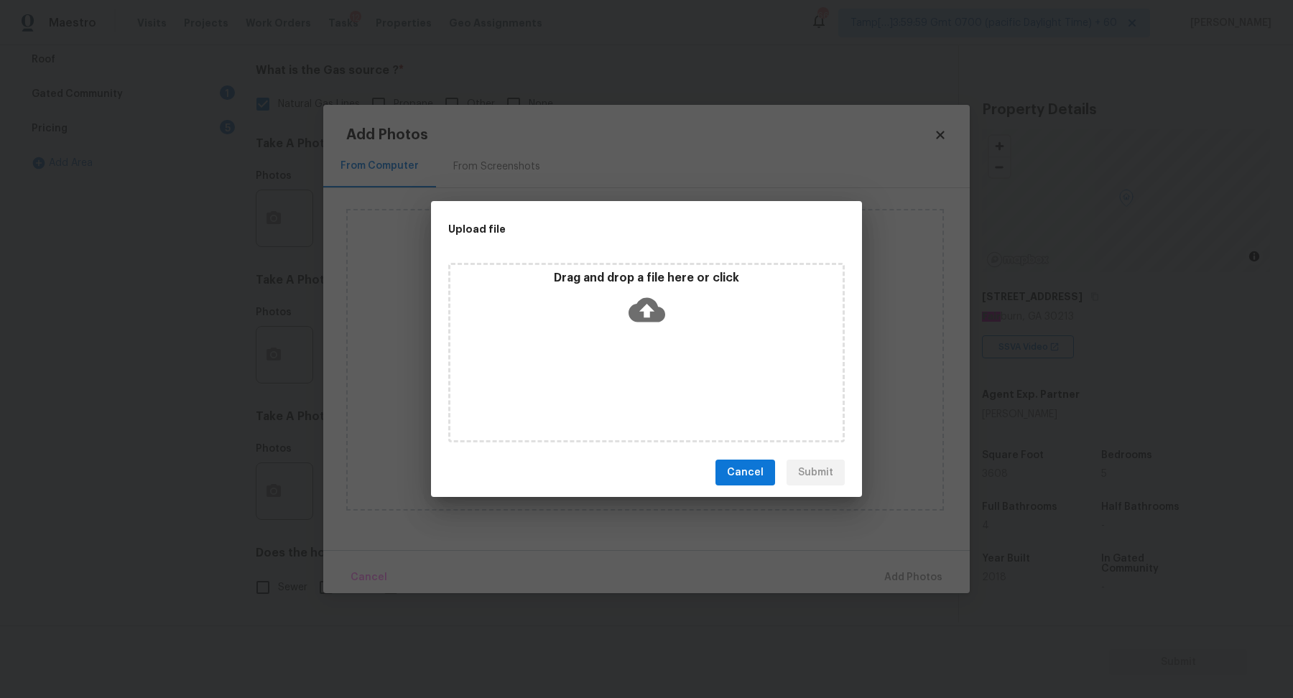
click at [695, 332] on div "Drag and drop a file here or click" at bounding box center [646, 353] width 397 height 180
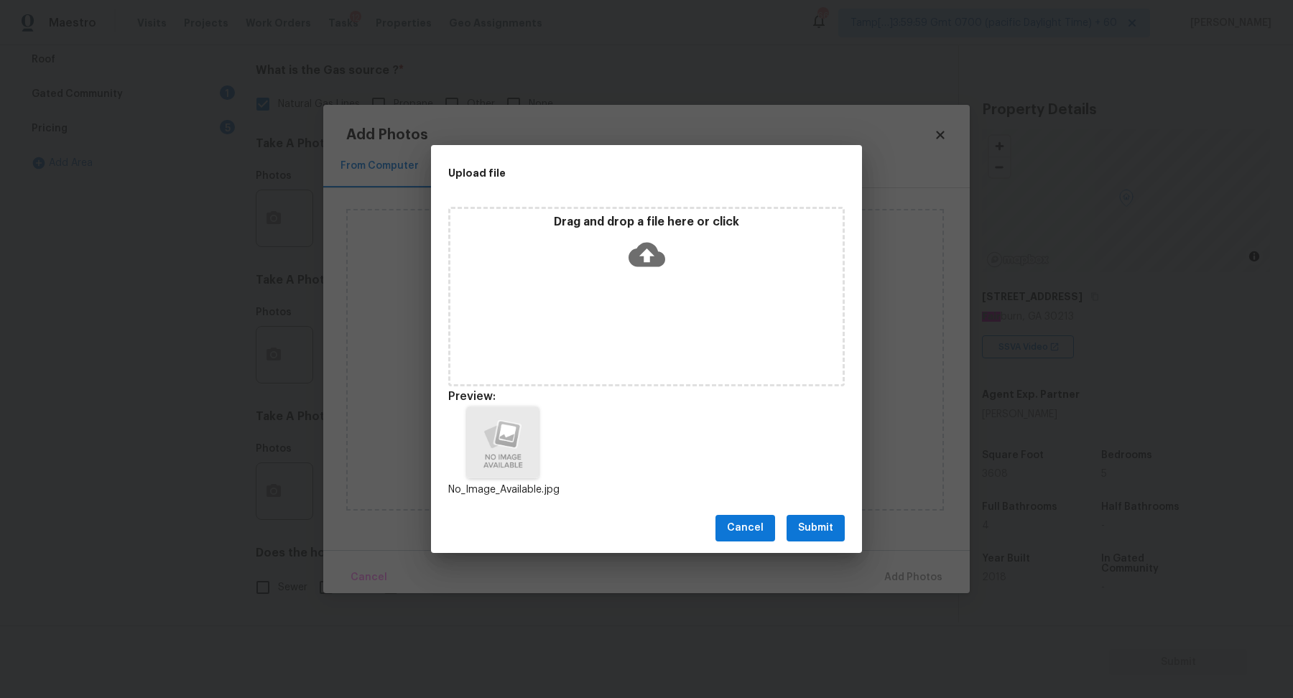
click at [823, 543] on div "Cancel Submit" at bounding box center [646, 529] width 431 height 50
click at [837, 526] on button "Submit" at bounding box center [816, 528] width 58 height 27
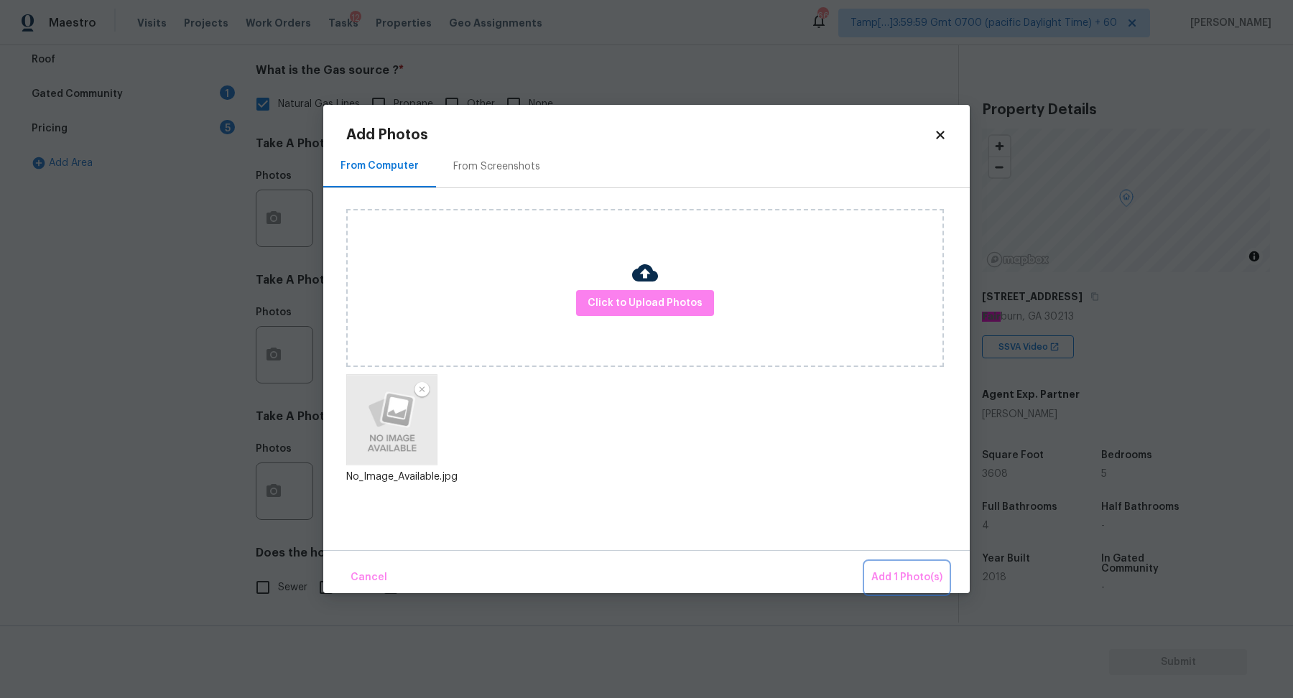
click at [907, 564] on button "Add 1 Photo(s)" at bounding box center [907, 578] width 83 height 31
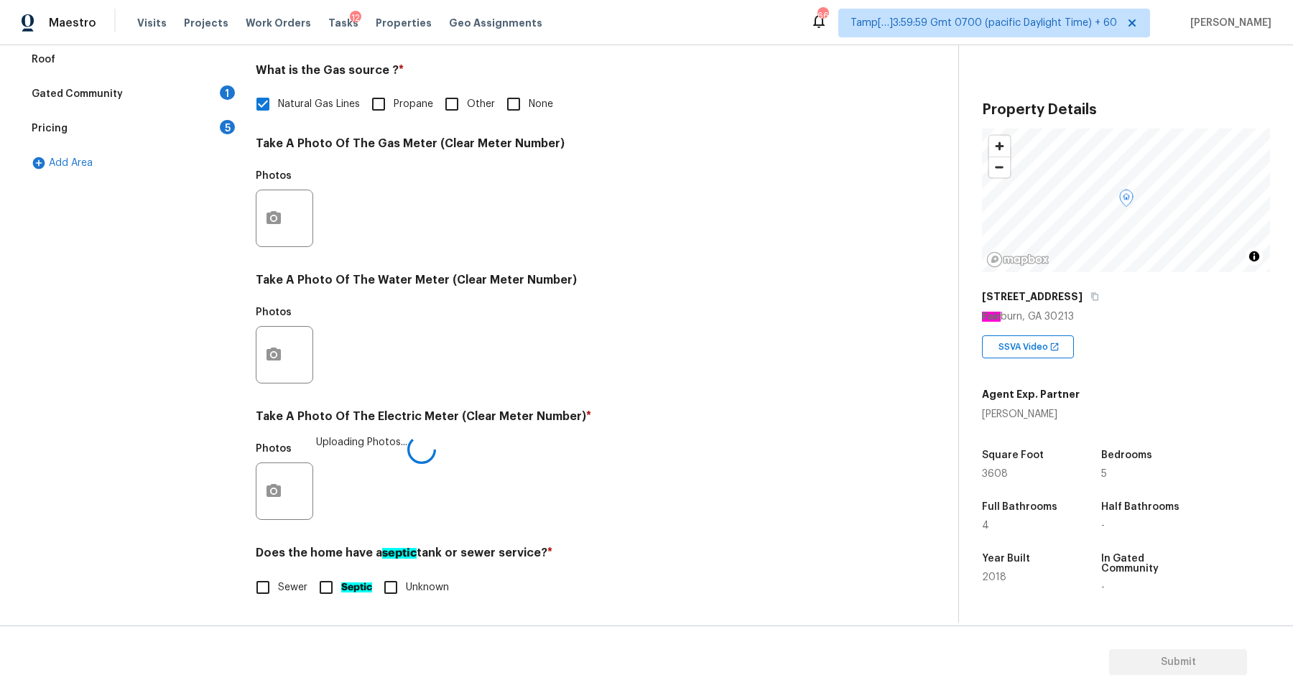
click at [228, 594] on div "Exterior Utilities 2 HVAC 2 Verification 4 Plumbing 1 Roof Gated Community 1 Pr…" at bounding box center [131, 245] width 216 height 750
click at [261, 583] on input "Sewer" at bounding box center [263, 588] width 30 height 30
checkbox input "true"
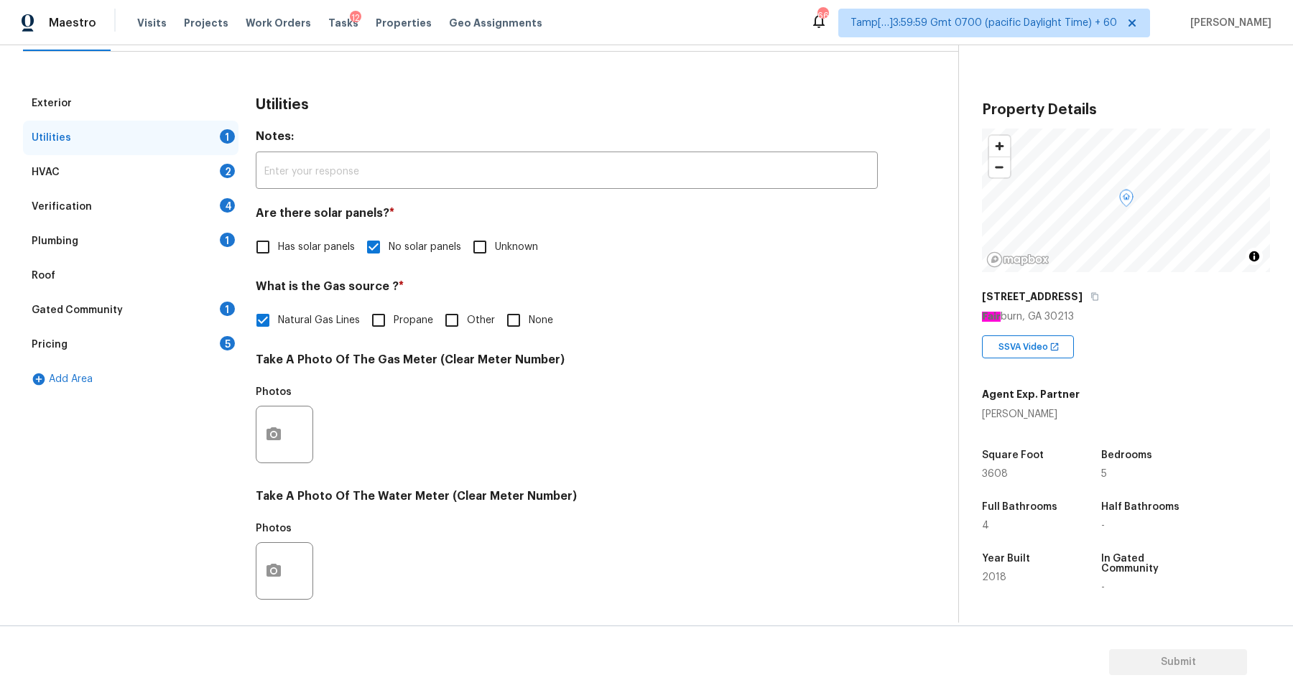
scroll to position [149, 0]
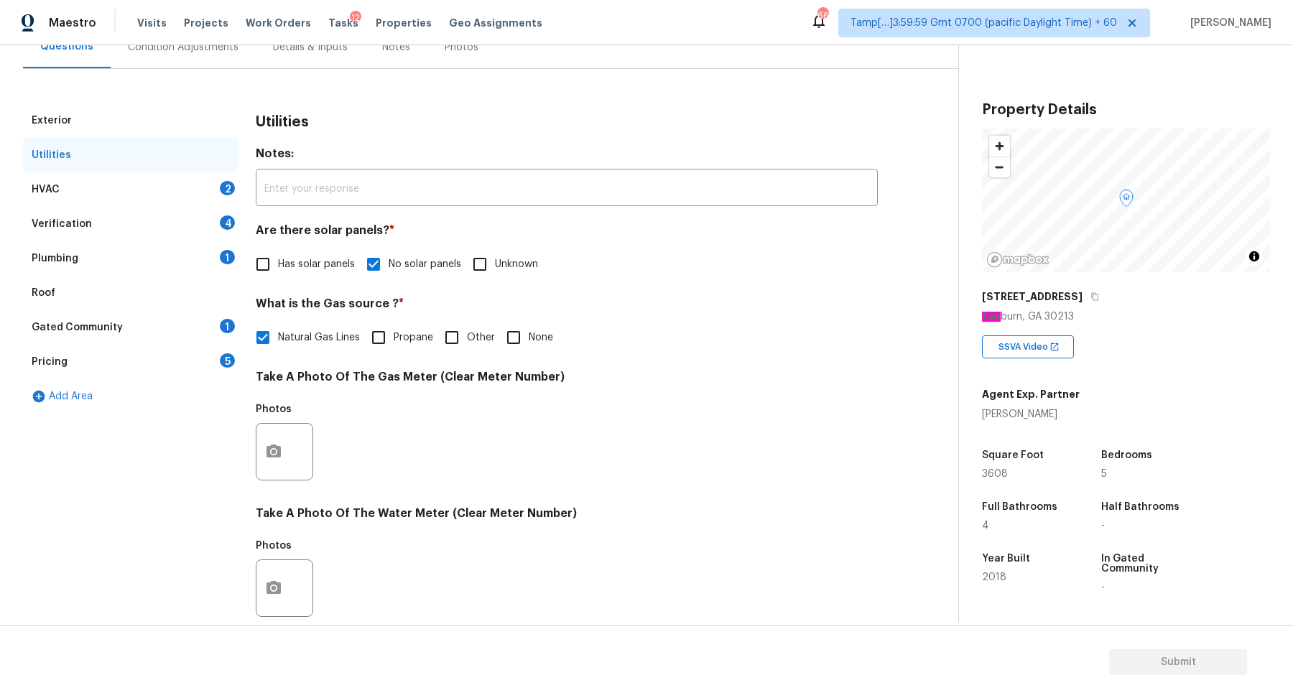
click at [223, 181] on div "2" at bounding box center [227, 188] width 15 height 14
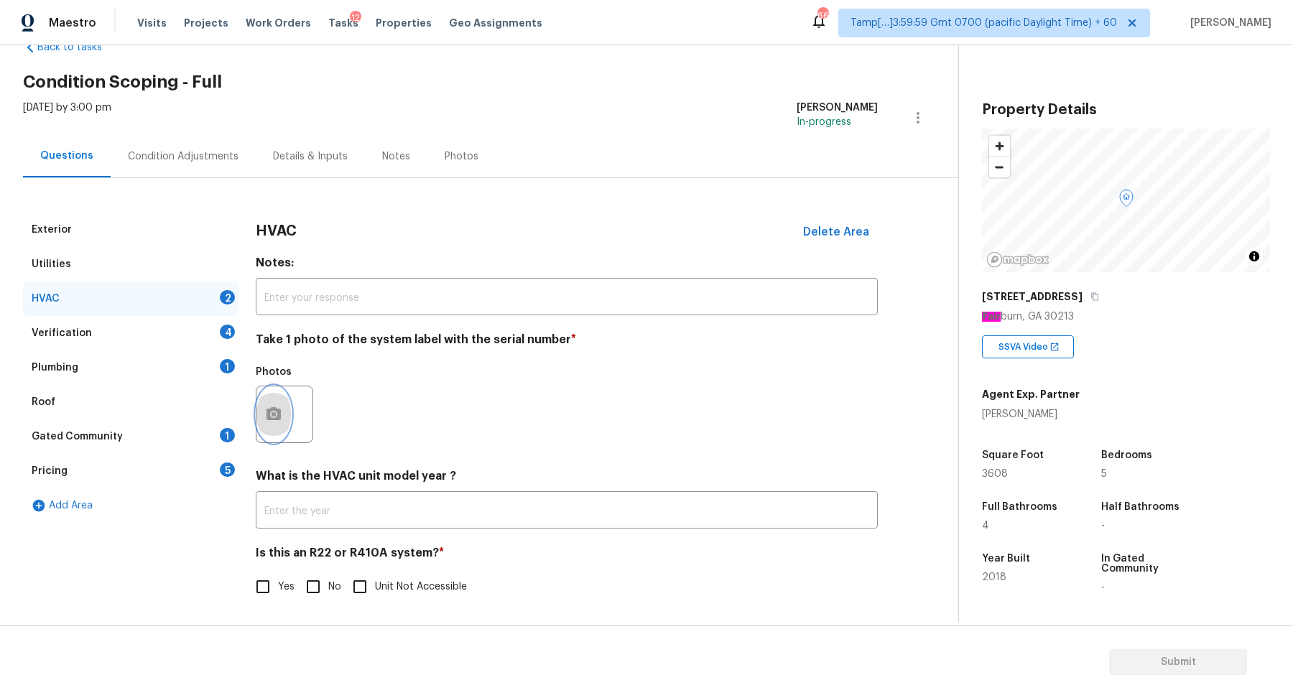
click at [277, 410] on icon "button" at bounding box center [274, 413] width 14 height 13
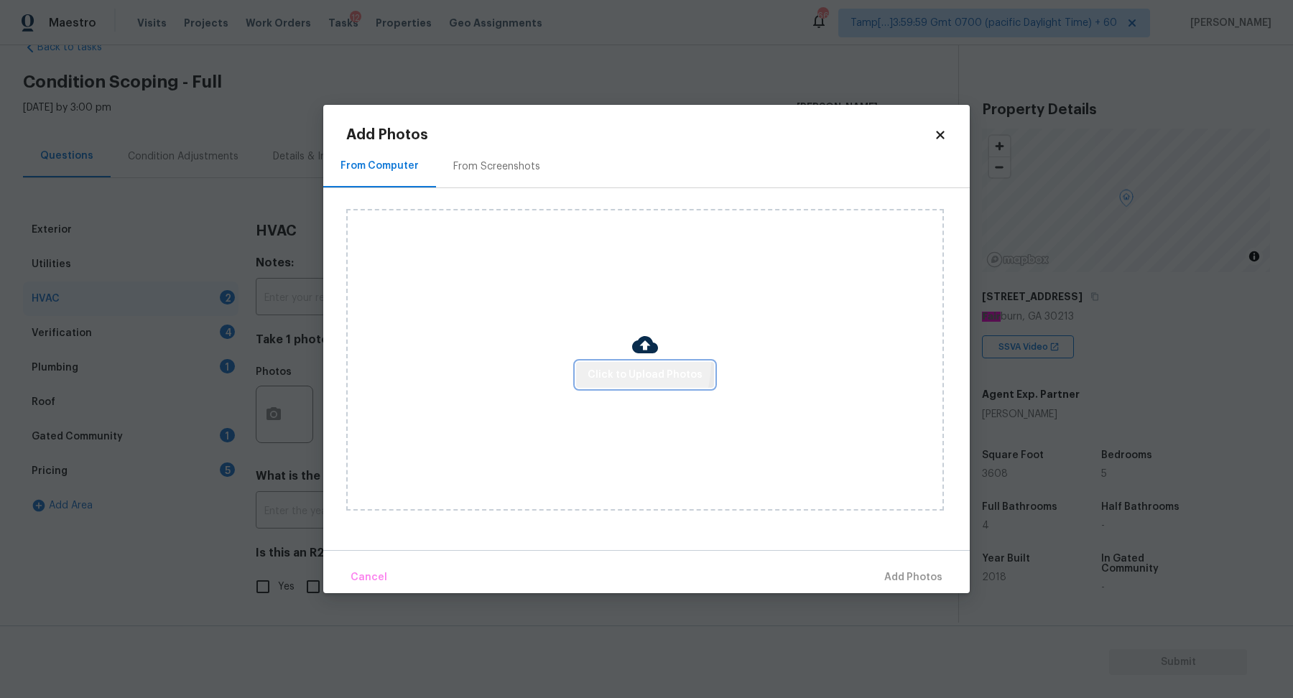
click at [611, 364] on button "Click to Upload Photos" at bounding box center [645, 375] width 138 height 27
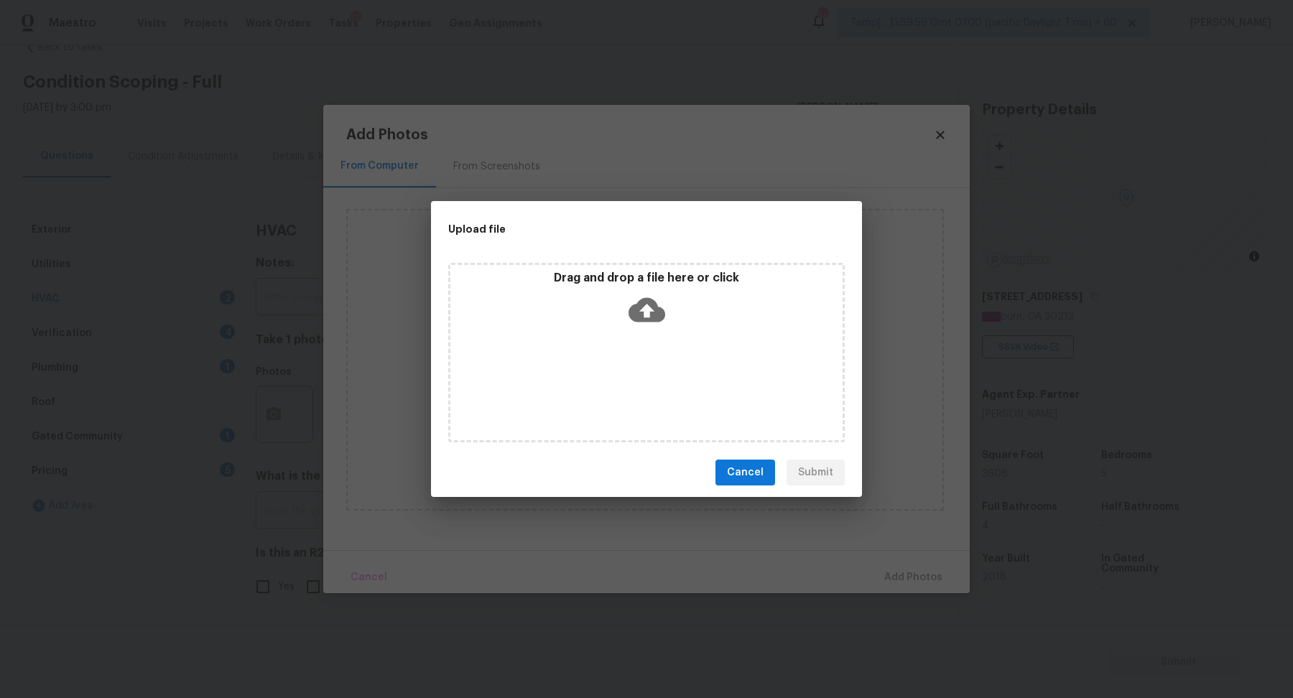
click at [653, 325] on icon at bounding box center [647, 310] width 37 height 37
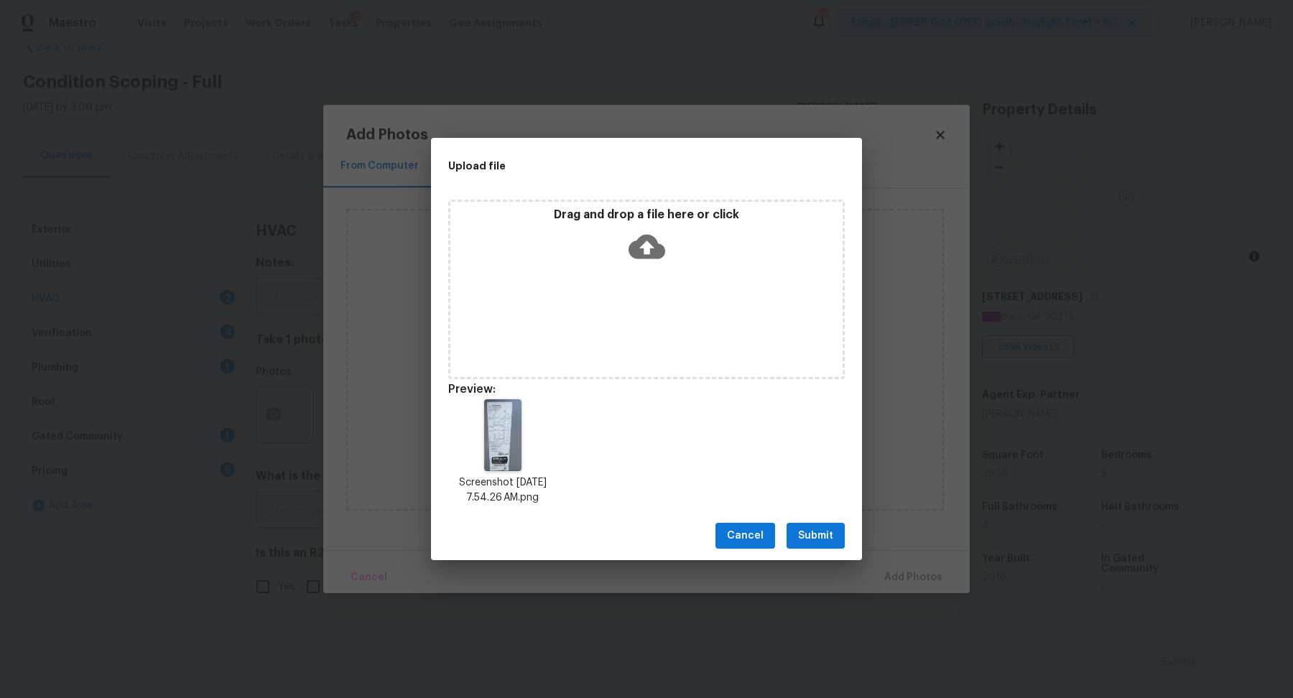
click at [811, 530] on span "Submit" at bounding box center [815, 536] width 35 height 18
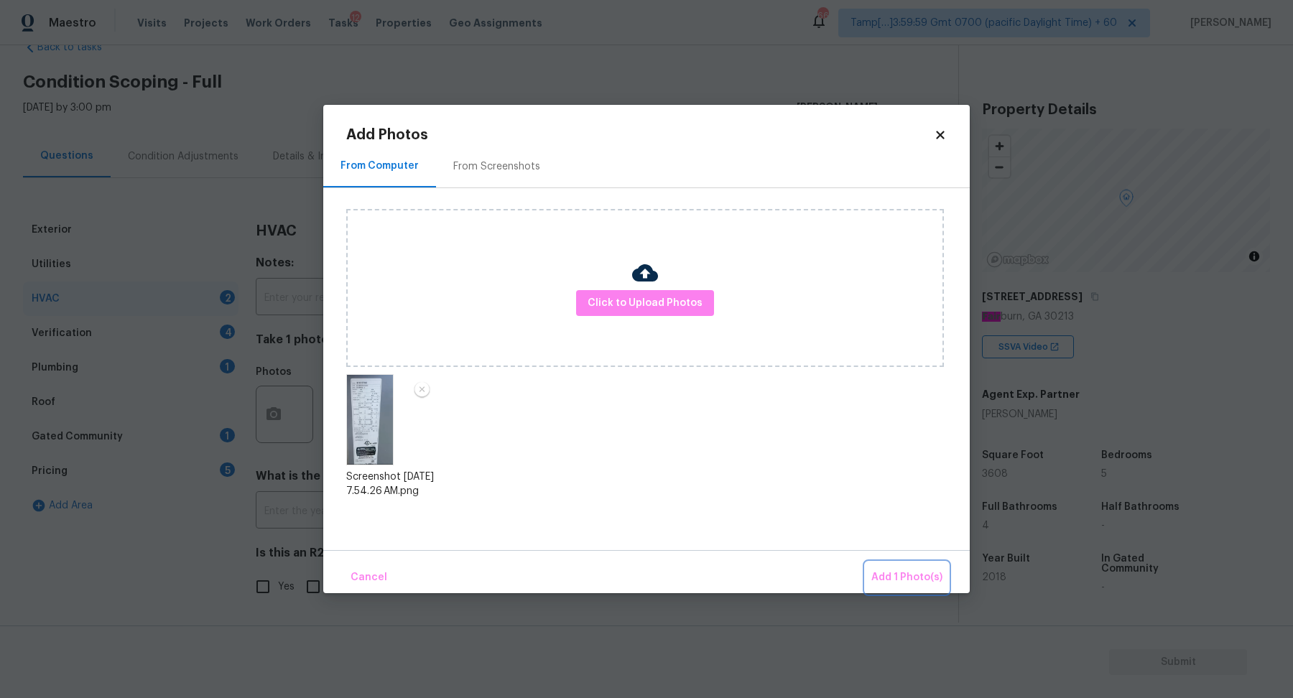
click at [893, 573] on span "Add 1 Photo(s)" at bounding box center [907, 578] width 71 height 18
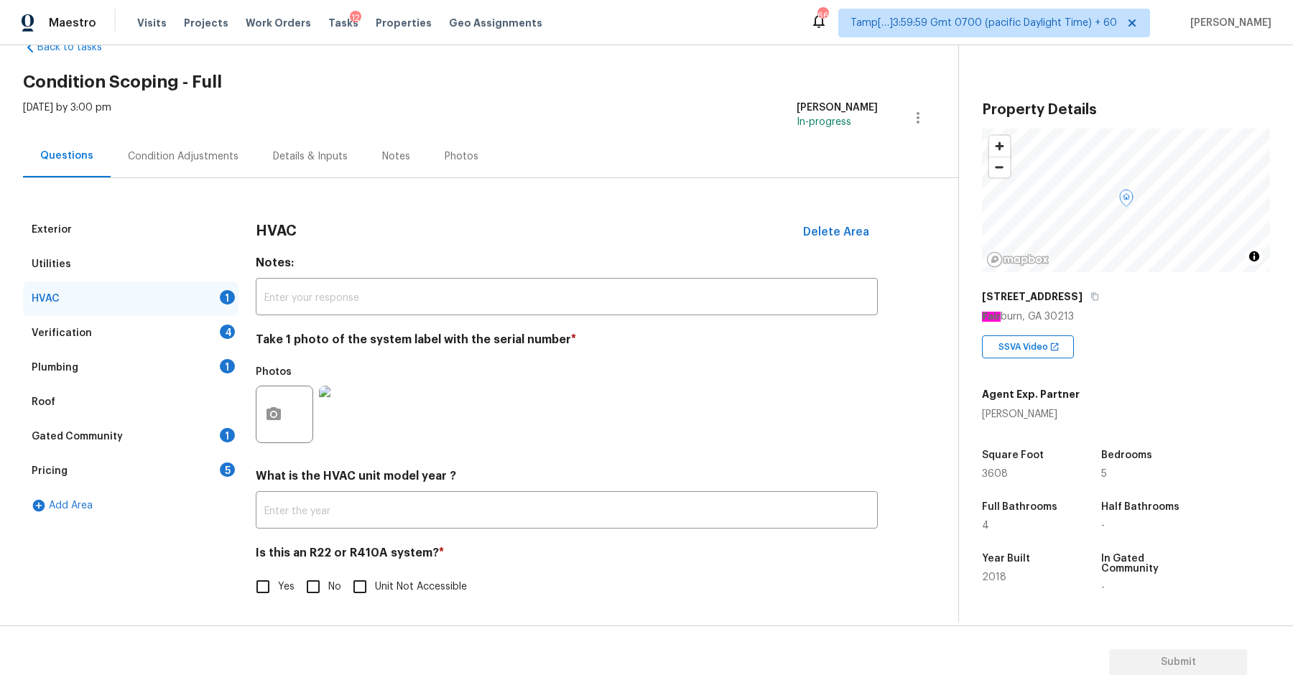
click at [348, 417] on img at bounding box center [347, 414] width 57 height 57
click at [264, 594] on input "Yes" at bounding box center [263, 587] width 30 height 30
checkbox input "true"
click at [199, 338] on div "Verification 4" at bounding box center [131, 333] width 216 height 34
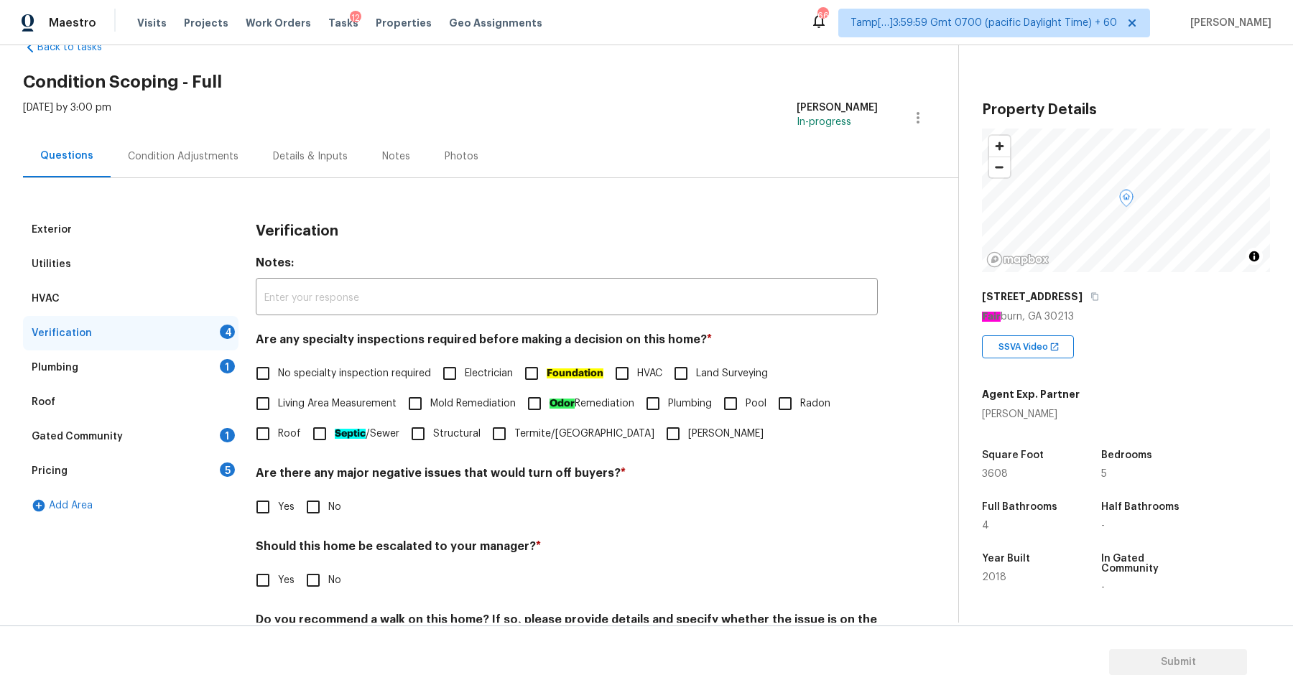
click at [297, 359] on label "No specialty inspection required" at bounding box center [339, 374] width 183 height 30
click at [278, 359] on input "No specialty inspection required" at bounding box center [263, 374] width 30 height 30
checkbox input "true"
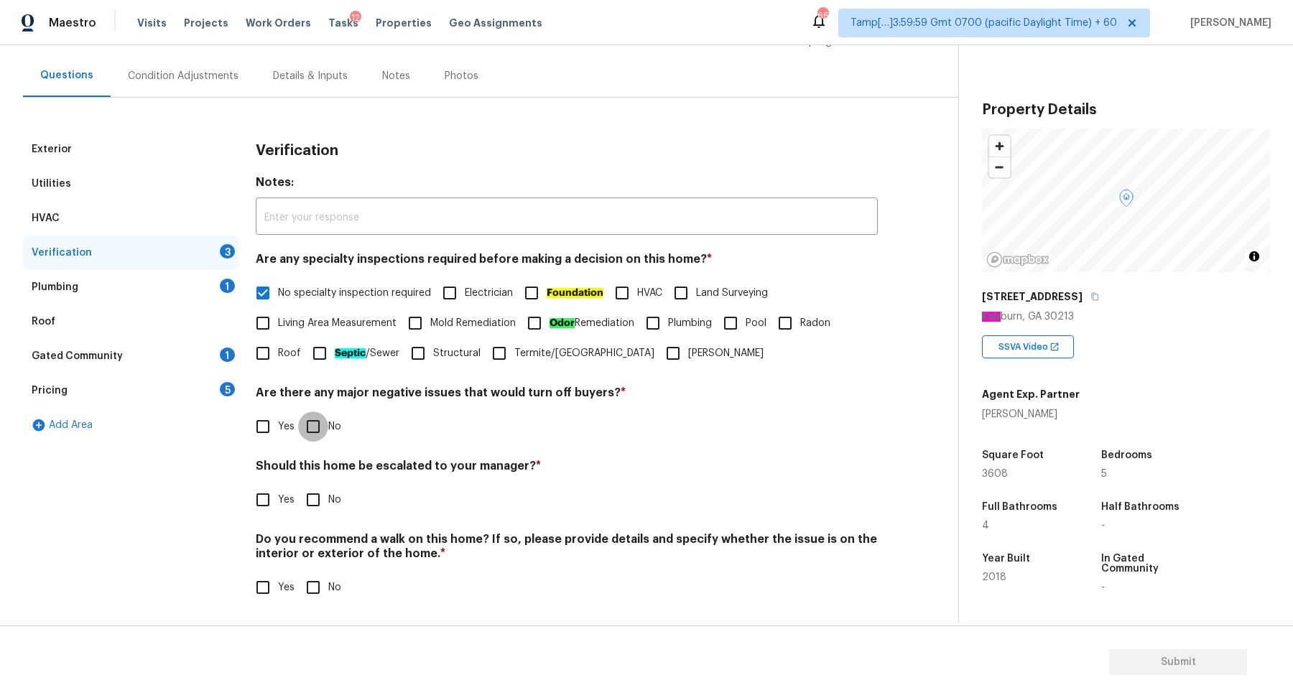
click at [327, 416] on input "No" at bounding box center [313, 427] width 30 height 30
checkbox input "true"
click at [269, 485] on input "Yes" at bounding box center [263, 500] width 30 height 30
checkbox input "true"
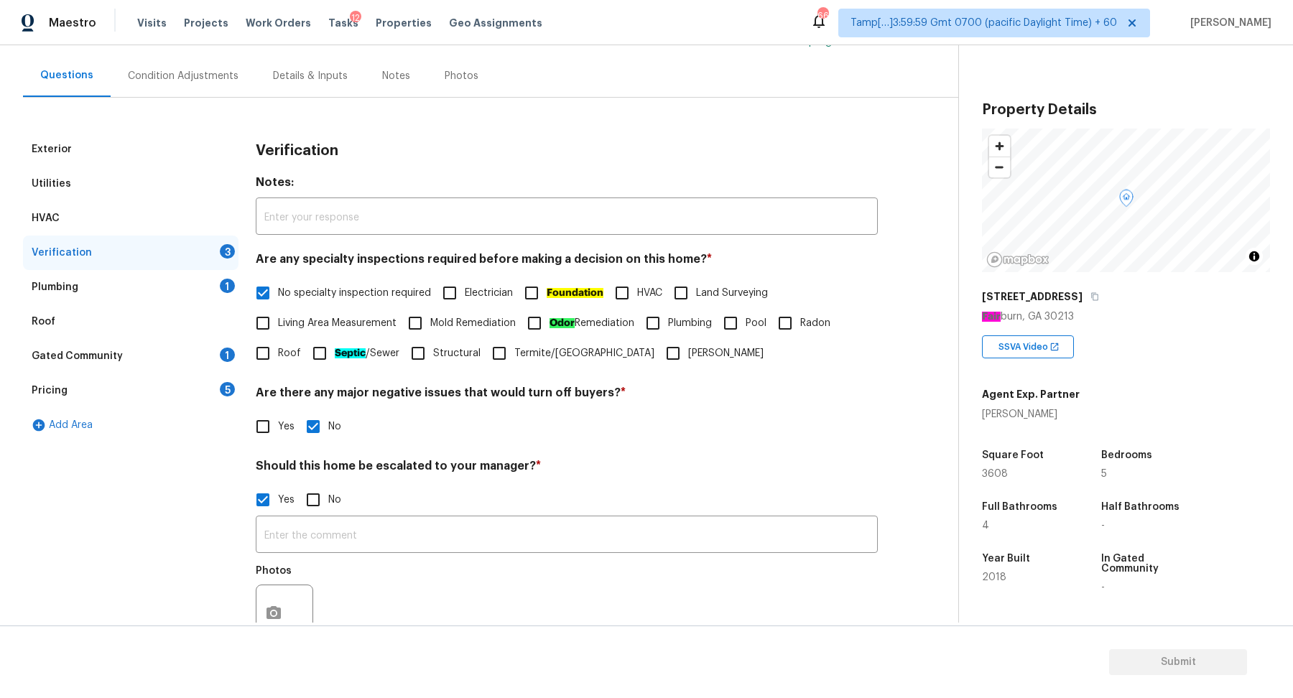
scroll to position [256, 0]
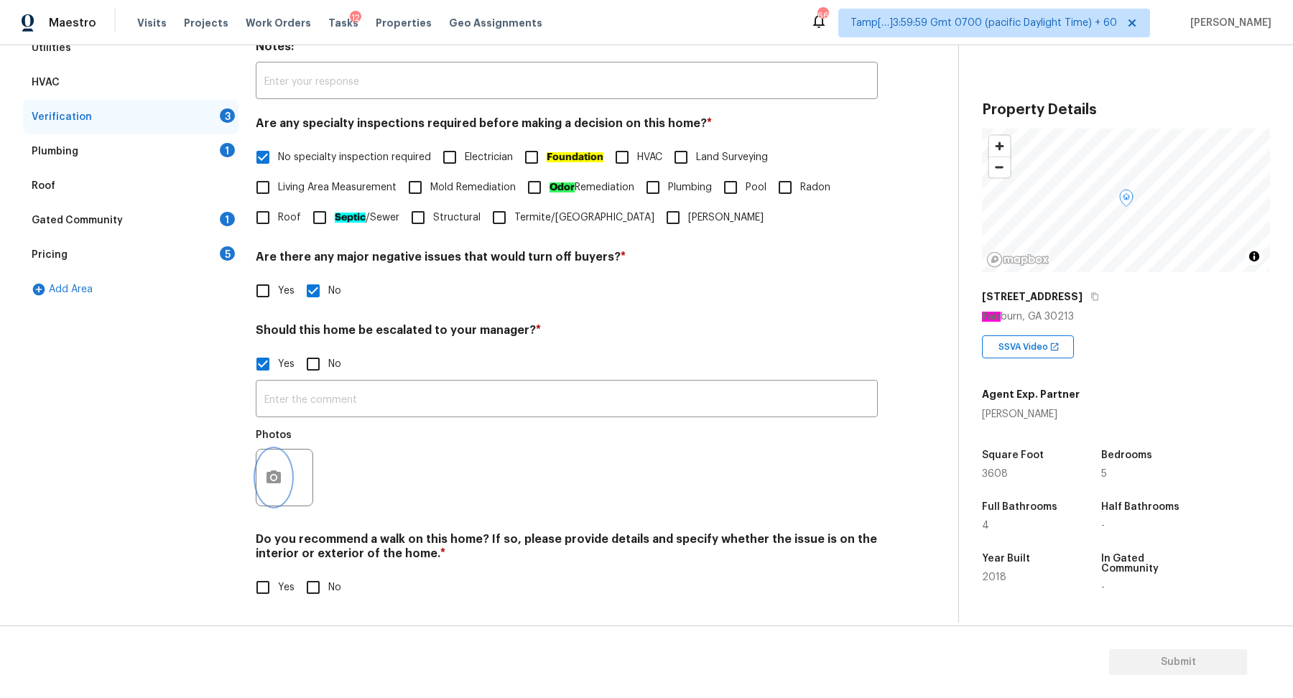
click at [277, 483] on icon "button" at bounding box center [273, 477] width 17 height 17
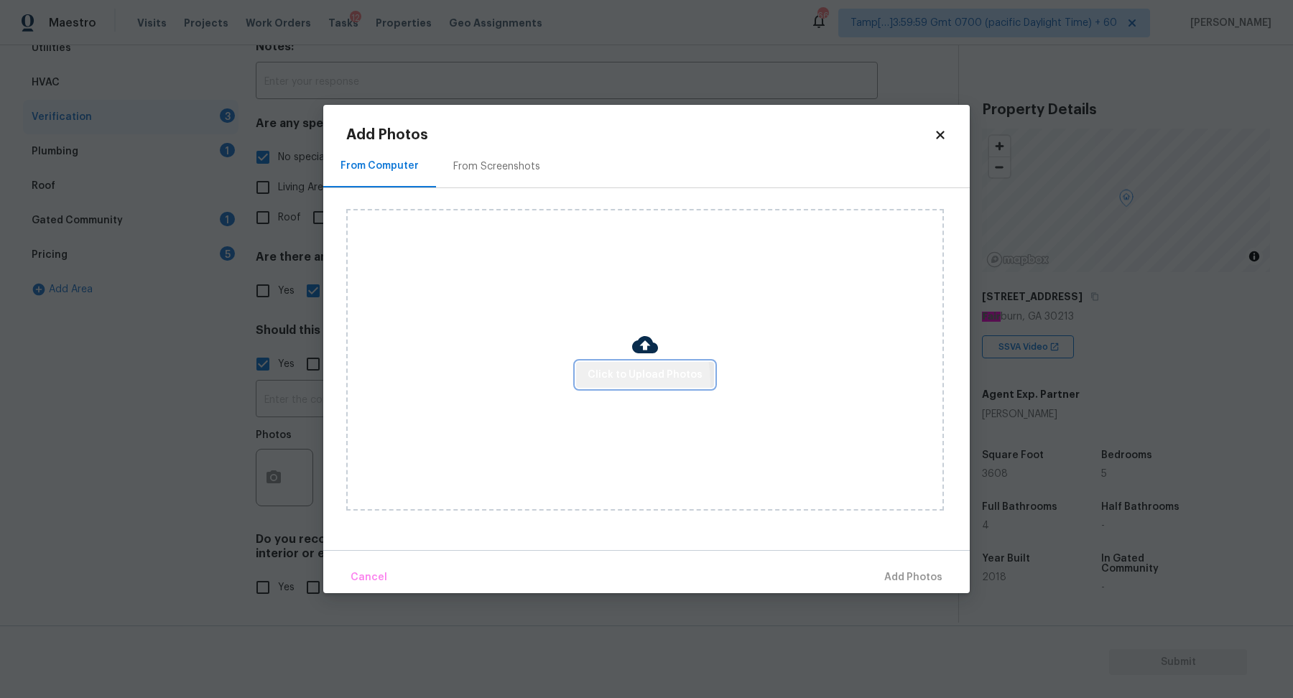
click at [589, 383] on button "Click to Upload Photos" at bounding box center [645, 375] width 138 height 27
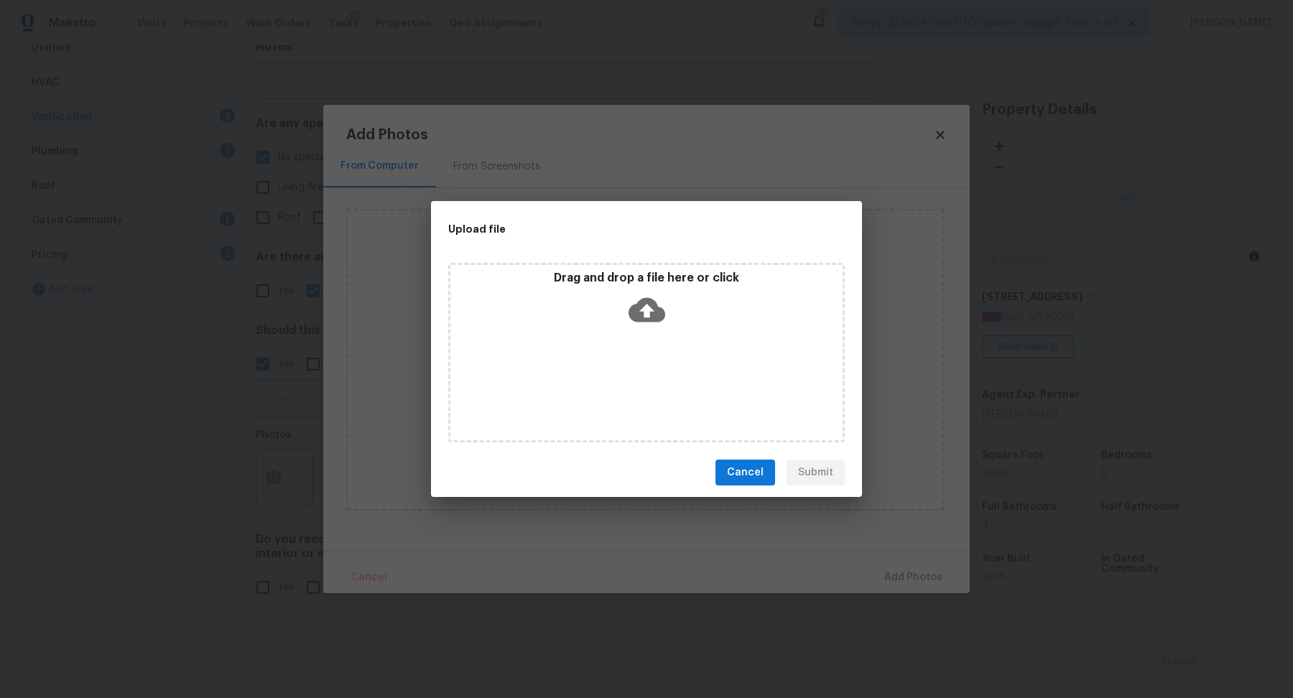
click at [642, 327] on icon at bounding box center [647, 310] width 37 height 37
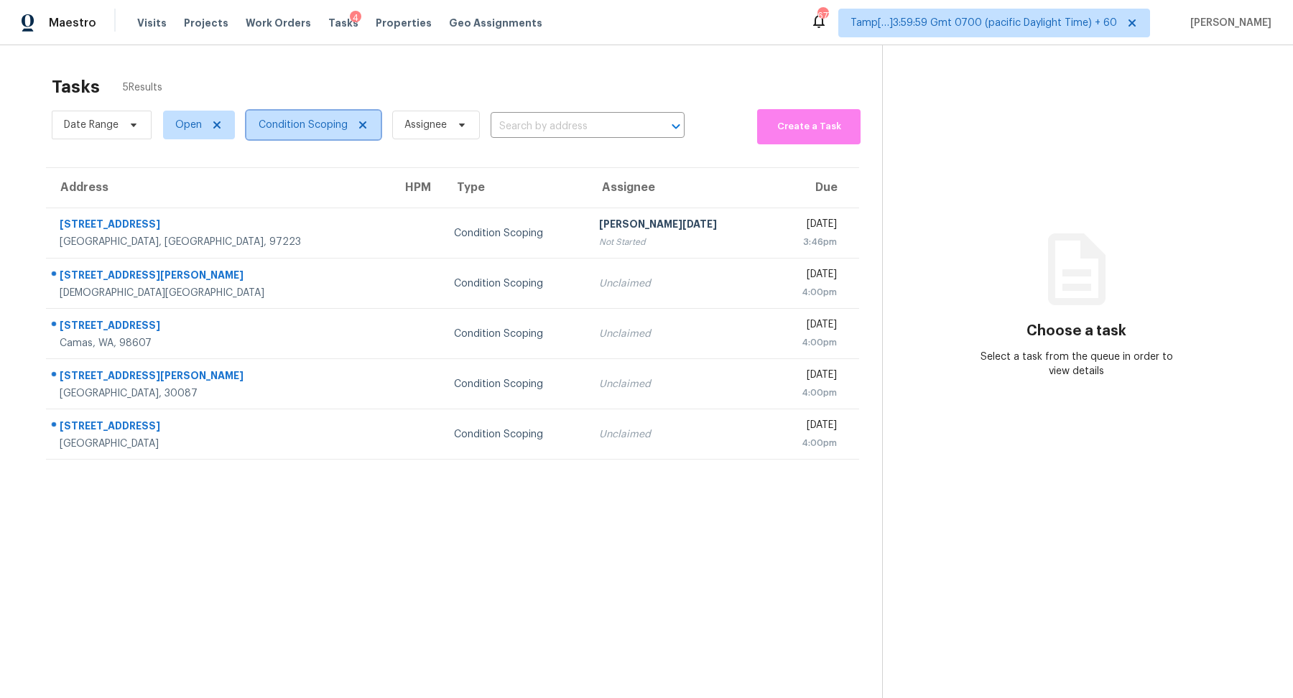
click at [344, 126] on span "Condition Scoping" at bounding box center [303, 125] width 89 height 14
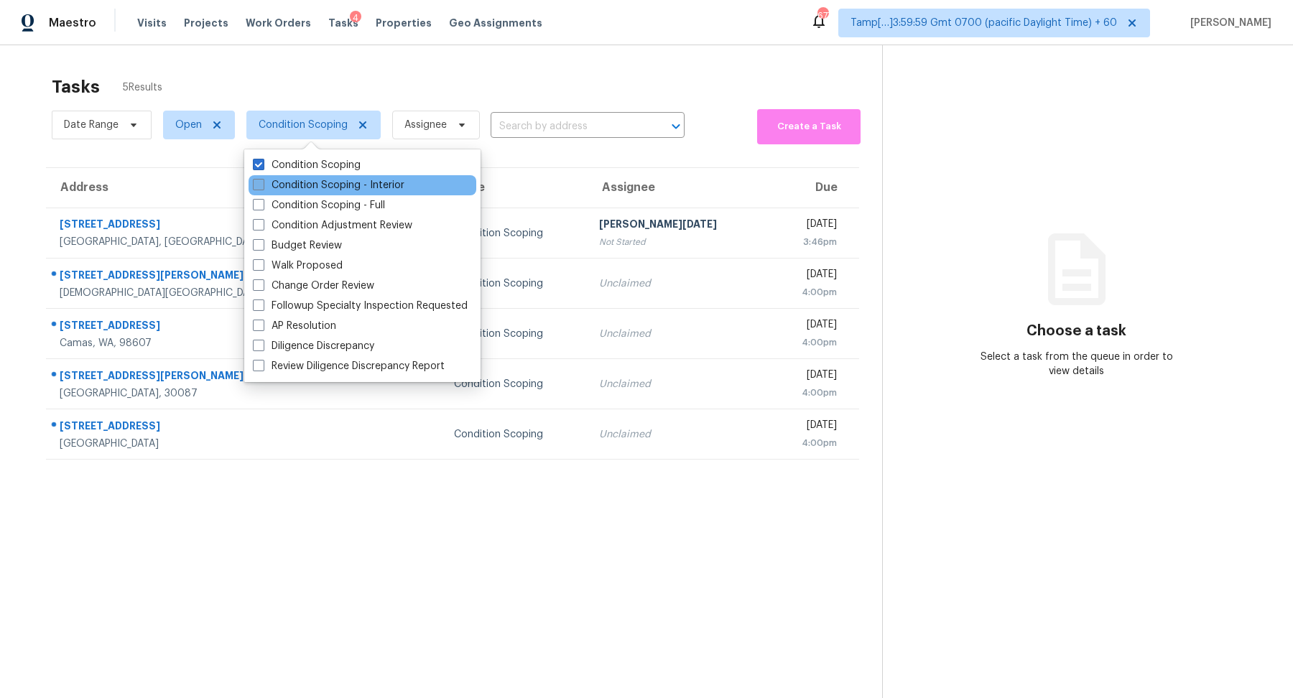
click at [305, 190] on label "Condition Scoping - Interior" at bounding box center [329, 185] width 152 height 14
click at [262, 188] on input "Condition Scoping - Interior" at bounding box center [257, 182] width 9 height 9
checkbox input "true"
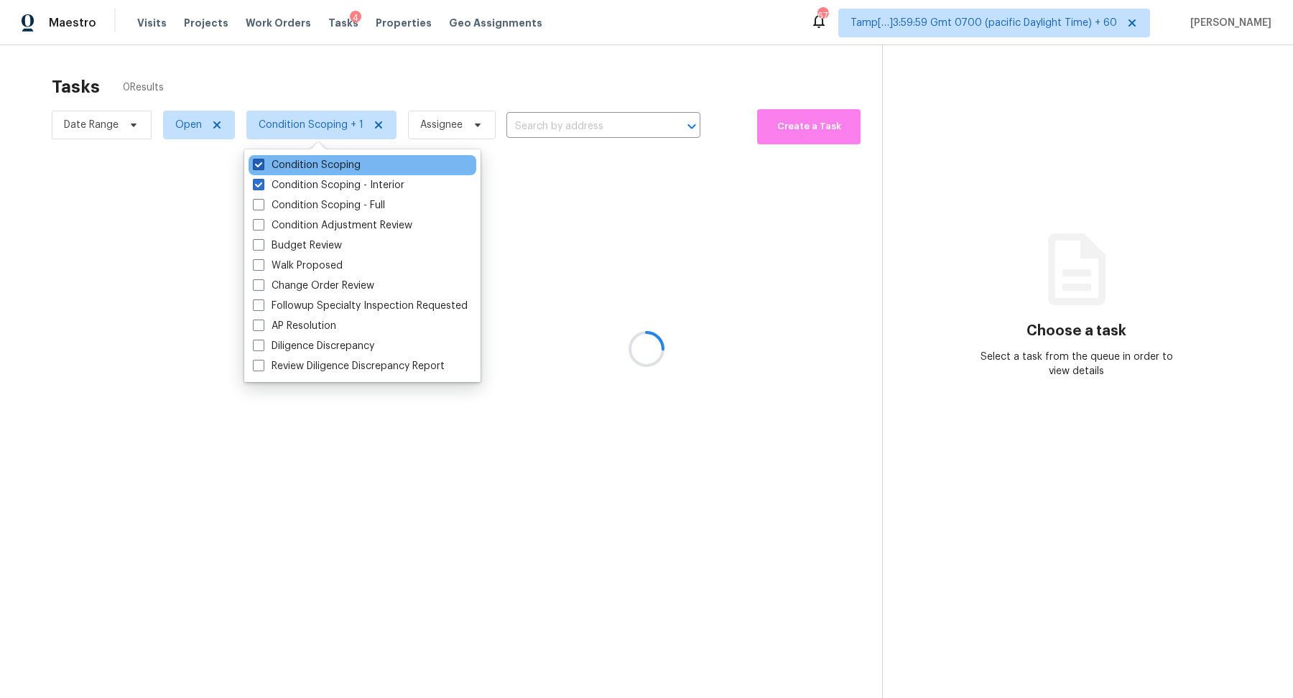
click at [339, 170] on label "Condition Scoping" at bounding box center [307, 165] width 108 height 14
click at [262, 167] on input "Condition Scoping" at bounding box center [257, 162] width 9 height 9
checkbox input "false"
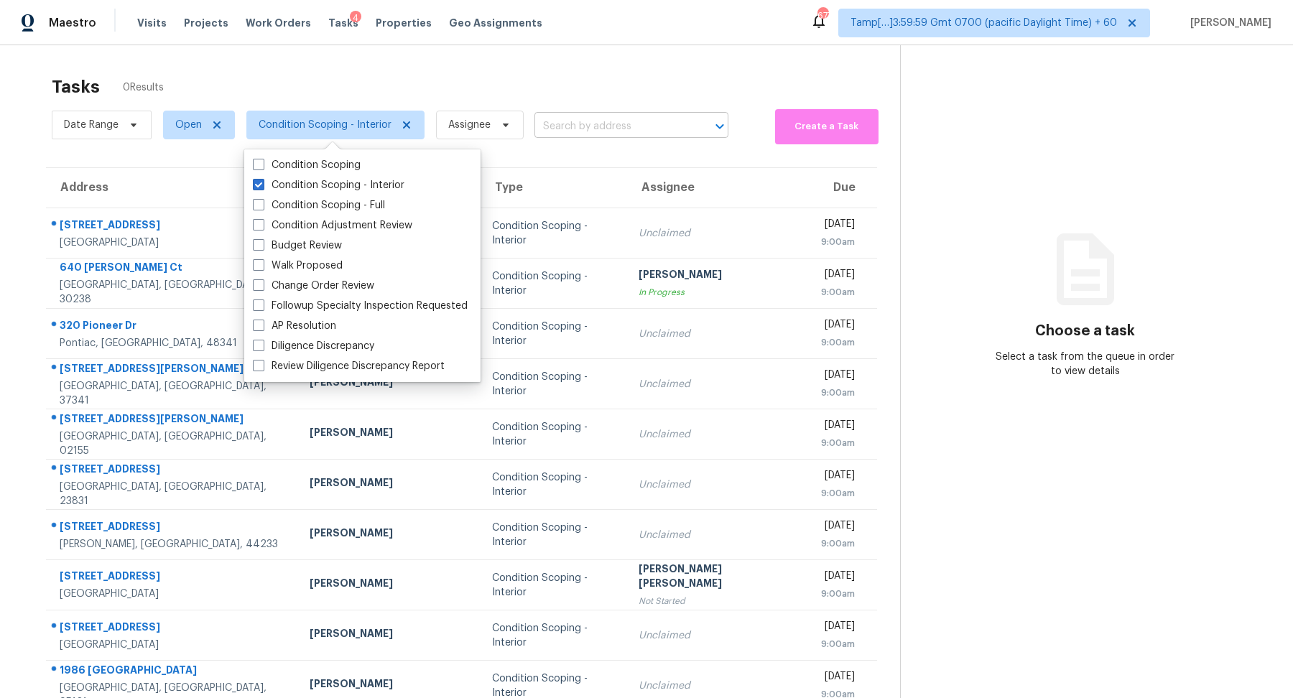
click at [585, 119] on input "text" at bounding box center [612, 127] width 154 height 22
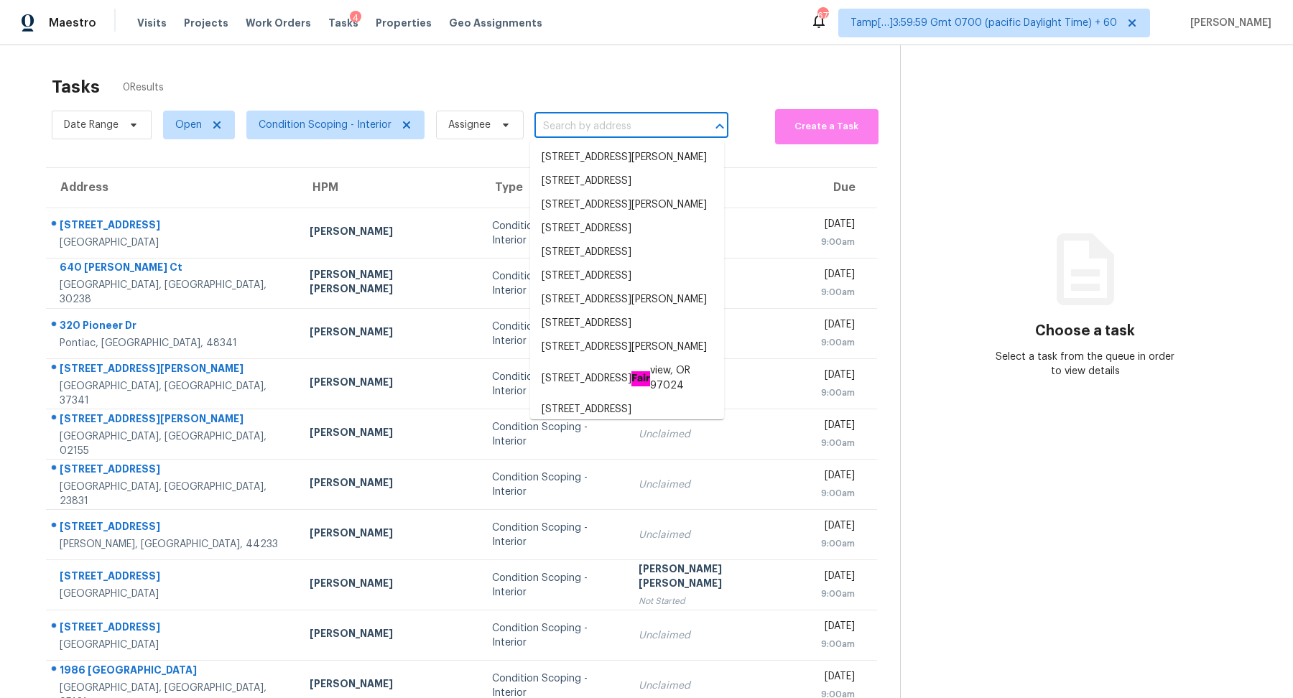
paste input "[STREET_ADDRESS]"
type input "[STREET_ADDRESS]"
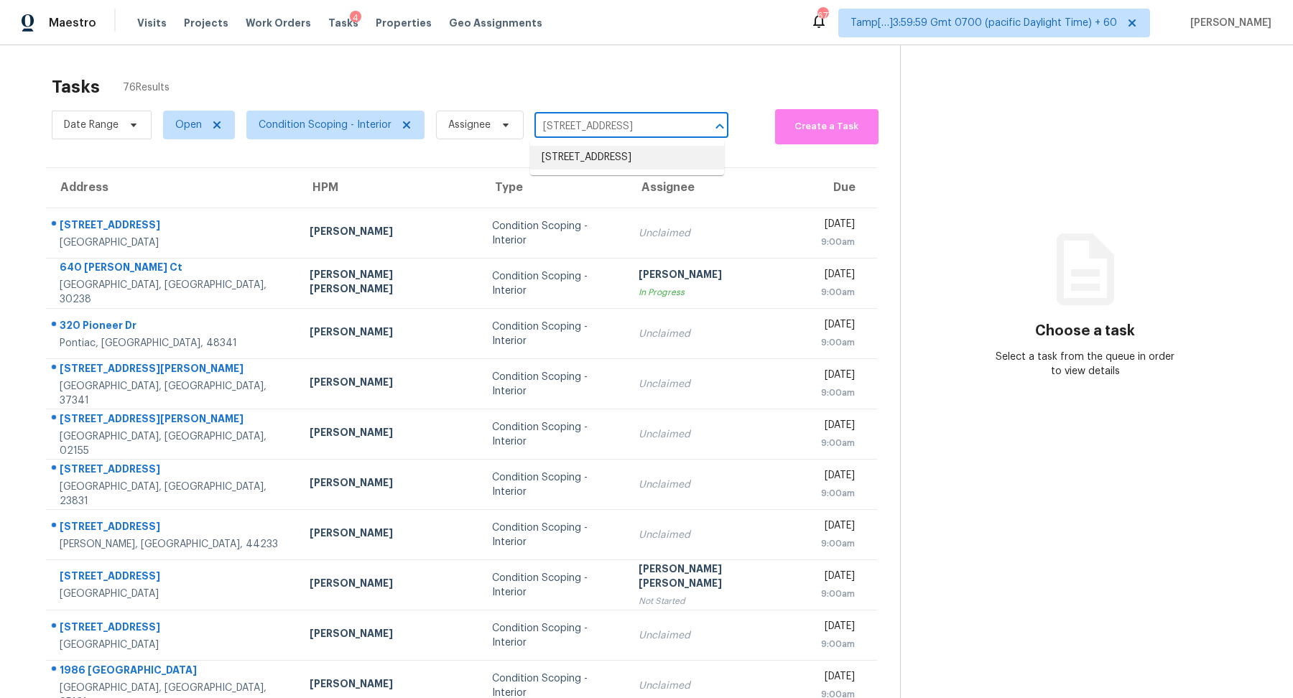
click at [589, 165] on li "[STREET_ADDRESS]" at bounding box center [627, 158] width 194 height 24
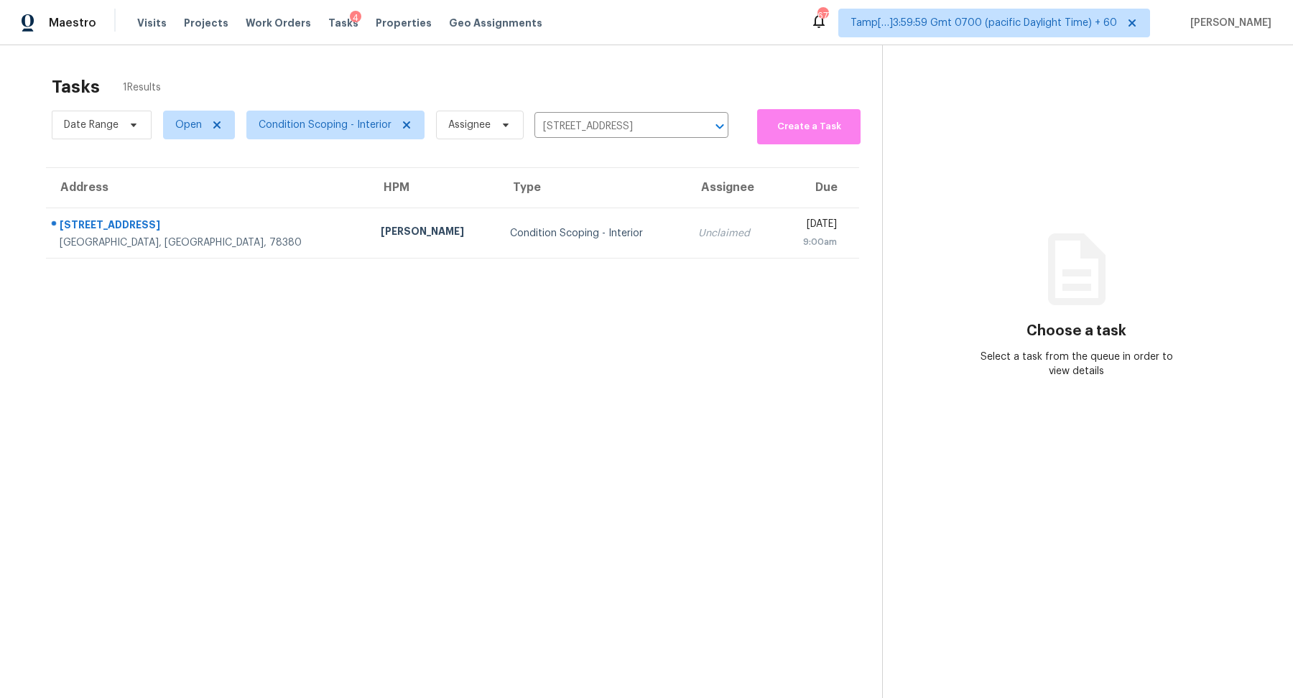
click at [525, 220] on td "Condition Scoping - Interior" at bounding box center [593, 233] width 189 height 50
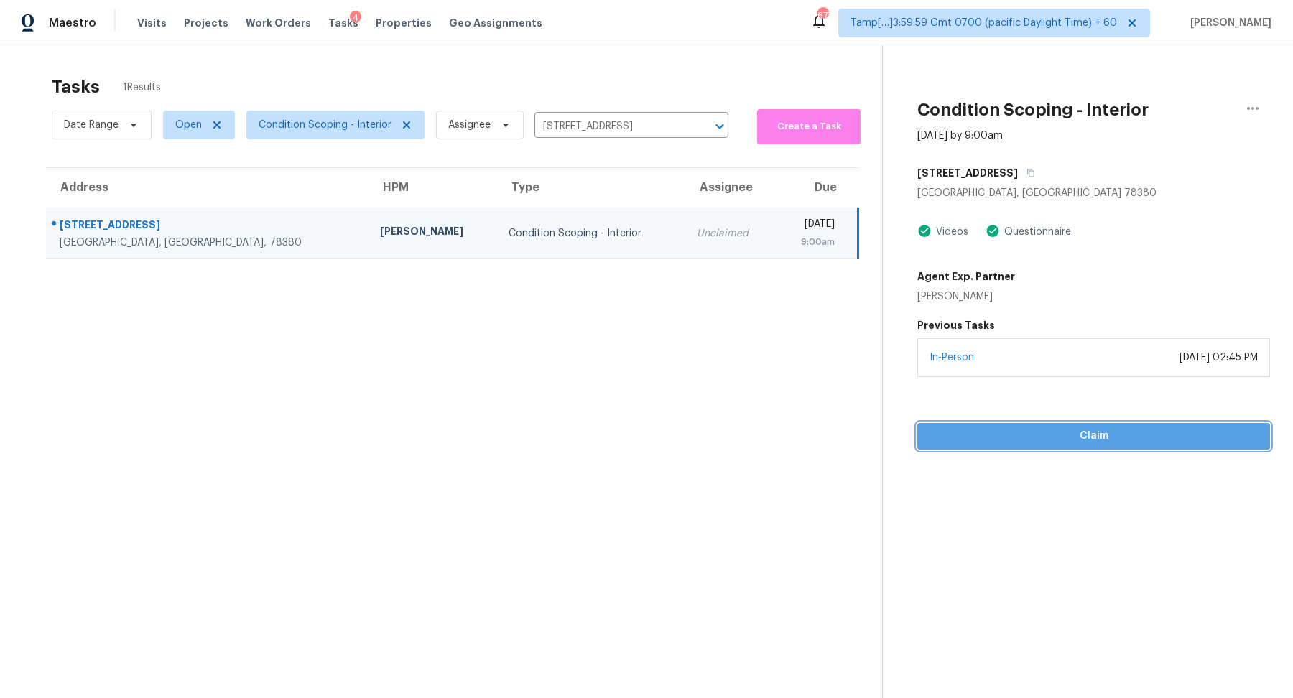
click at [1005, 430] on span "Claim" at bounding box center [1094, 437] width 330 height 18
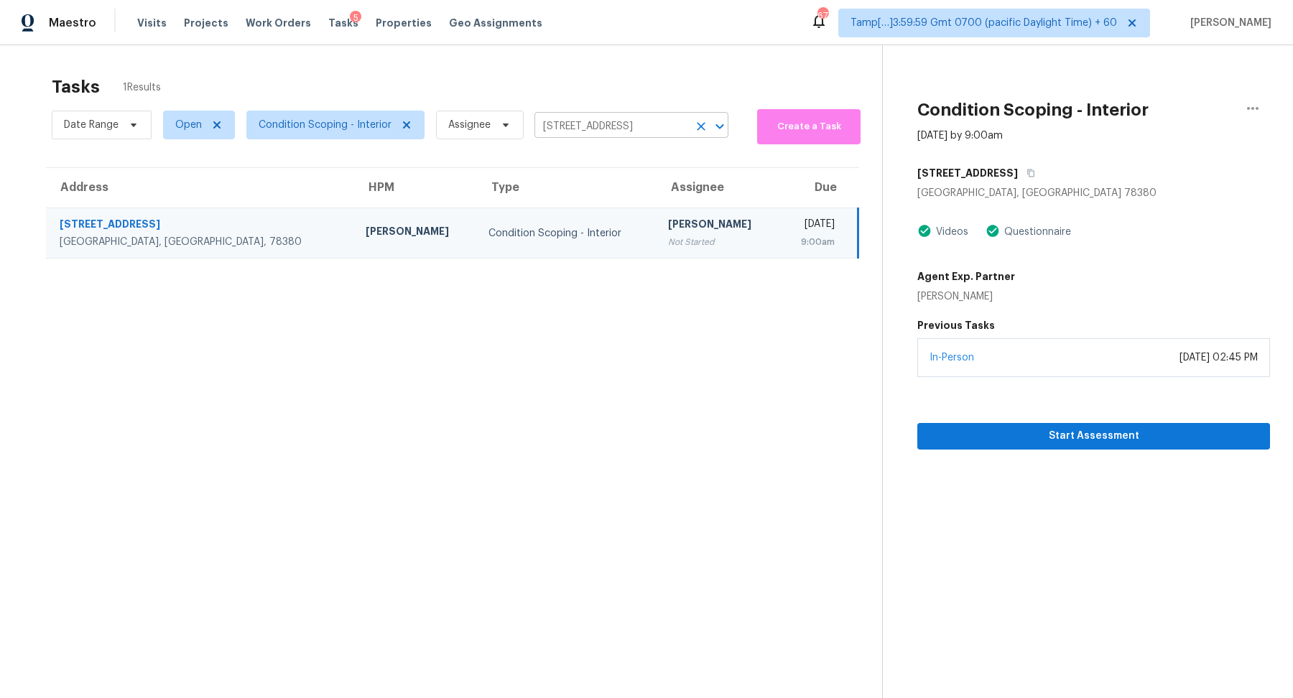
click at [608, 119] on input "[STREET_ADDRESS]" at bounding box center [612, 127] width 154 height 22
paste input "[STREET_ADDRESS][PERSON_NAME][PERSON_NAME]"
type input "[STREET_ADDRESS][PERSON_NAME][PERSON_NAME]"
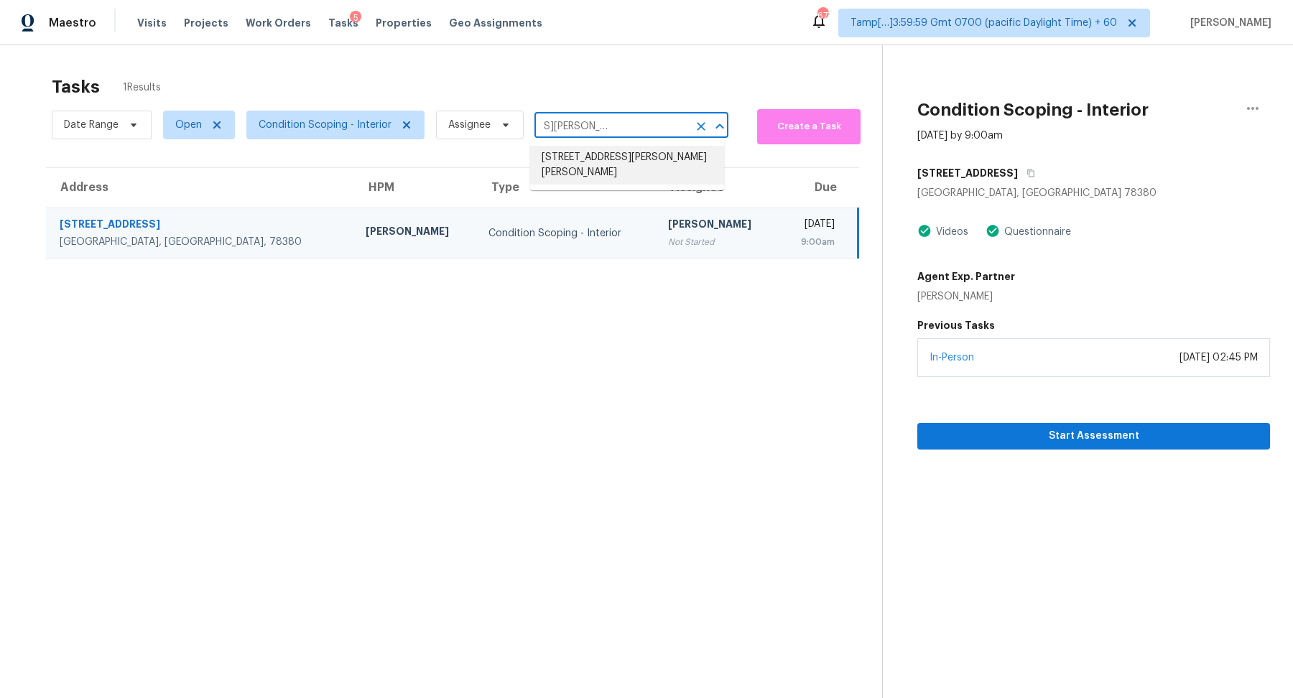
click at [633, 155] on li "[STREET_ADDRESS][PERSON_NAME][PERSON_NAME]" at bounding box center [627, 165] width 194 height 39
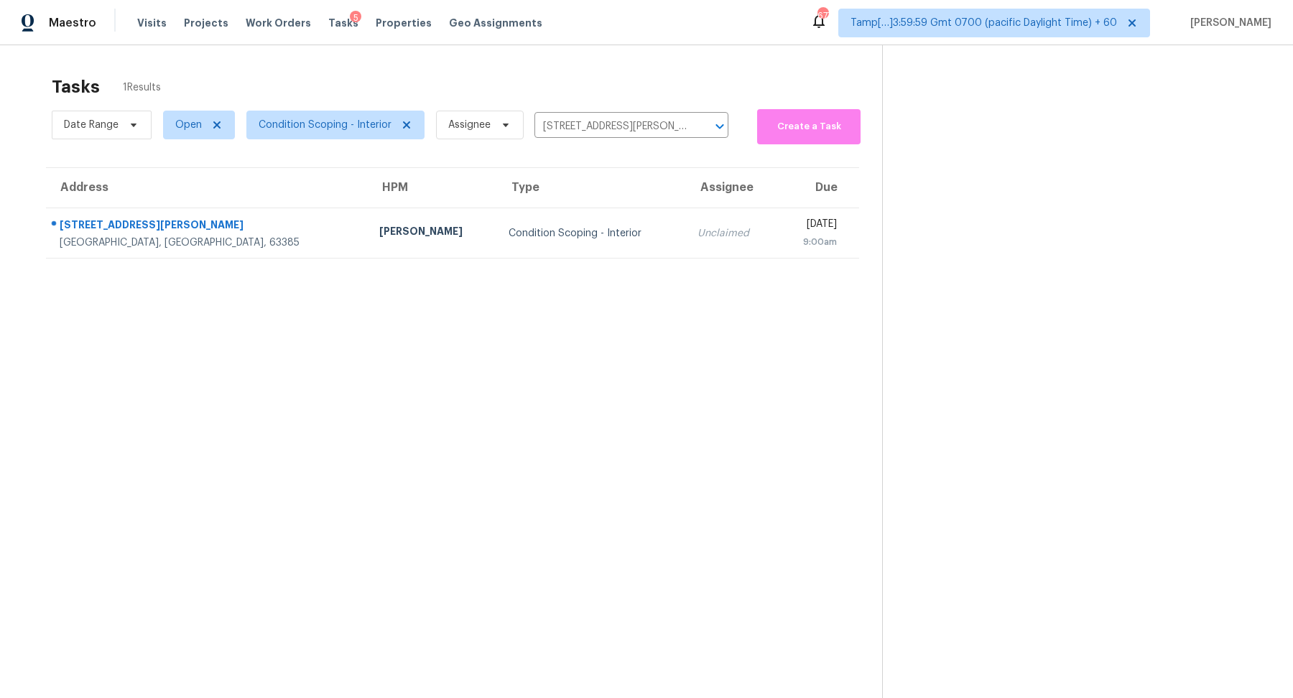
click at [563, 211] on td "Condition Scoping - Interior" at bounding box center [592, 233] width 190 height 50
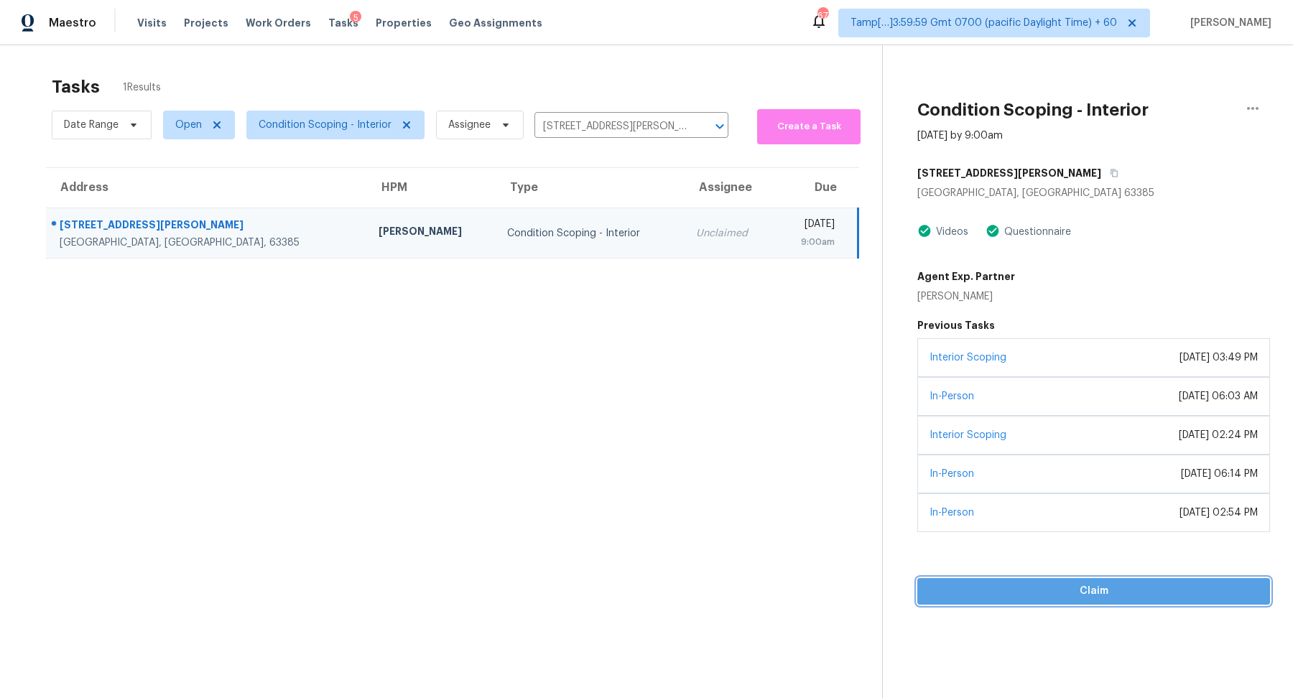
click at [1028, 596] on span "Claim" at bounding box center [1094, 592] width 330 height 18
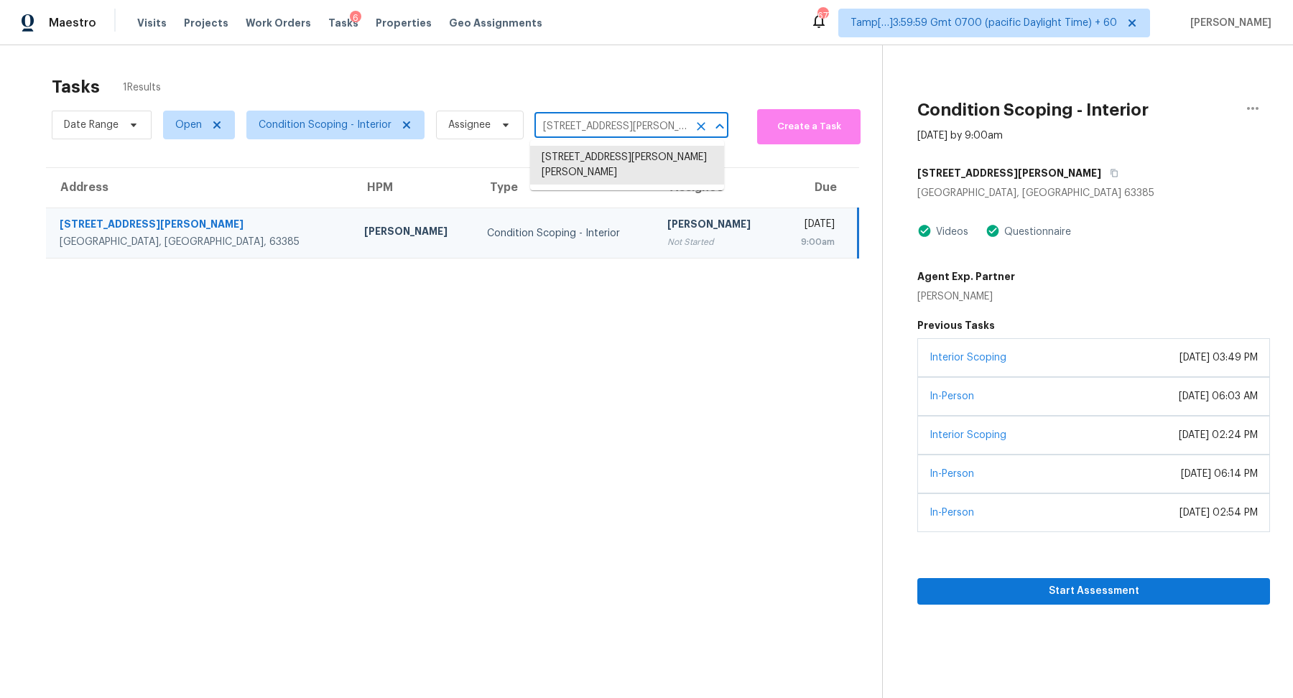
click at [601, 127] on input "[STREET_ADDRESS][PERSON_NAME][PERSON_NAME]" at bounding box center [612, 127] width 154 height 22
paste input "[STREET_ADDRESS]"
type input "[STREET_ADDRESS]"
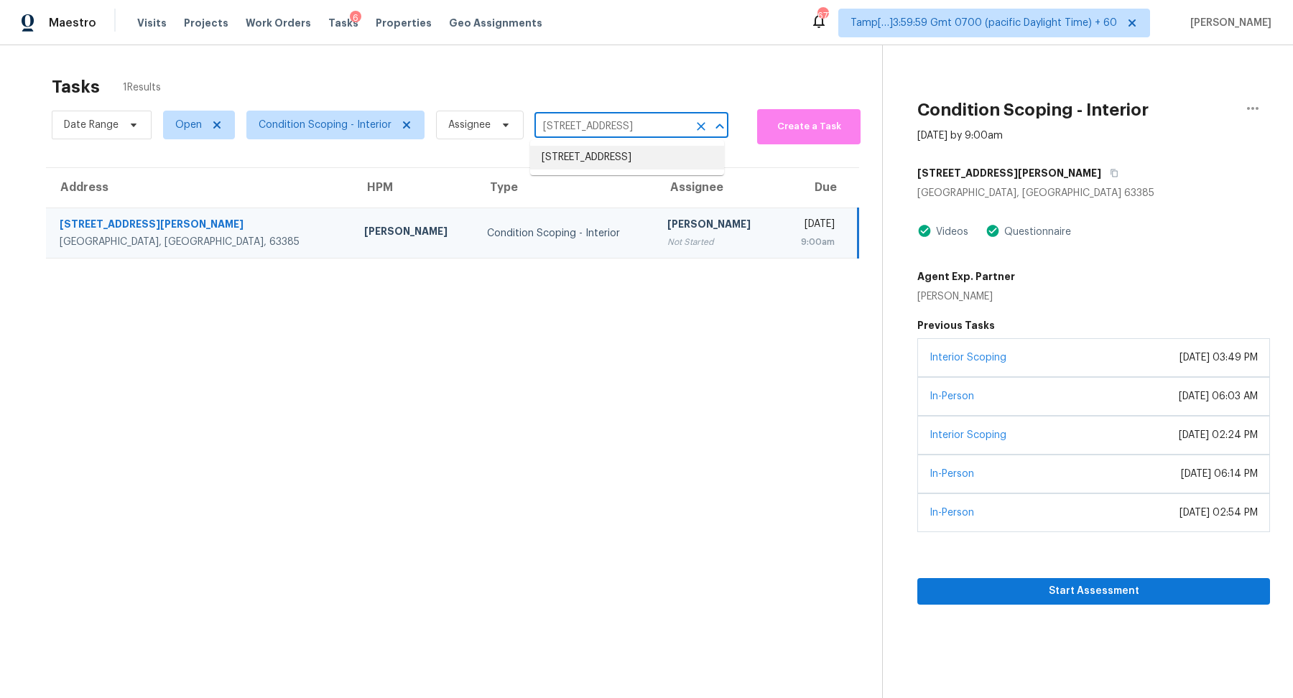
click at [581, 154] on li "3608 SW 10th Street Ct, Blue Springs, MO 64015" at bounding box center [627, 158] width 194 height 24
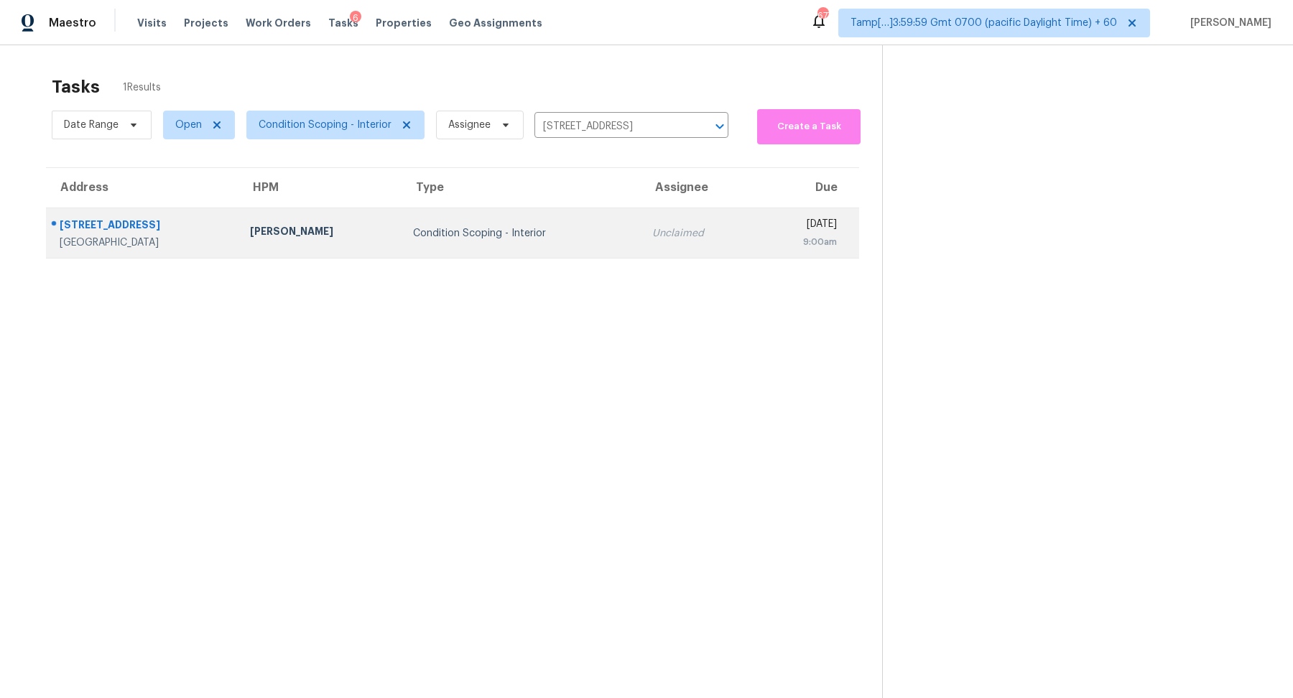
click at [767, 219] on div "[DATE]" at bounding box center [802, 226] width 70 height 18
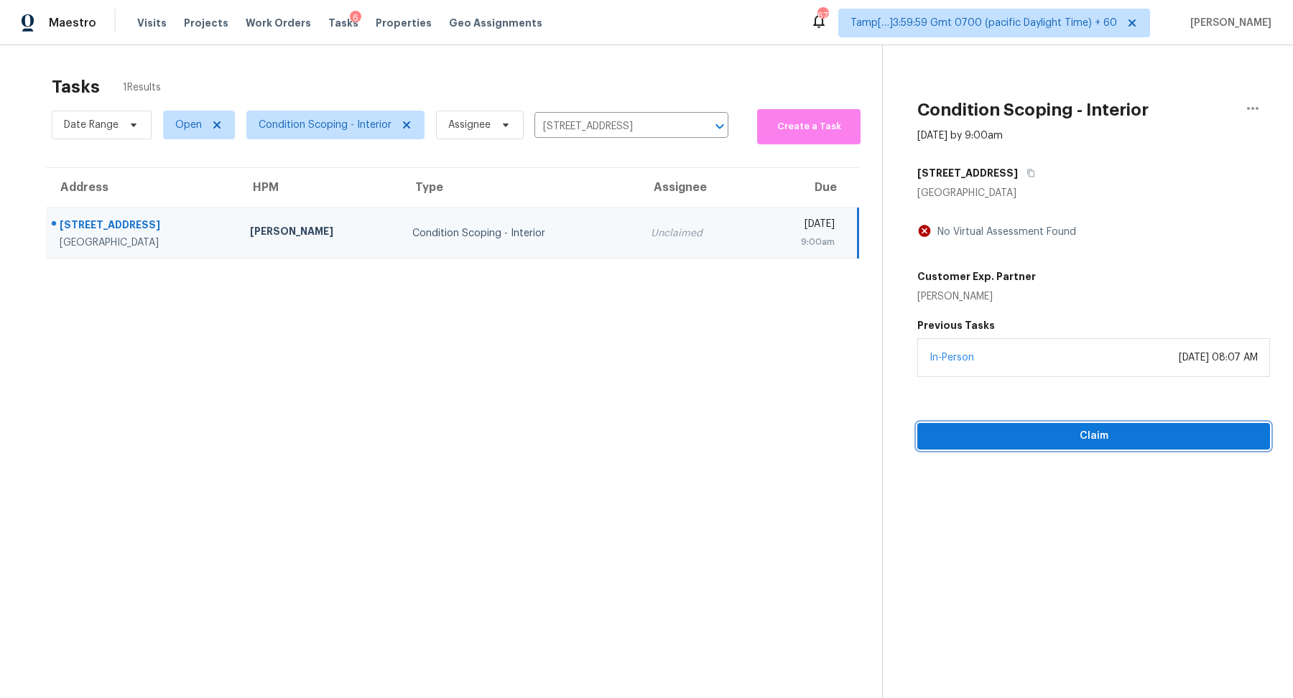
click at [1088, 436] on span "Claim" at bounding box center [1094, 437] width 330 height 18
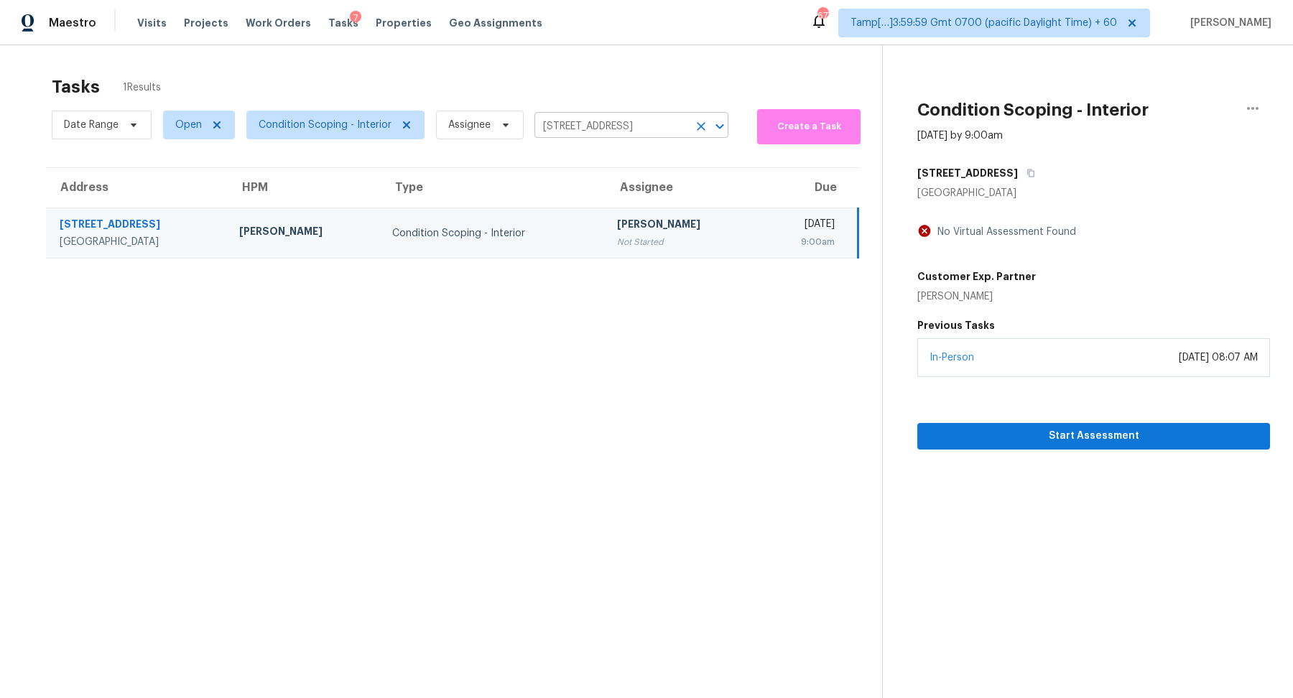
click at [628, 121] on input "3608 SW 10th Street Ct, Blue Springs, MO 64015" at bounding box center [612, 127] width 154 height 22
paste input "10612 N Michigan Ave Kansas City MO 6415"
type input "10612 N Michigan Ave Kansas City MO 64155"
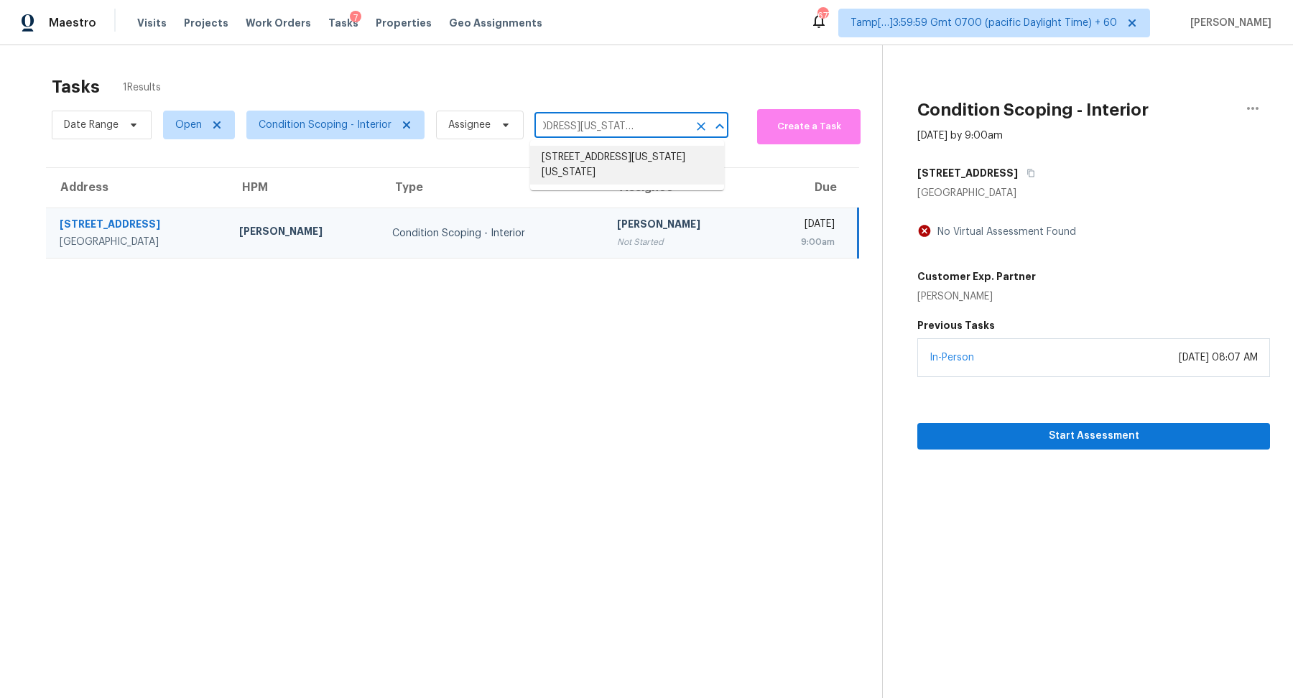
click at [630, 166] on li "10612 N Michigan Ave, Kansas City, MO 64155" at bounding box center [627, 165] width 194 height 39
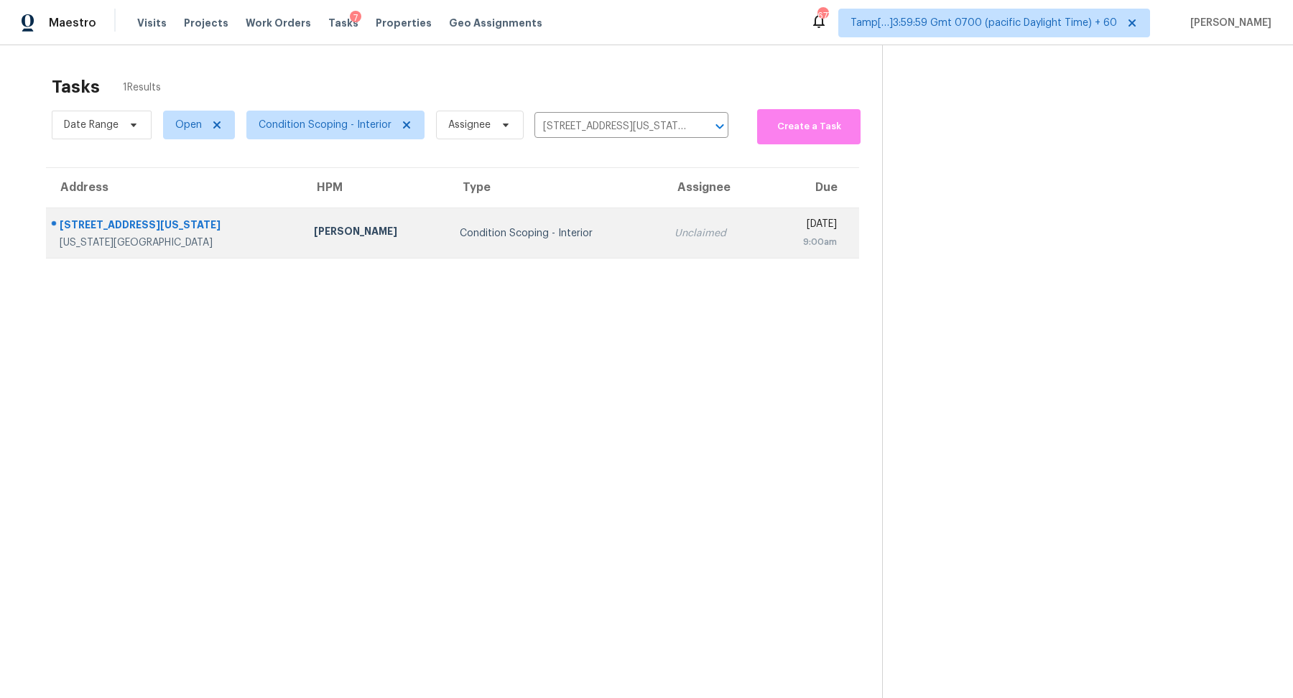
click at [553, 218] on td "Condition Scoping - Interior" at bounding box center [555, 233] width 215 height 50
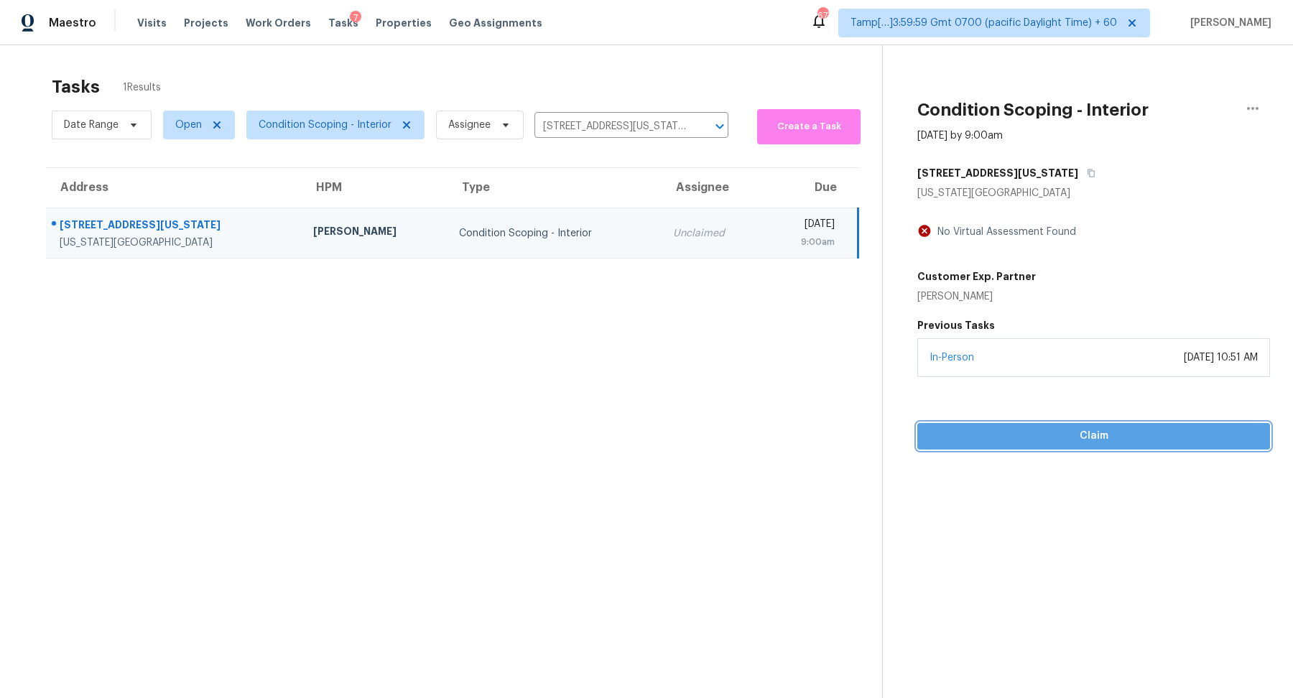
click at [998, 428] on span "Claim" at bounding box center [1094, 437] width 330 height 18
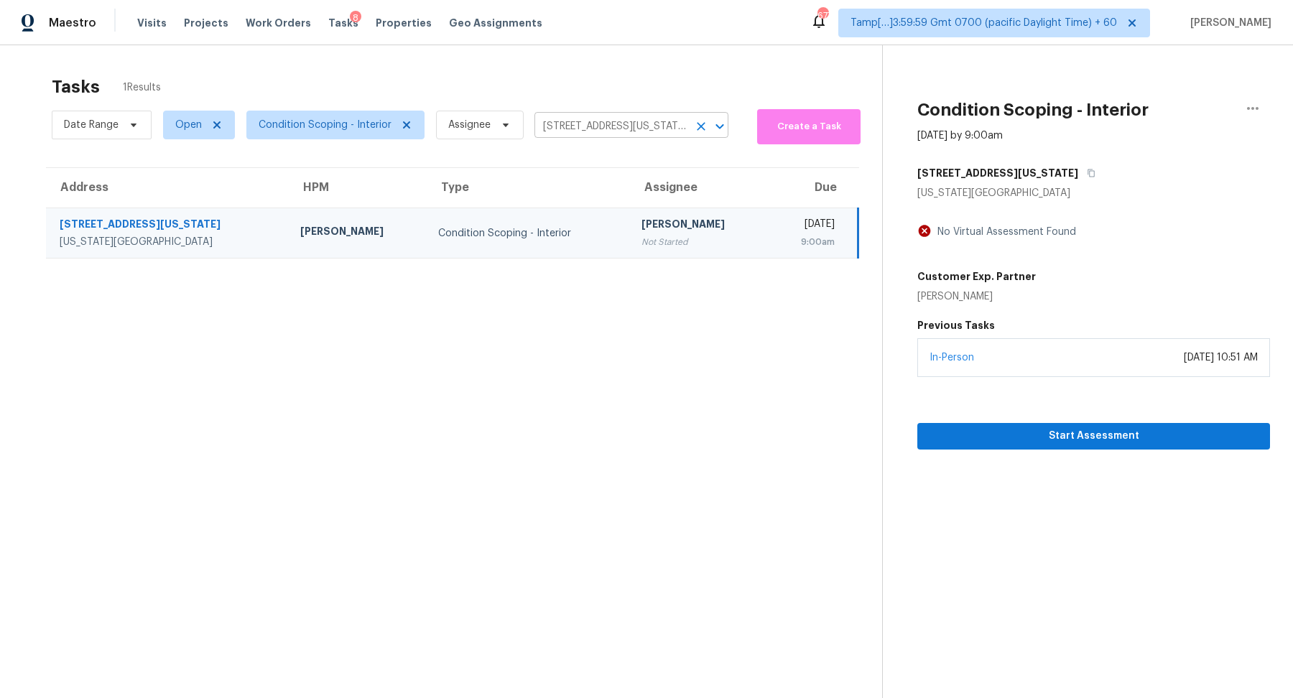
click at [546, 131] on input "10612 N Michigan Ave, Kansas City, MO 64155" at bounding box center [612, 127] width 154 height 22
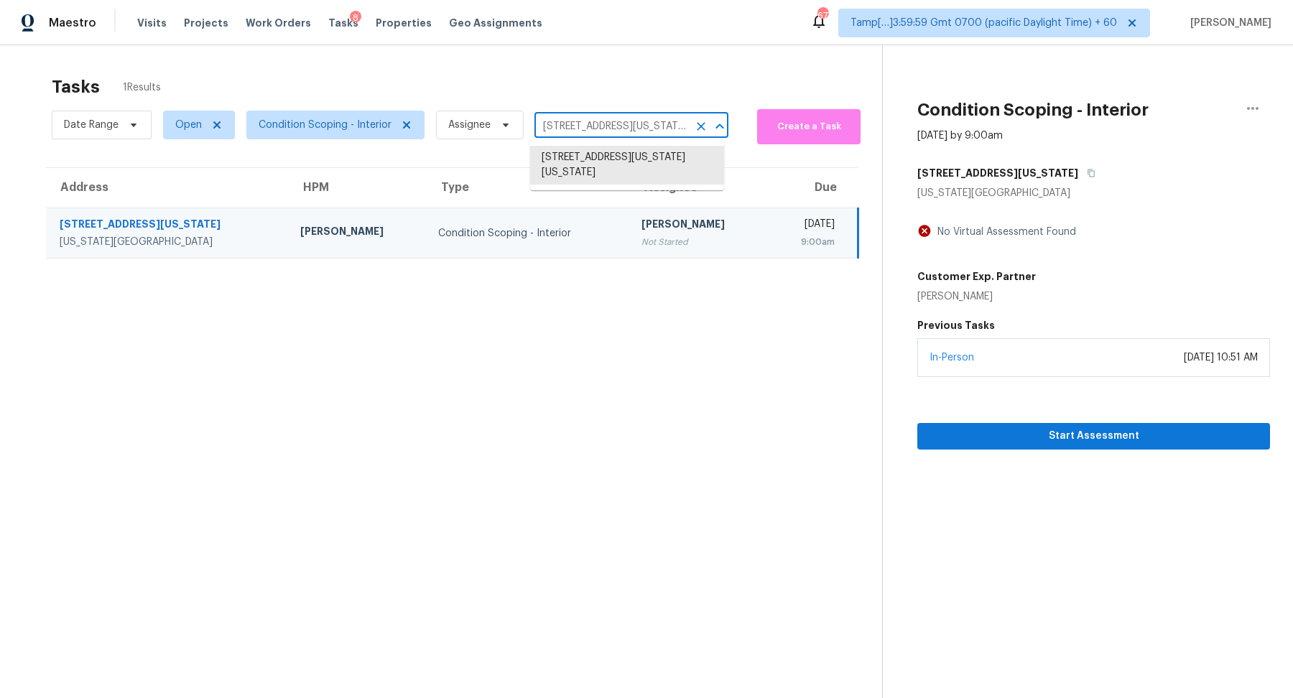
click at [546, 131] on input "10612 N Michigan Ave, Kansas City, MO 64155" at bounding box center [612, 127] width 154 height 22
paste input "8160 Bridle Path Way Las Vegas NV 8914"
type input "8160 Bridle Path Way Las Vegas NV 89145"
click at [606, 157] on li "8160 Bridle Path Way, Las Vegas, NV 89145" at bounding box center [627, 158] width 194 height 24
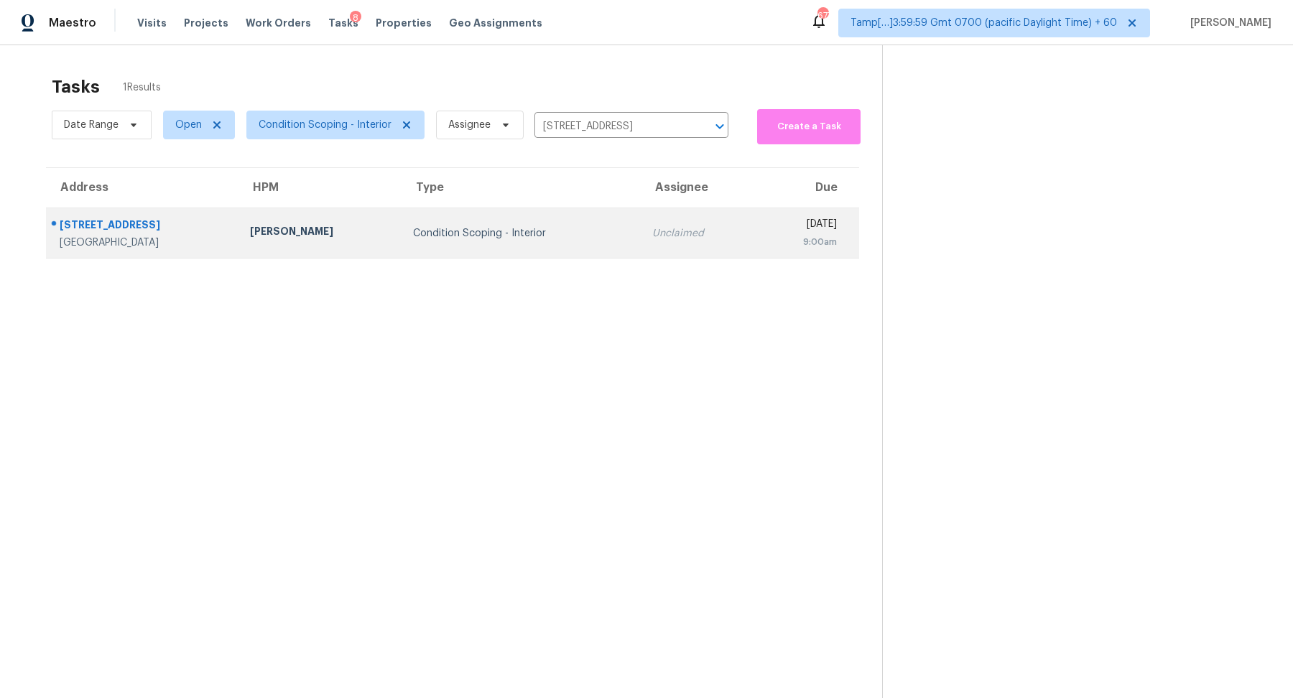
click at [660, 220] on td "Unclaimed" at bounding box center [698, 233] width 115 height 50
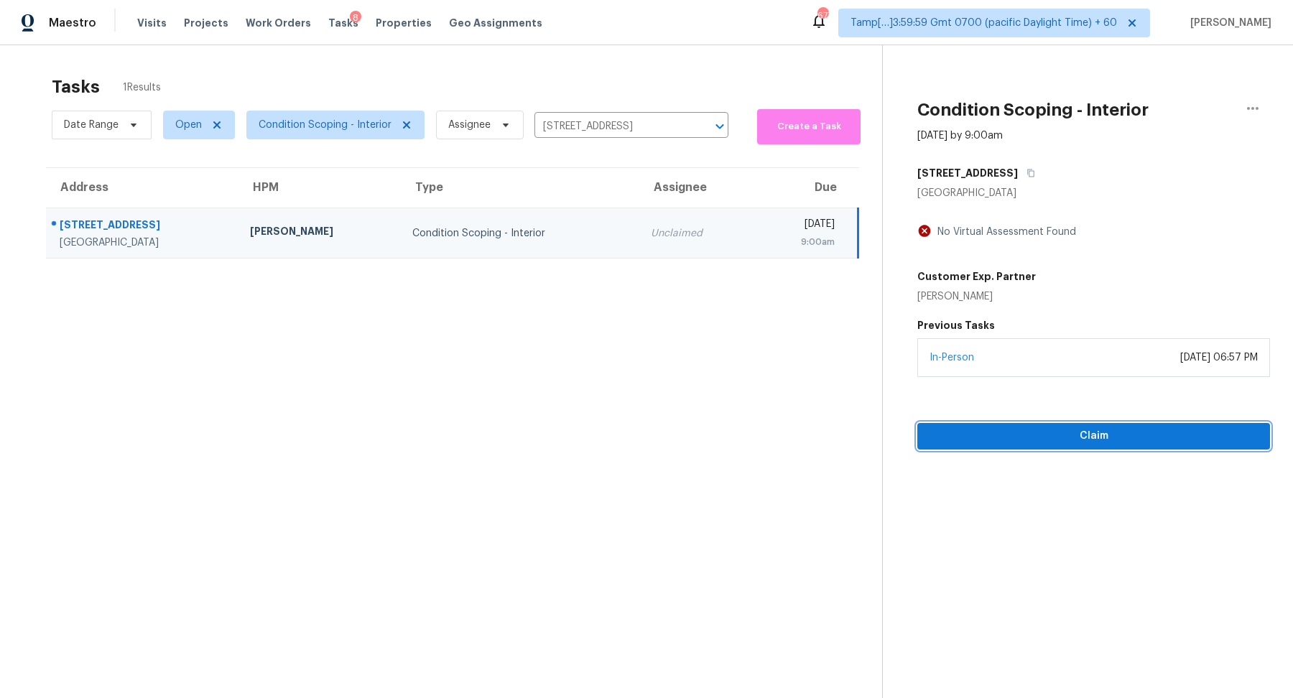
click at [1062, 448] on button "Claim" at bounding box center [1094, 436] width 353 height 27
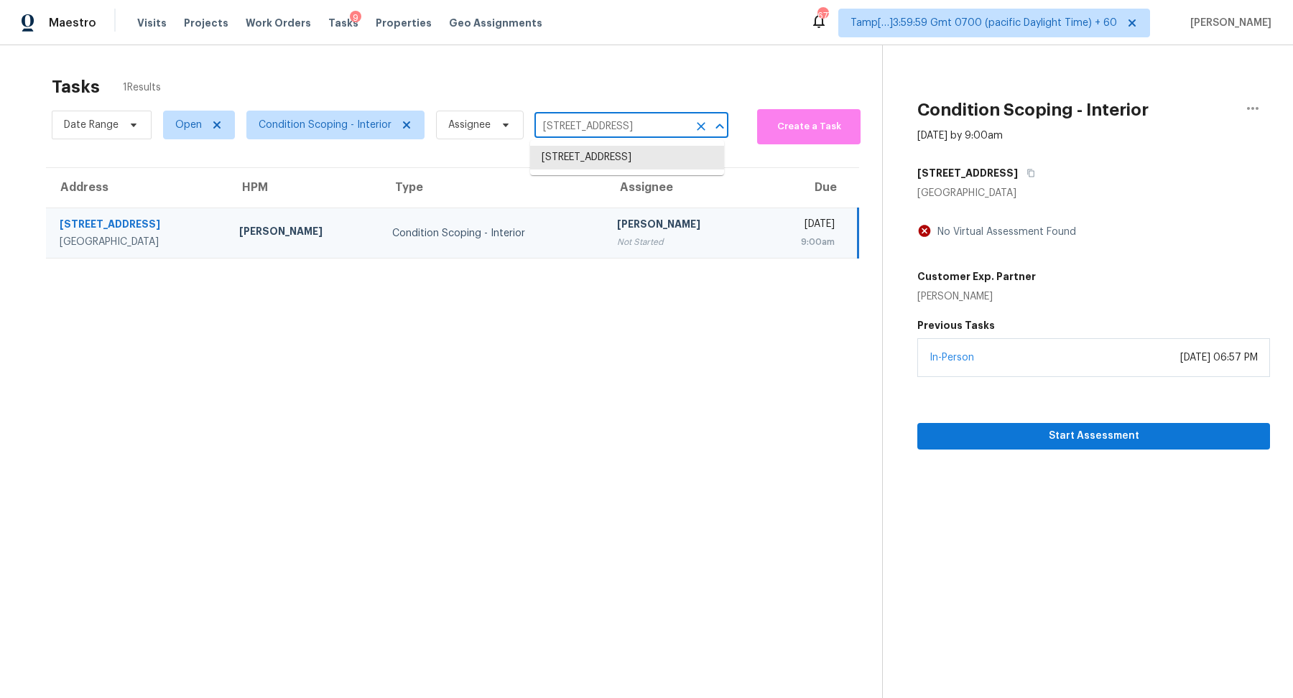
click at [642, 130] on input "8160 Bridle Path Way, Las Vegas, NV 89145" at bounding box center [612, 127] width 154 height 22
paste input "1231 Lauren Village Dr Charlotte NC 28213"
type input "1231 Lauren Village Dr Charlotte NC 28213"
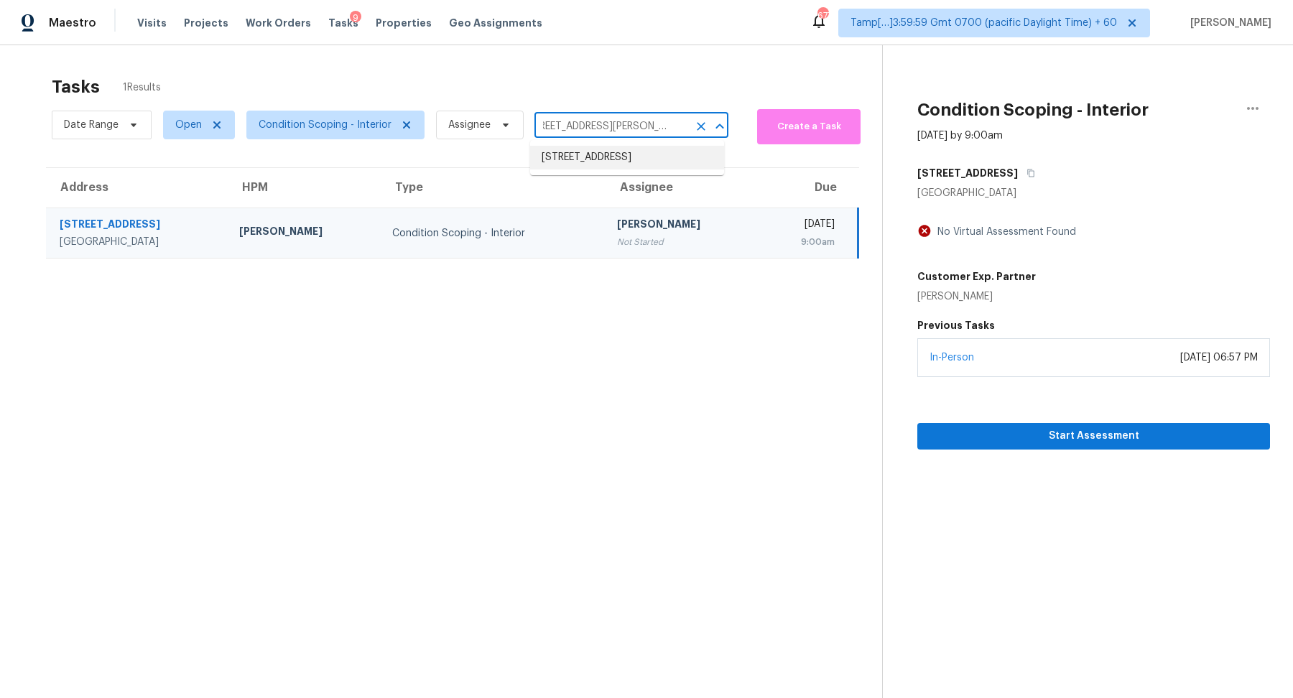
click at [651, 167] on li "1231 Lauren Village Dr, Charlotte, NC 28213" at bounding box center [627, 158] width 194 height 24
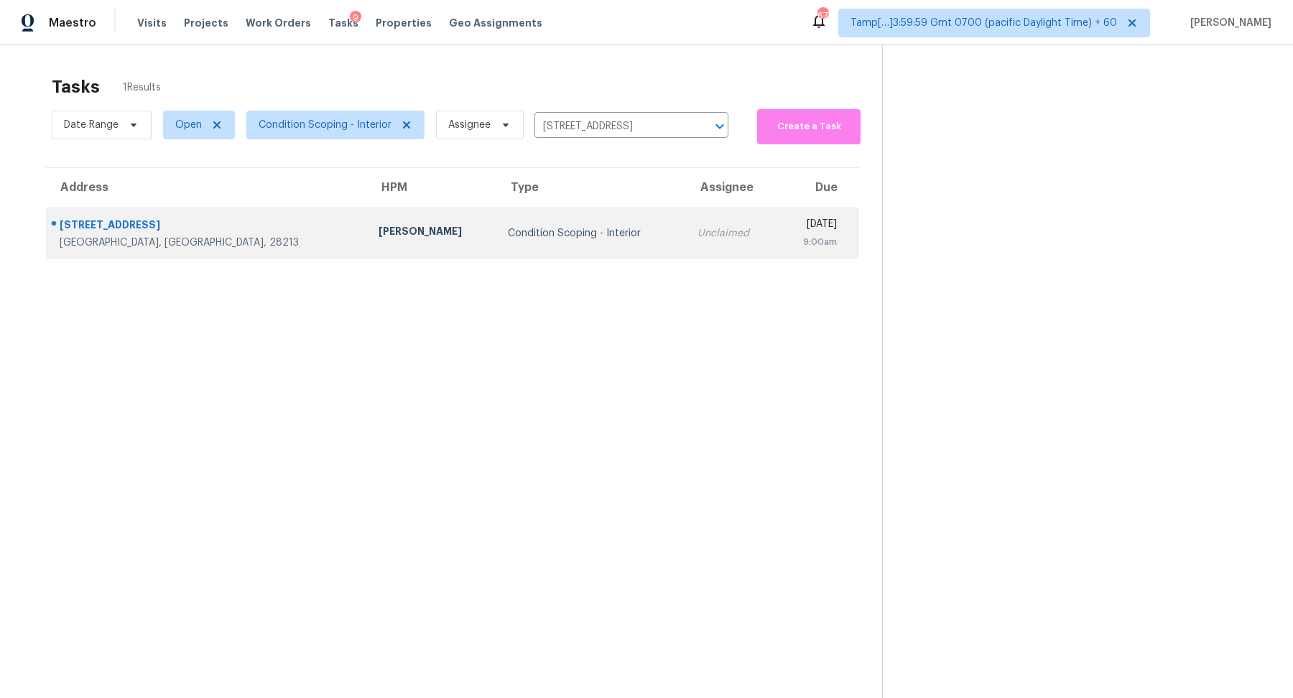
click at [686, 222] on td "Unclaimed" at bounding box center [731, 233] width 91 height 50
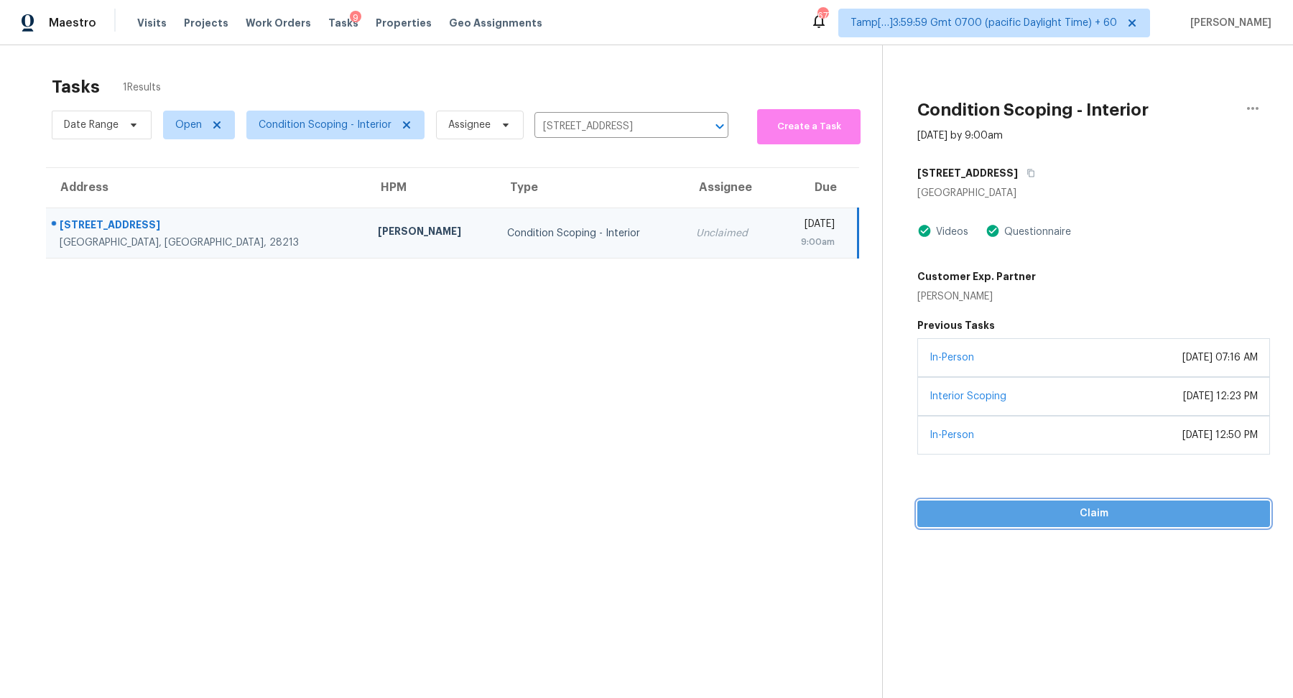
click at [1020, 513] on span "Claim" at bounding box center [1094, 514] width 330 height 18
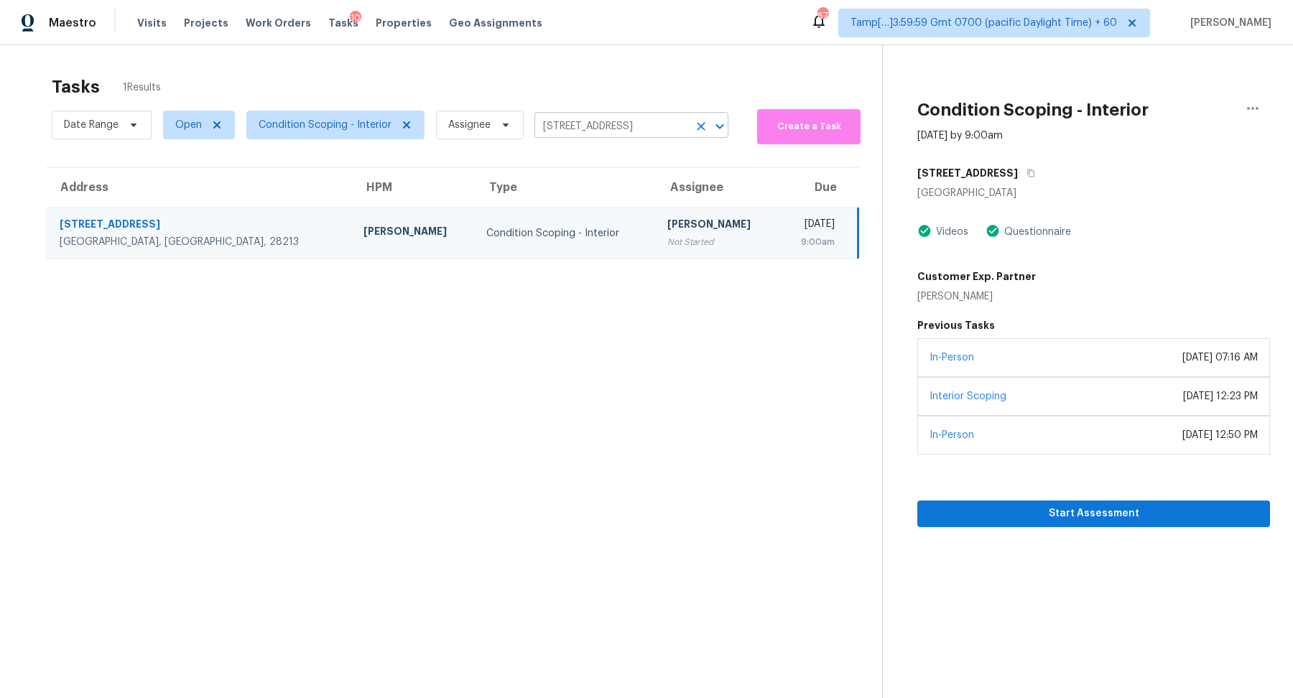
click at [559, 129] on input "1231 Lauren Village Dr, Charlotte, NC 28213" at bounding box center [612, 127] width 154 height 22
paste input "7336 Pebblestone Dr Apt F Charlotte NC 28212"
drag, startPoint x: 568, startPoint y: 129, endPoint x: 591, endPoint y: 129, distance: 23.0
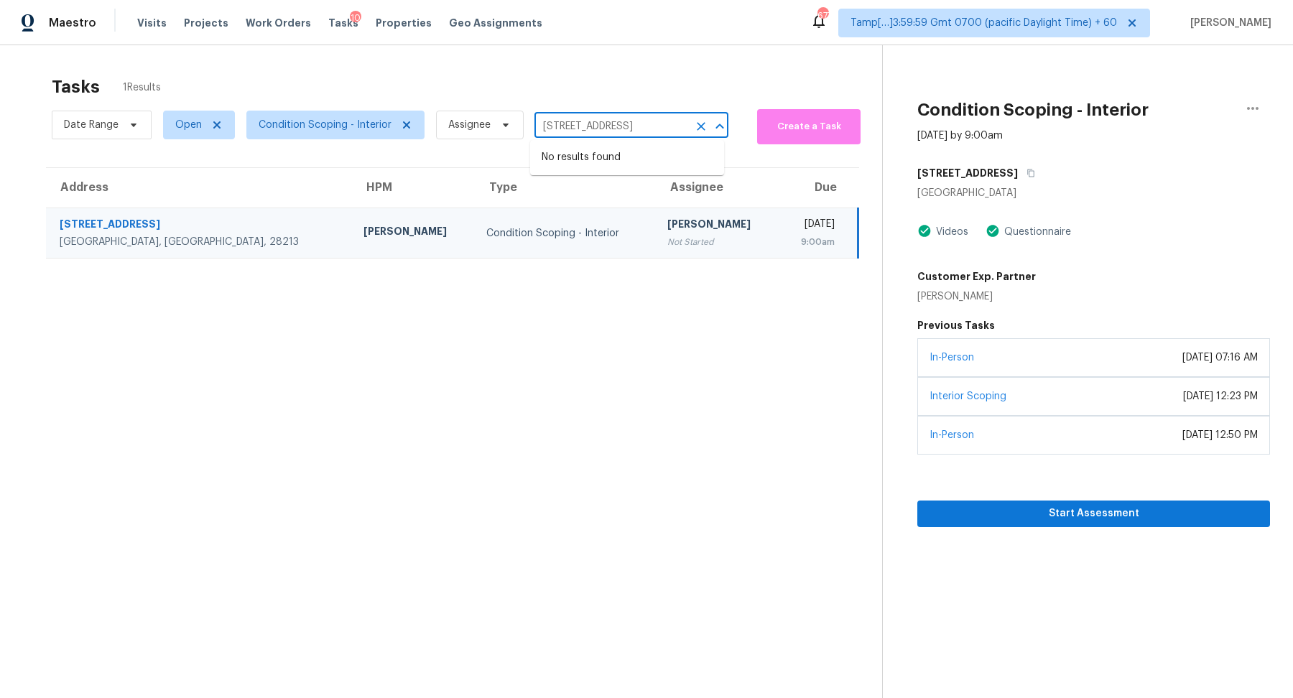
click at [591, 129] on input "7336 Pebblestone Dr Apt F Charlotte NC 28212" at bounding box center [612, 127] width 154 height 22
type input "7336 Pebblestone Dr Charlotte NC 28212"
click at [678, 170] on li "7336 Pebblestone Dr Apt F, Charlotte, NC 28212" at bounding box center [627, 158] width 194 height 24
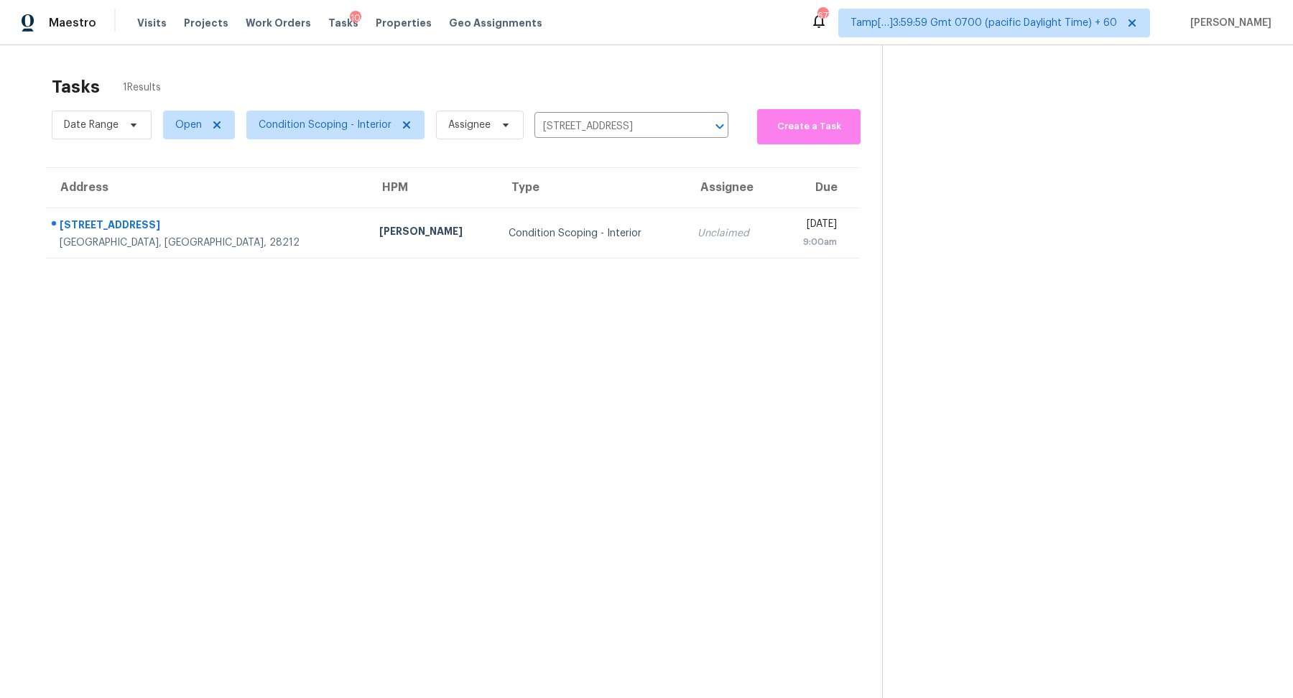
click at [789, 240] on div "9:00am" at bounding box center [813, 242] width 48 height 14
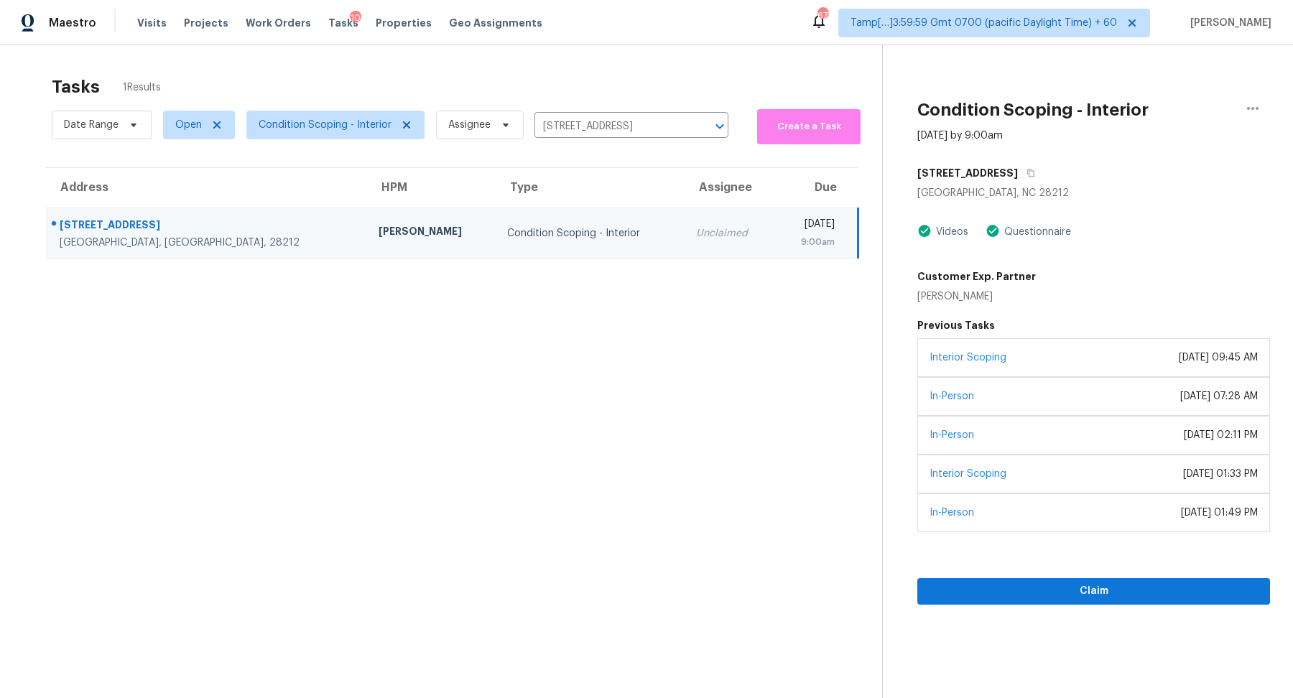
click at [976, 573] on div "Claim" at bounding box center [1094, 568] width 353 height 73
click at [976, 586] on span "Claim" at bounding box center [1094, 592] width 330 height 18
click at [631, 134] on input "7336 Pebblestone Dr Apt F, Charlotte, NC 28212" at bounding box center [612, 127] width 154 height 22
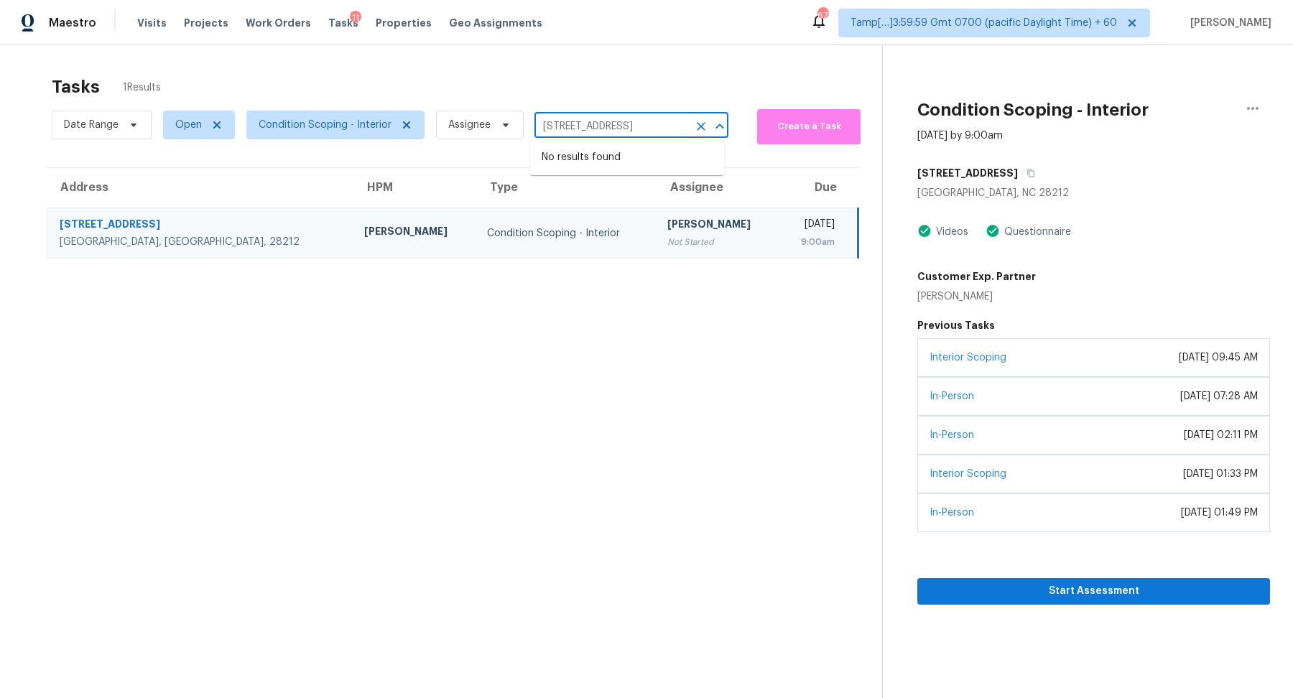
paste input "876 W 1050 N Orem UT 84057"
type input "876 W 1050 N Orem UT 84057"
click at [608, 157] on li "876 W 1050 N, Orem, UT 84057" at bounding box center [627, 158] width 194 height 24
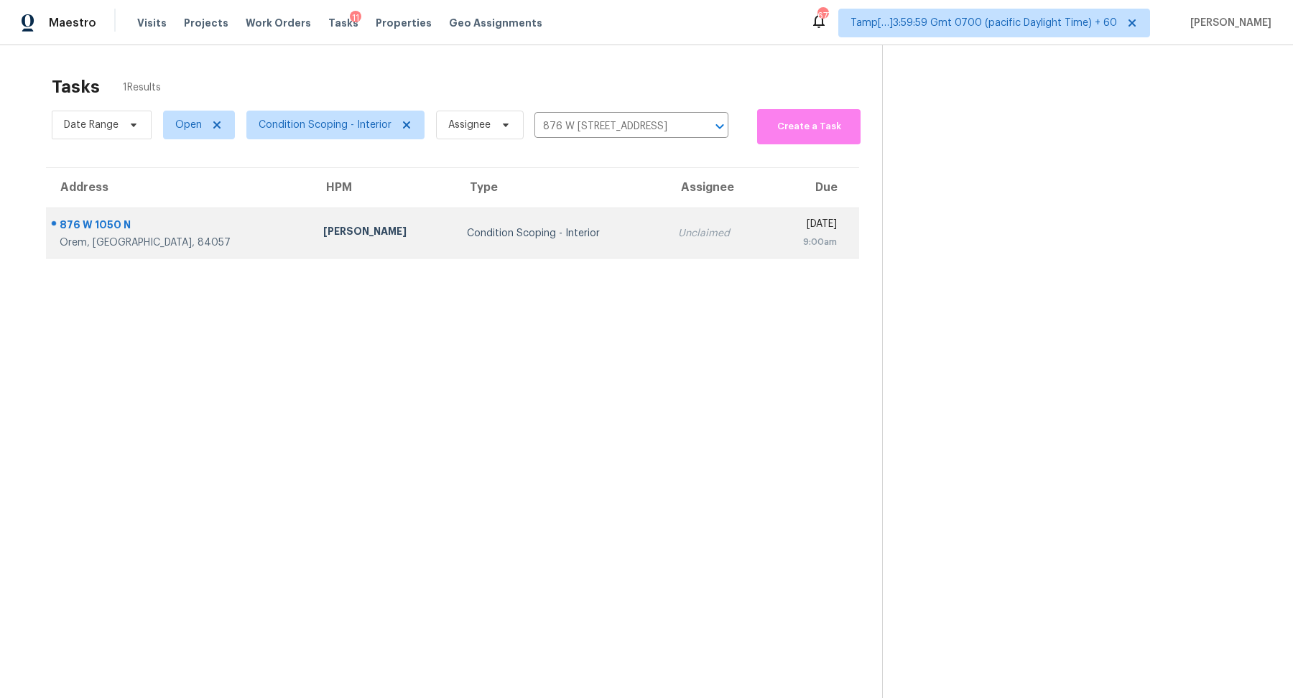
click at [667, 221] on td "Unclaimed" at bounding box center [717, 233] width 101 height 50
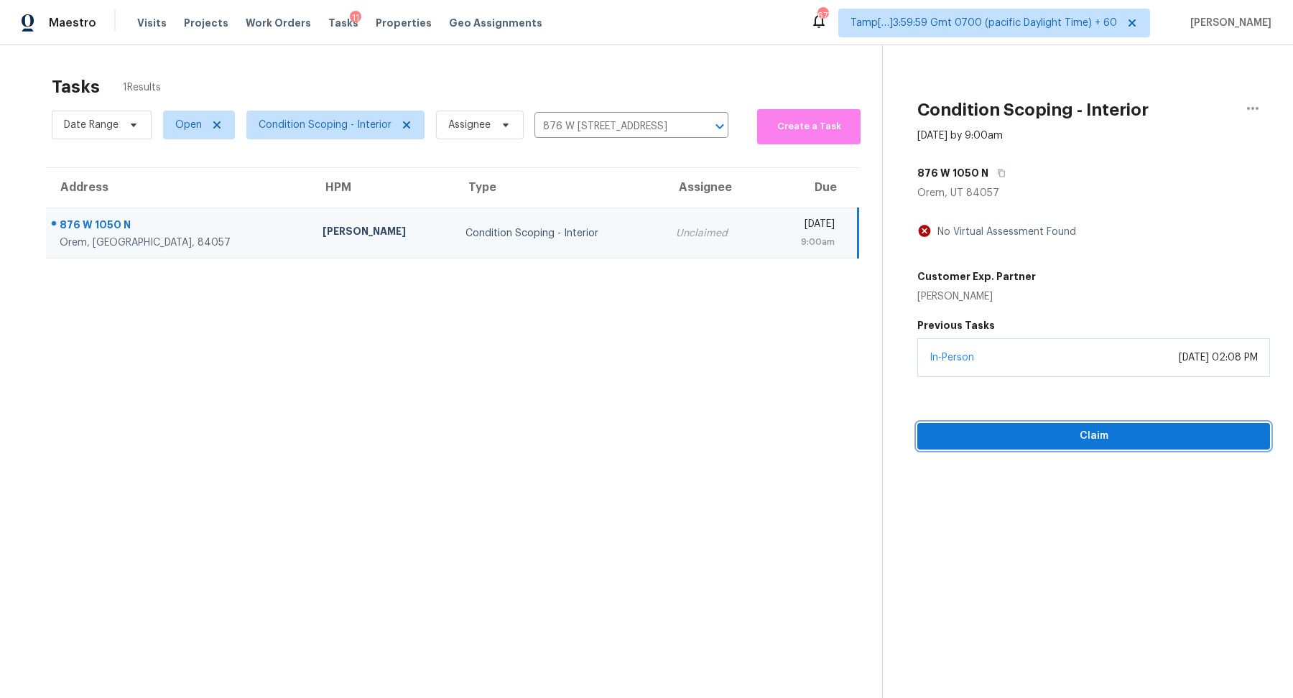
click at [1031, 443] on span "Claim" at bounding box center [1094, 437] width 330 height 18
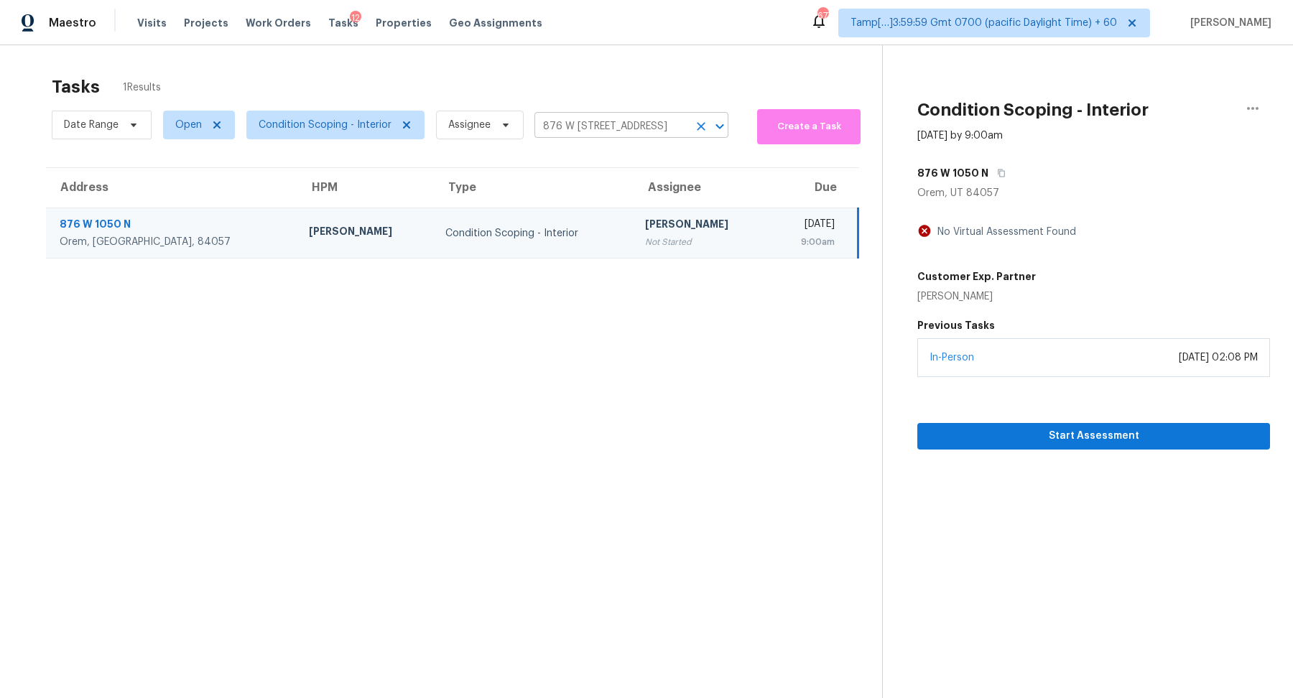
click at [565, 124] on input "876 W 1050 N, Orem, UT 84057" at bounding box center [612, 127] width 154 height 22
paste input "6203 Breeze Way Austin TX 78723"
type input "6203 Breeze Way Austin TX 78723"
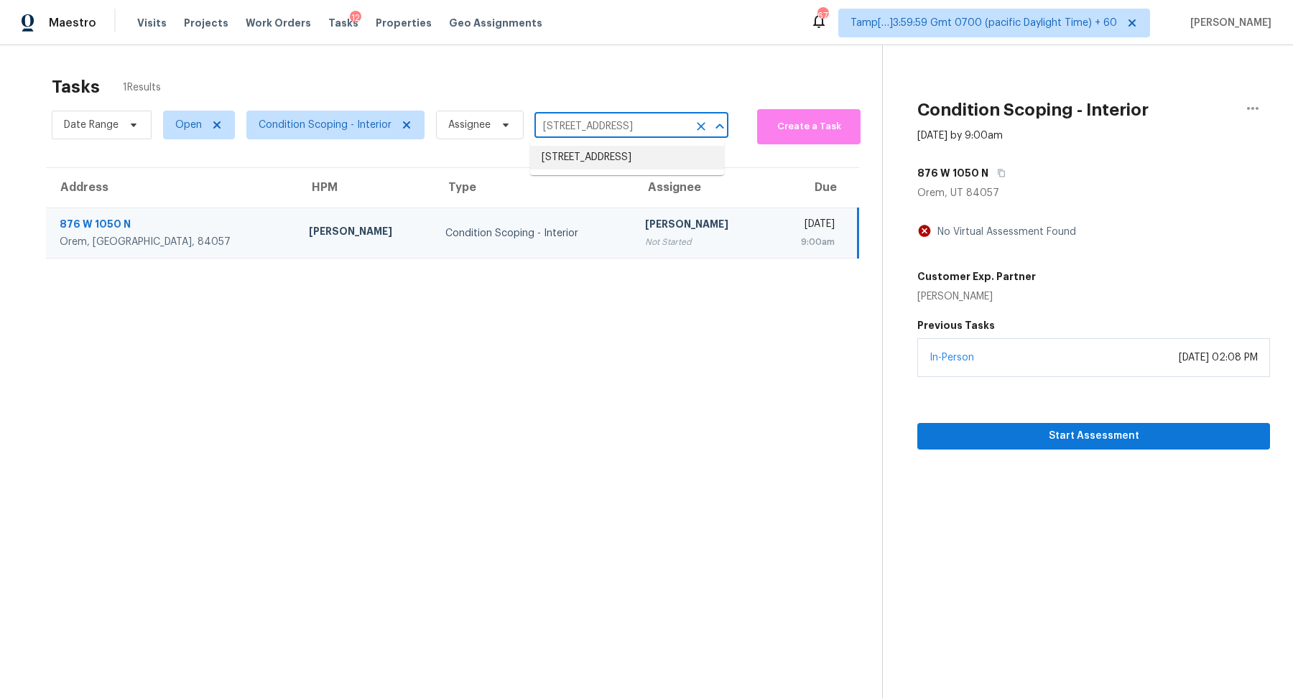
click at [619, 166] on li "6203 Breeze Way, Austin, TX 78723" at bounding box center [627, 158] width 194 height 24
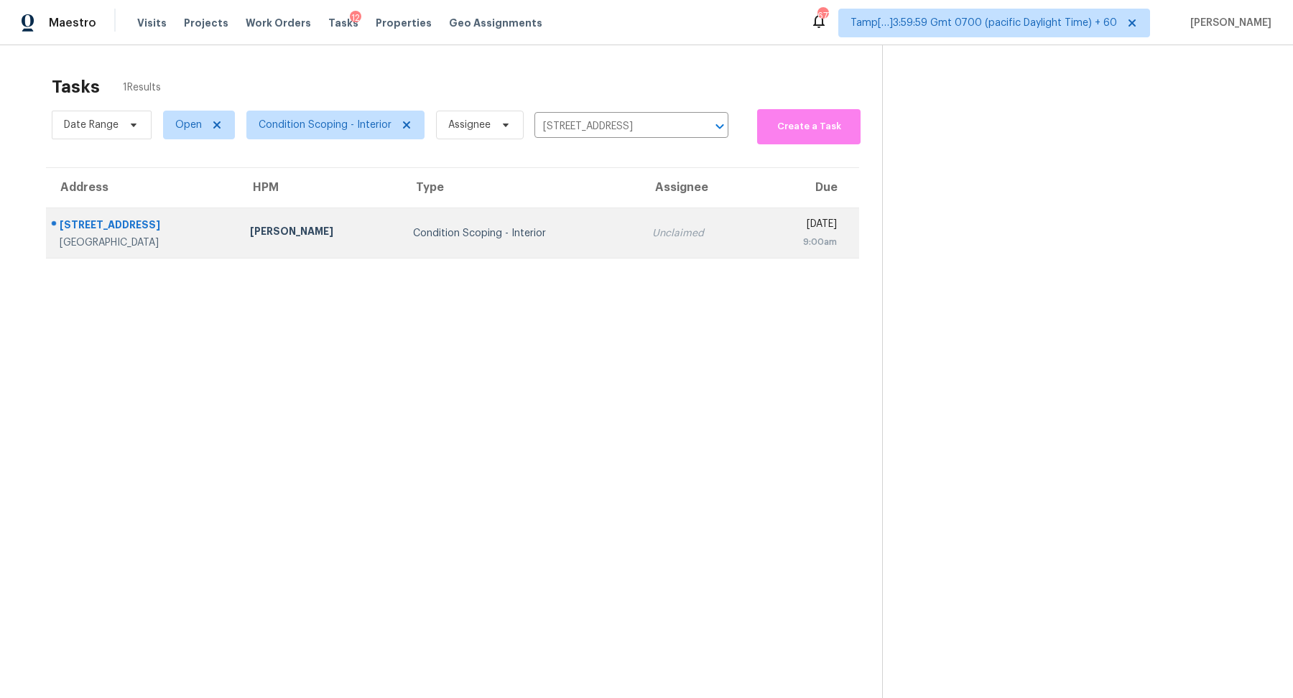
click at [550, 226] on div "Condition Scoping - Interior" at bounding box center [521, 233] width 216 height 14
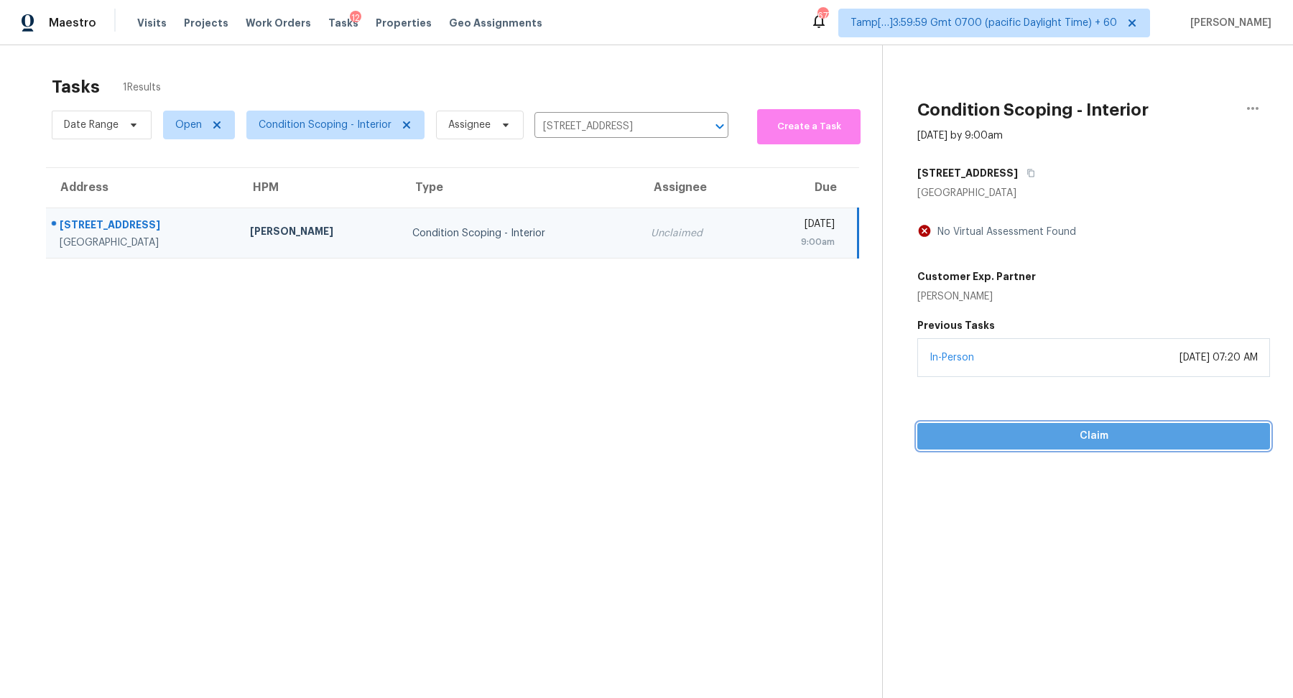
click at [1004, 428] on span "Claim" at bounding box center [1094, 437] width 330 height 18
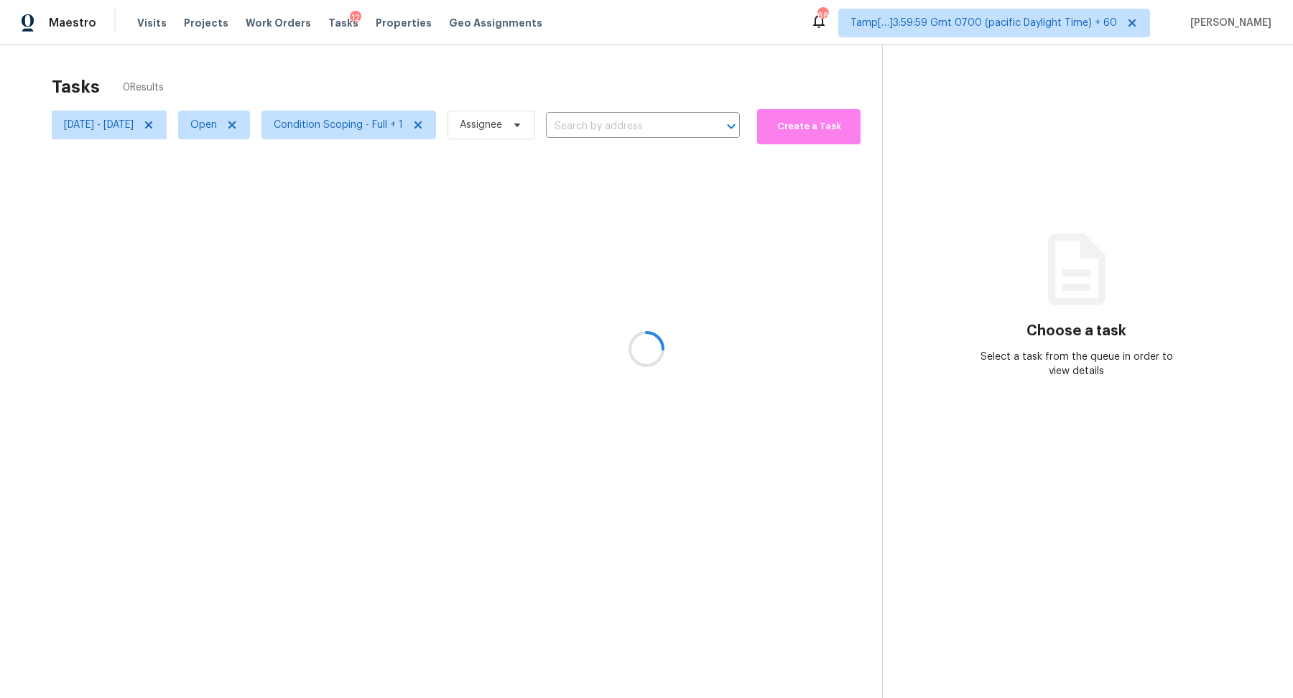
click at [205, 127] on div at bounding box center [646, 349] width 1293 height 698
click at [203, 124] on div at bounding box center [646, 349] width 1293 height 698
click at [152, 124] on icon at bounding box center [148, 124] width 7 height 7
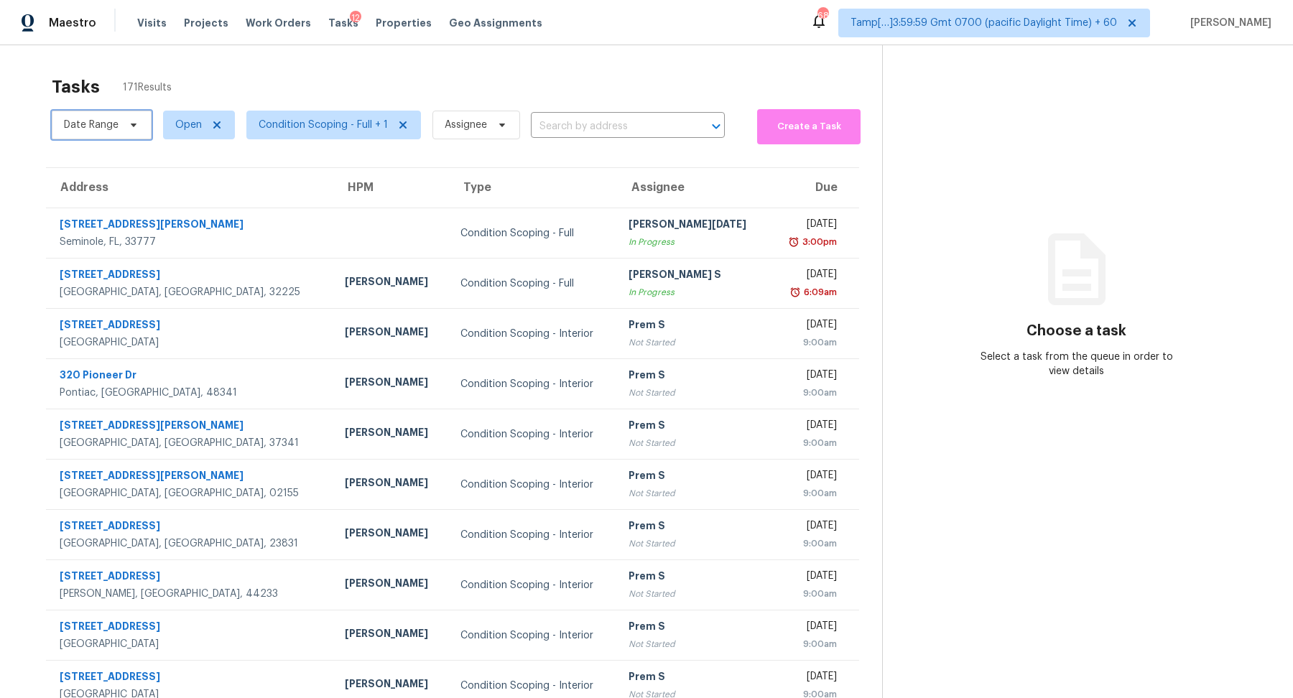
click at [119, 126] on span "Date Range" at bounding box center [102, 125] width 100 height 29
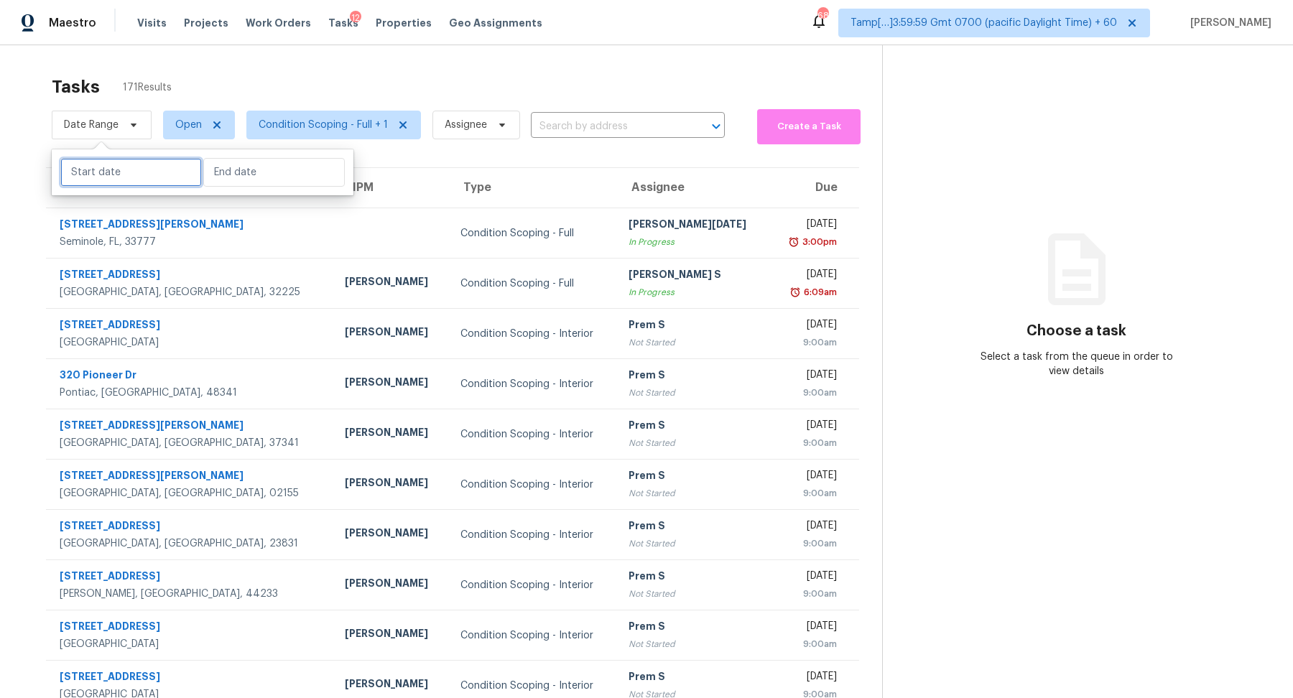
click at [120, 180] on input "text" at bounding box center [131, 172] width 142 height 29
select select "8"
select select "2025"
select select "9"
select select "2025"
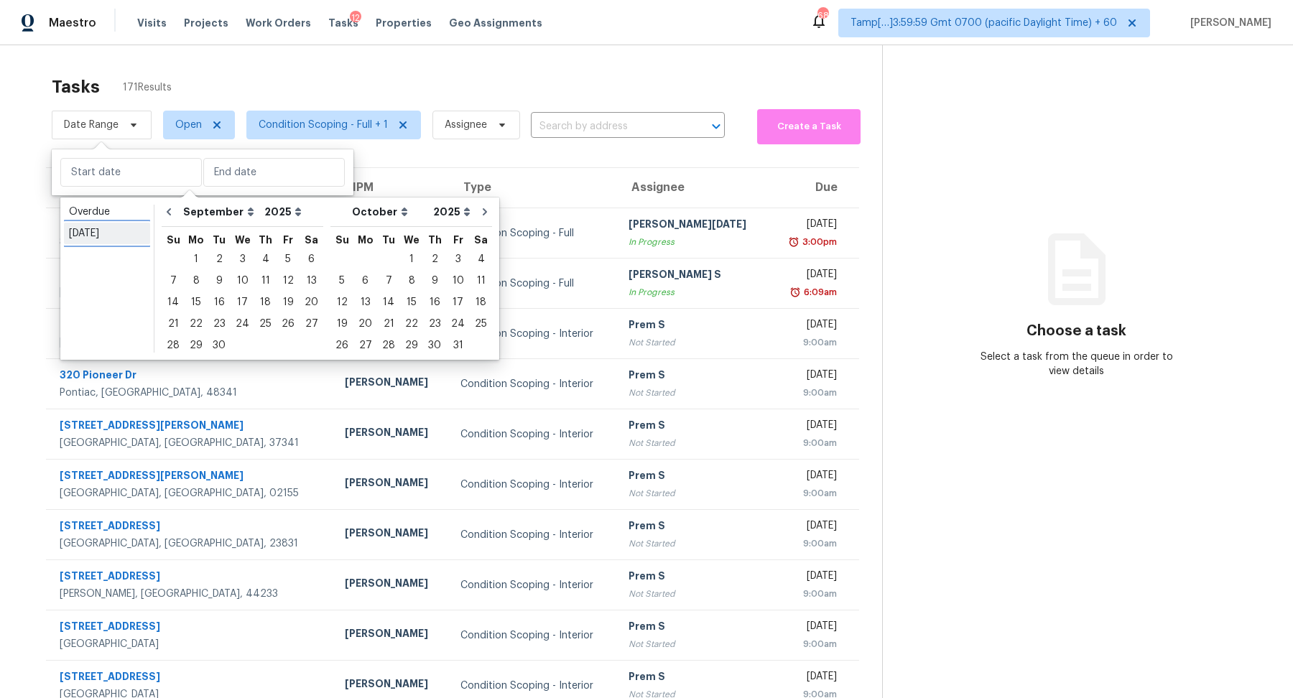
click at [111, 244] on link "Today" at bounding box center [107, 234] width 86 height 22
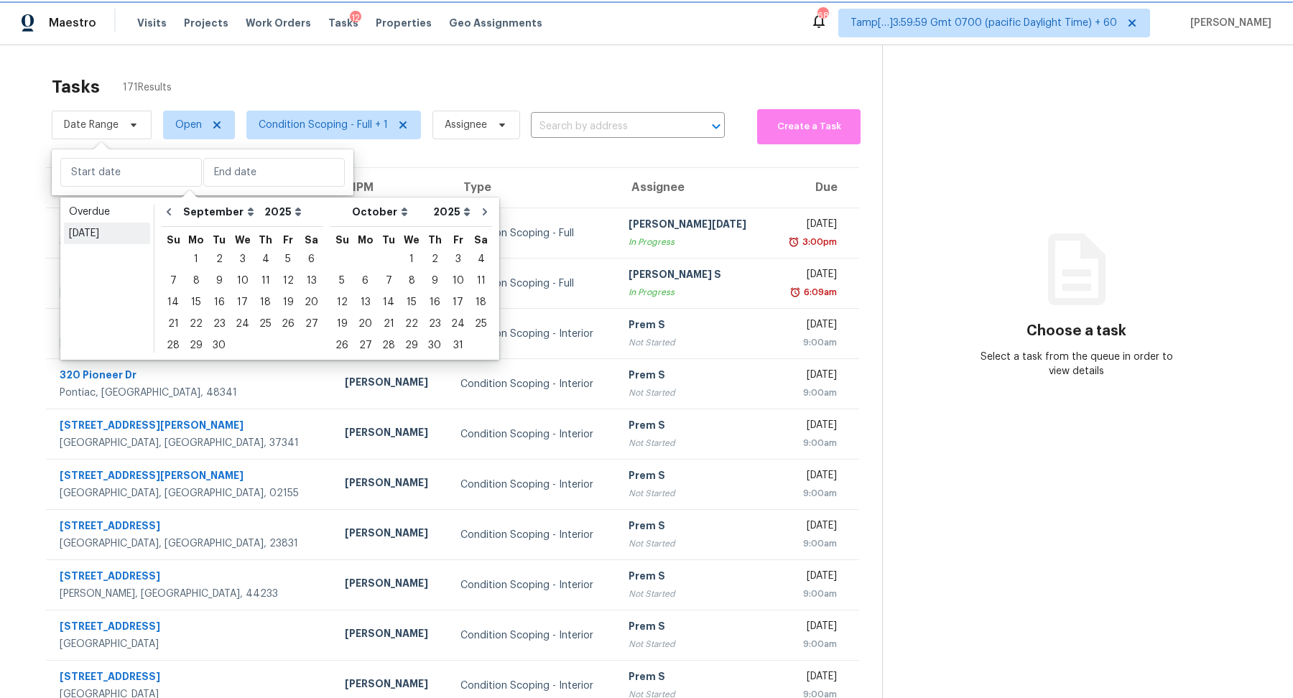
type input "Mon, Sep 15"
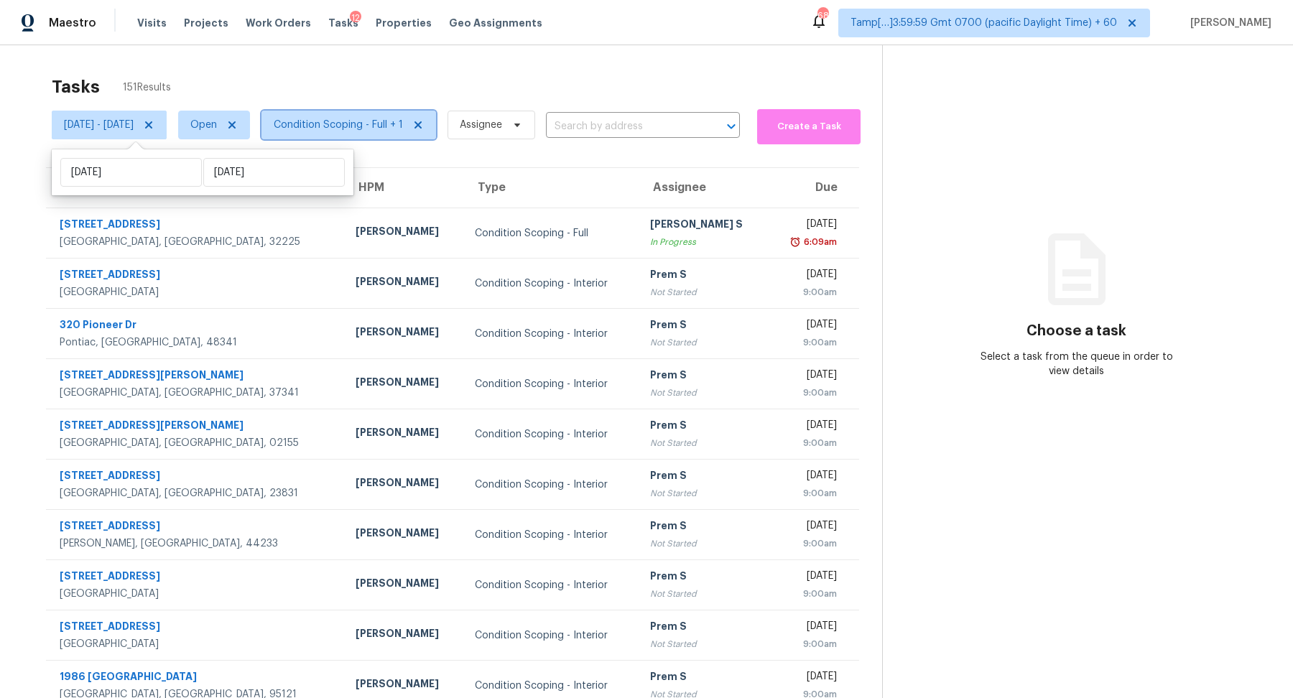
click at [390, 127] on span "Condition Scoping - Full + 1" at bounding box center [338, 125] width 129 height 14
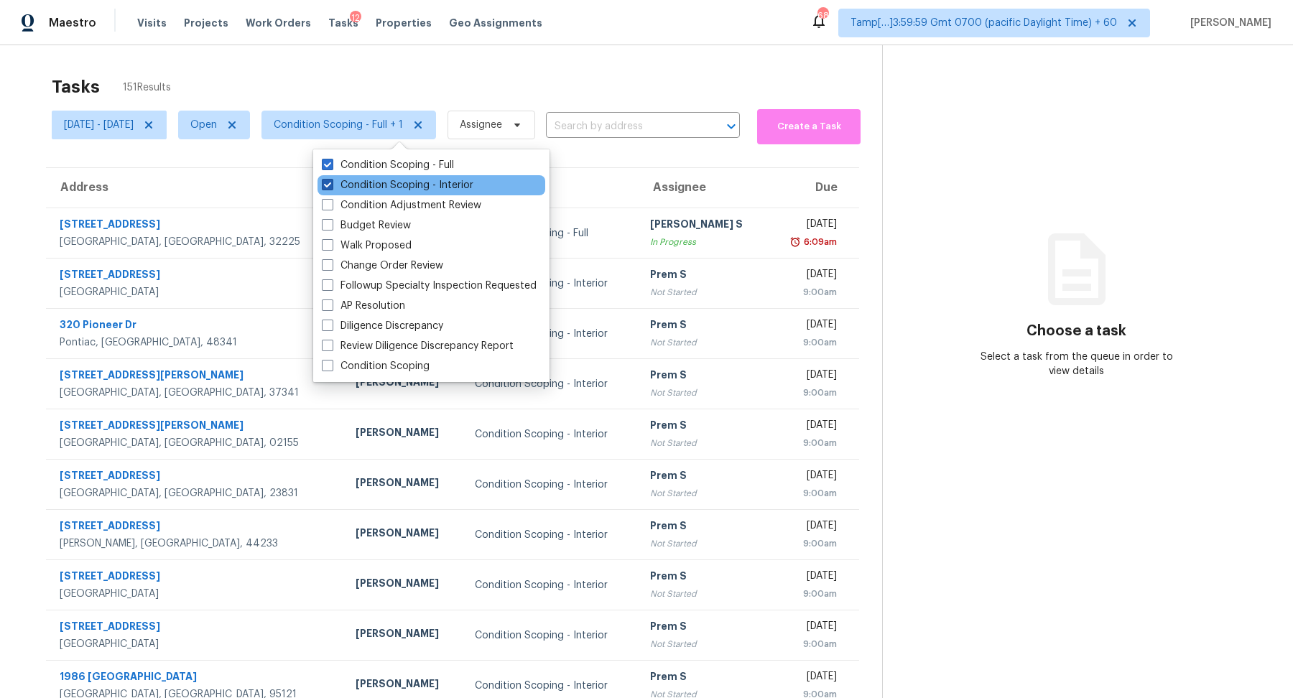
click at [407, 184] on label "Condition Scoping - Interior" at bounding box center [398, 185] width 152 height 14
click at [331, 184] on input "Condition Scoping - Interior" at bounding box center [326, 182] width 9 height 9
checkbox input "false"
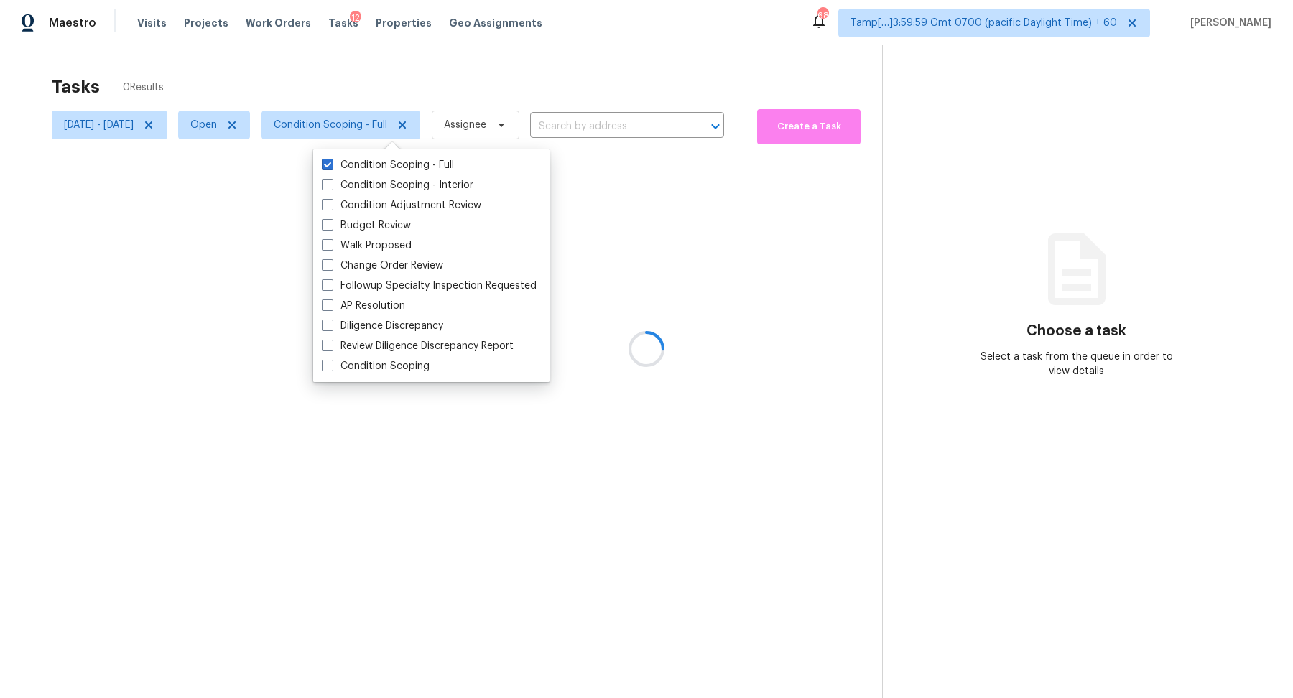
click at [560, 81] on div at bounding box center [646, 349] width 1293 height 698
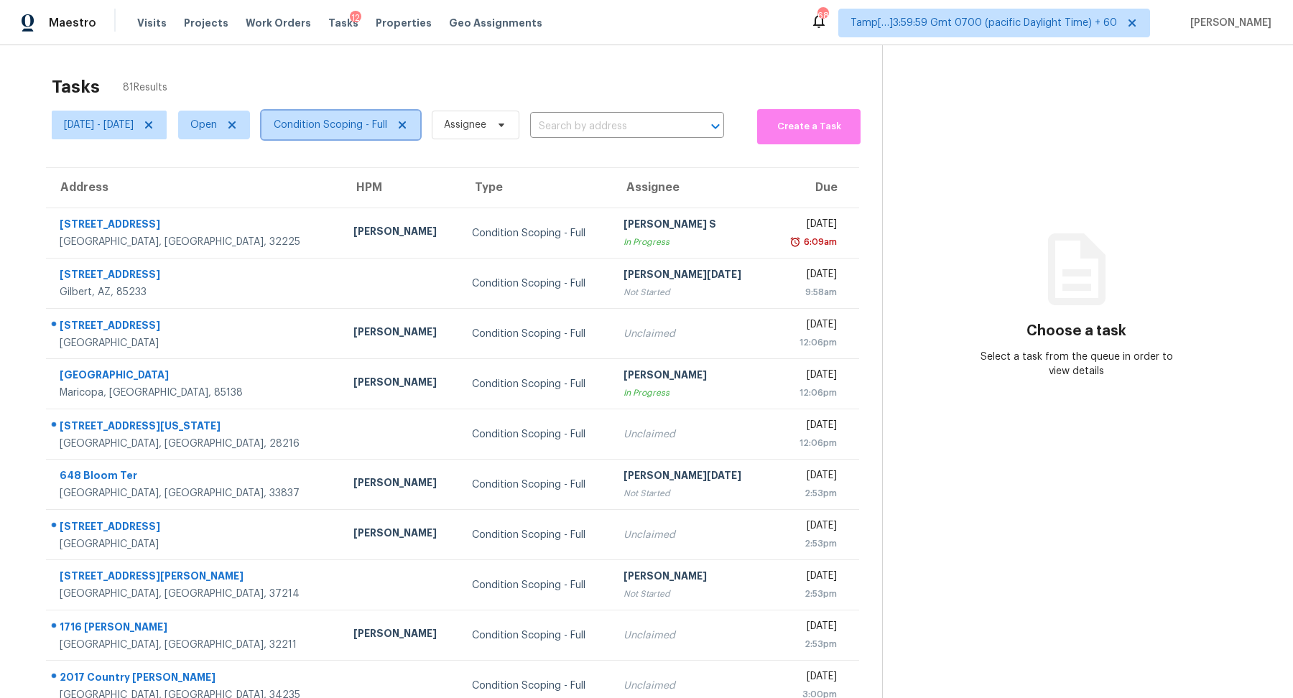
click at [357, 135] on span "Condition Scoping - Full" at bounding box center [341, 125] width 159 height 29
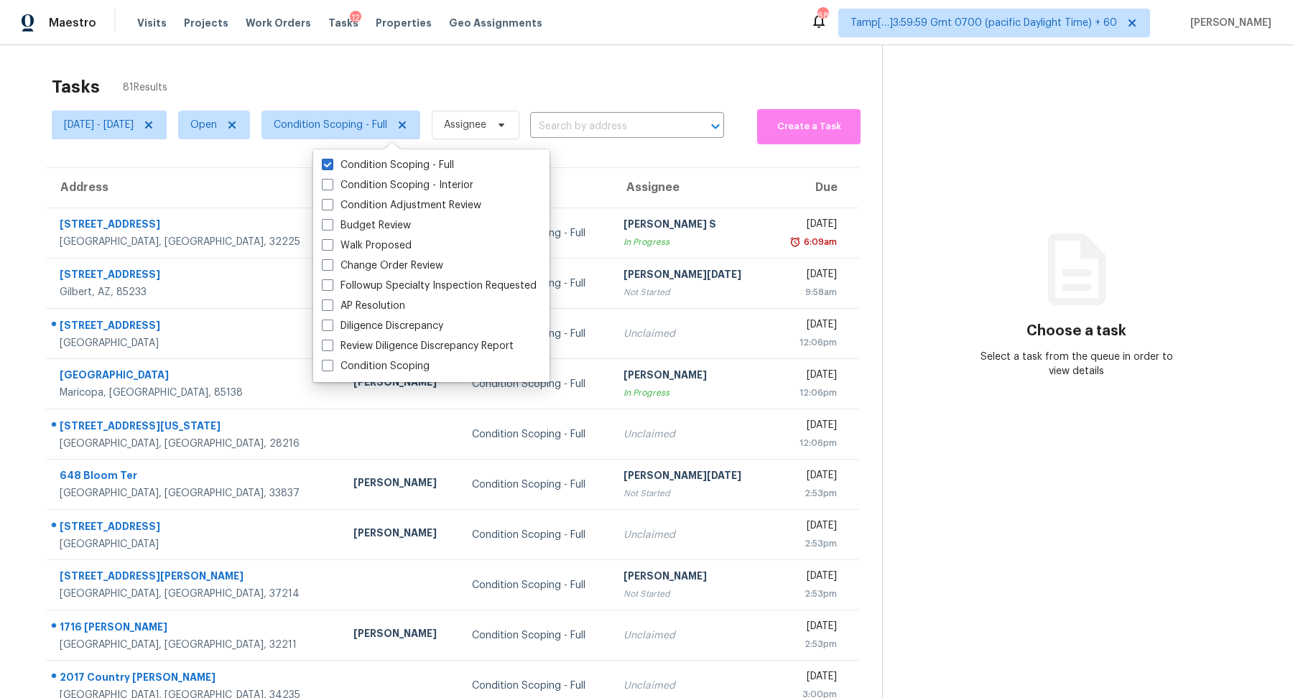
click at [666, 96] on div "Tasks 81 Results" at bounding box center [467, 86] width 831 height 37
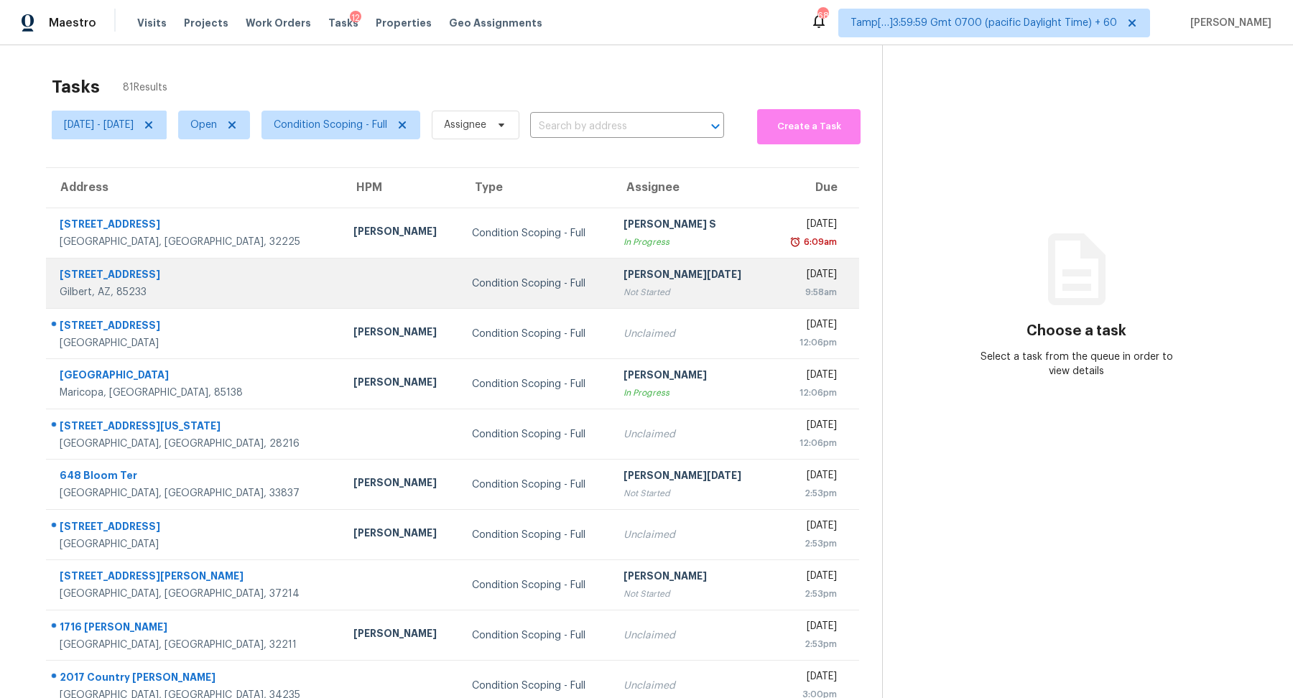
scroll to position [50, 0]
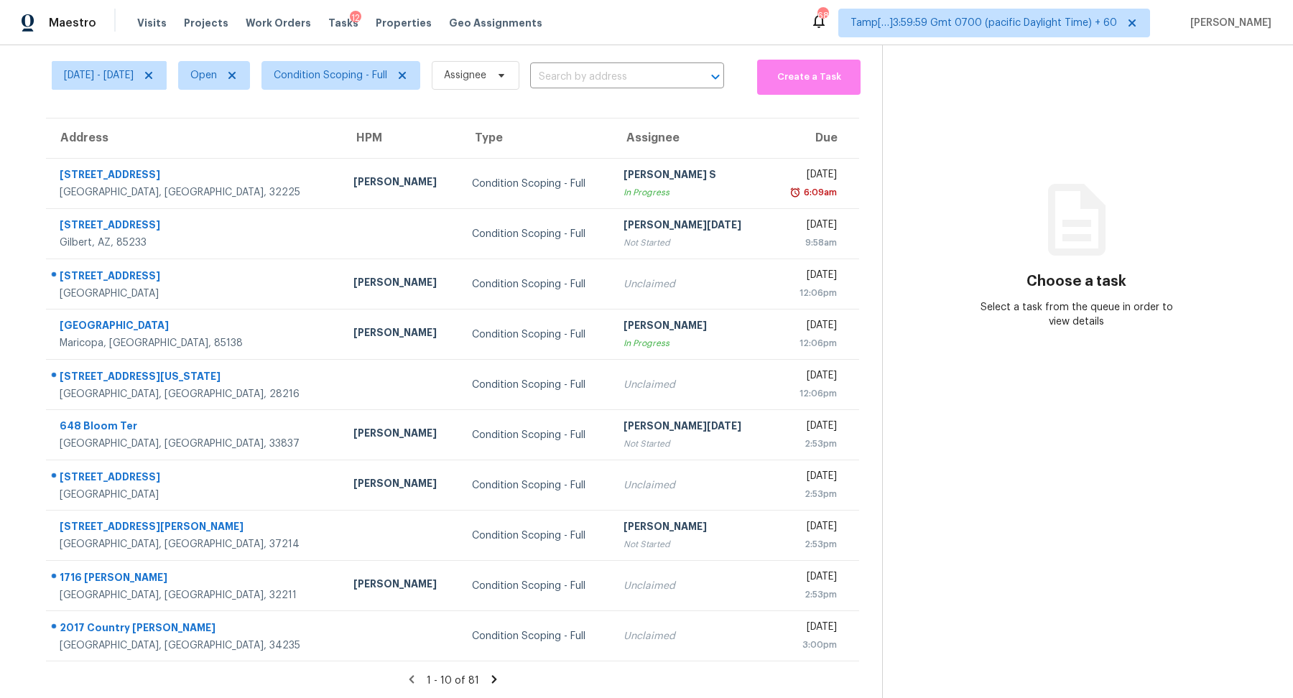
click at [493, 685] on div "1 - 10 of 81" at bounding box center [452, 680] width 859 height 15
click at [489, 670] on section "Tasks 81 Results Mon, Sep 15 - Mon, Sep 15 Open Condition Scoping - Full Assign…" at bounding box center [452, 359] width 859 height 681
click at [491, 675] on icon at bounding box center [494, 679] width 13 height 13
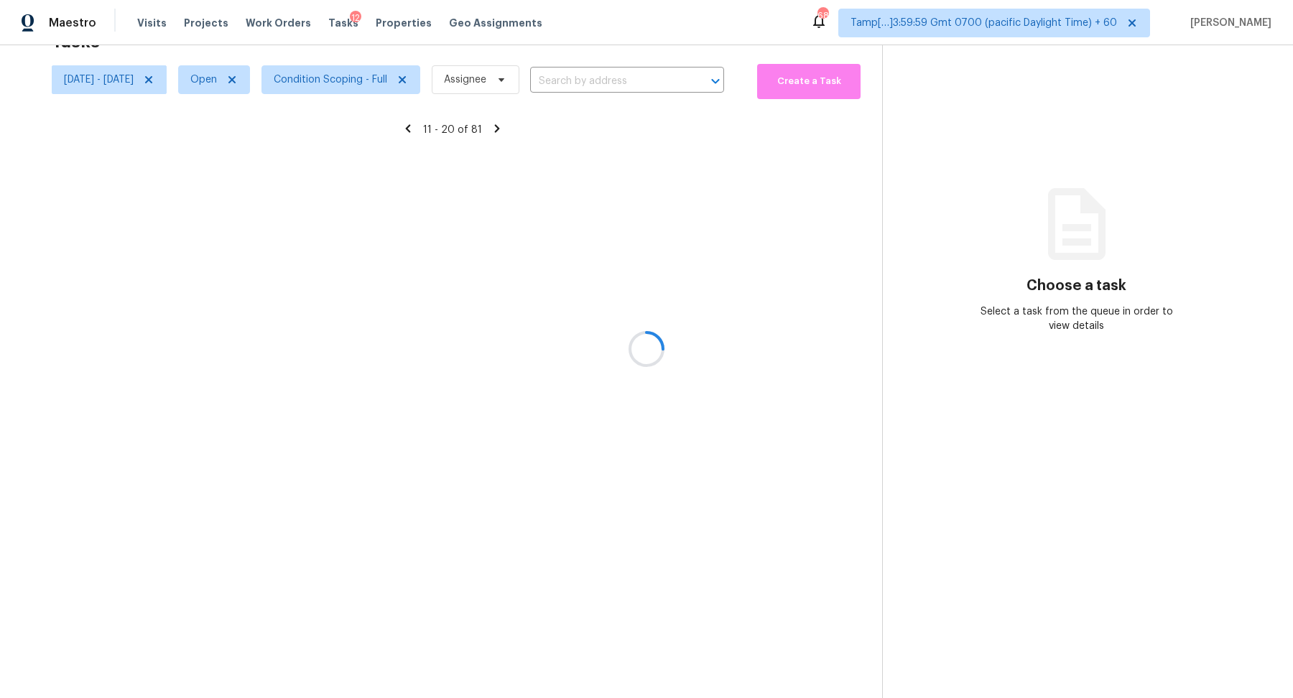
scroll to position [45, 0]
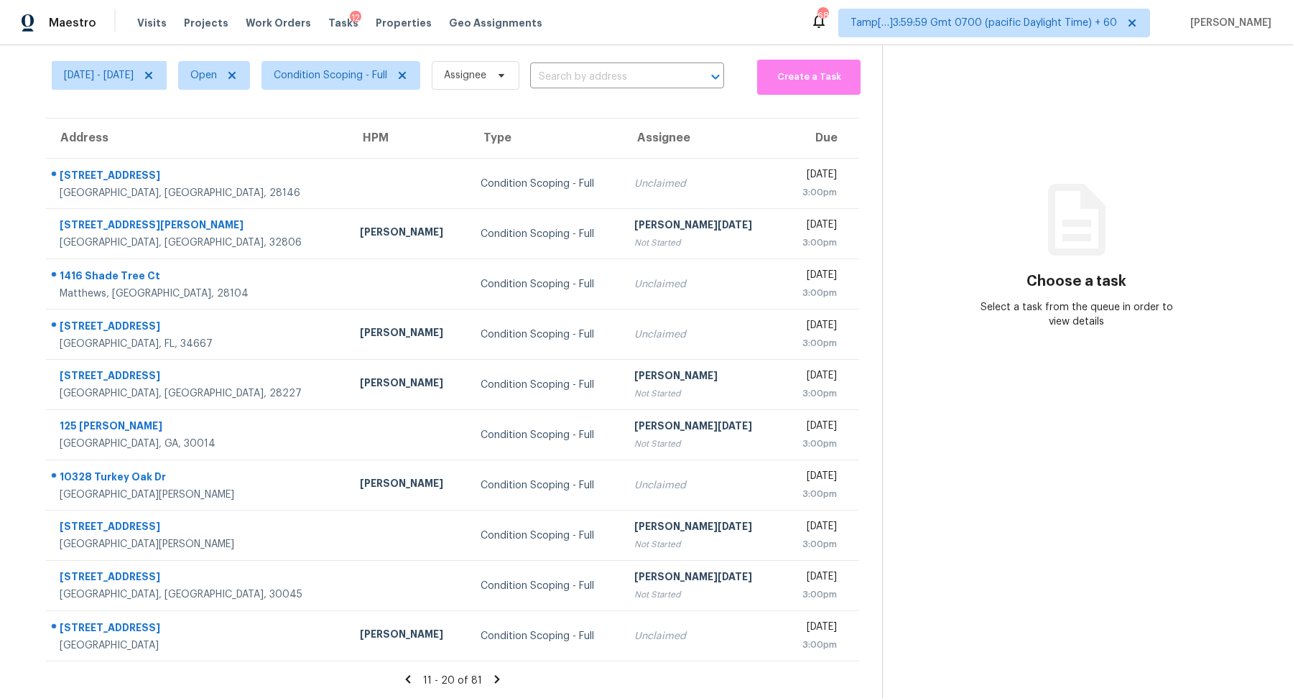
click at [491, 675] on icon at bounding box center [497, 679] width 13 height 13
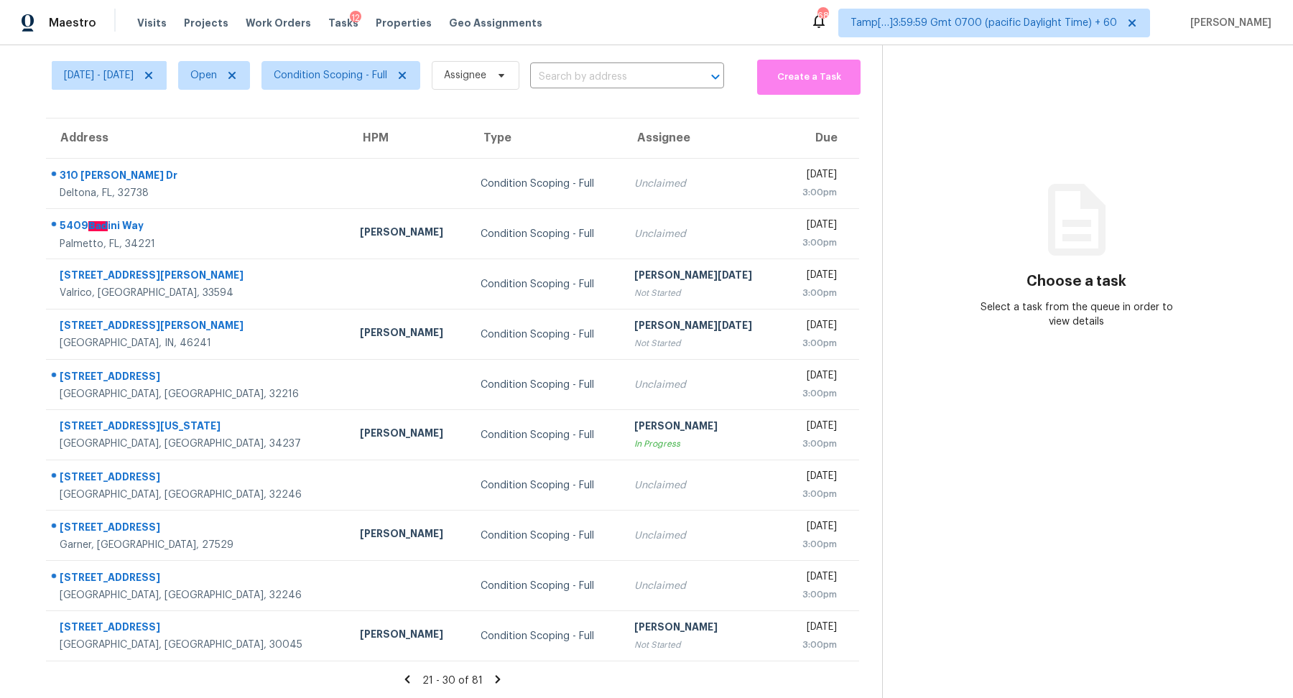
click at [491, 675] on icon at bounding box center [497, 679] width 13 height 13
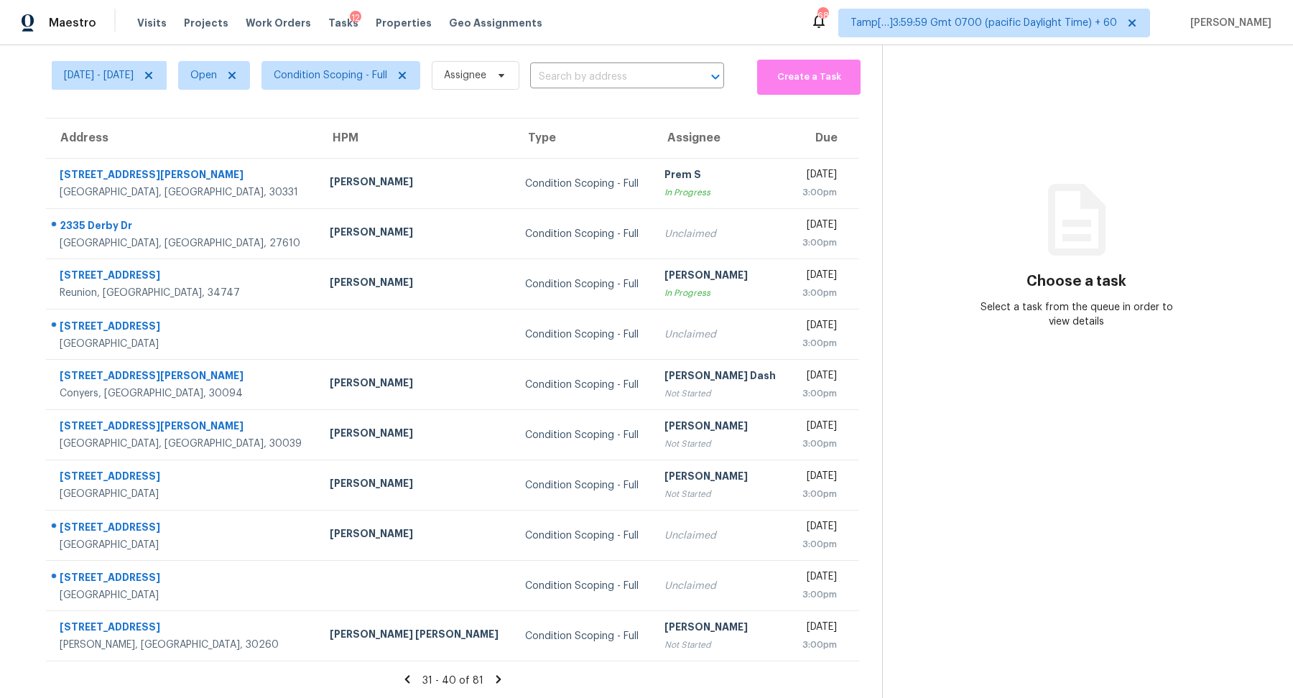
click at [492, 675] on icon at bounding box center [498, 679] width 13 height 13
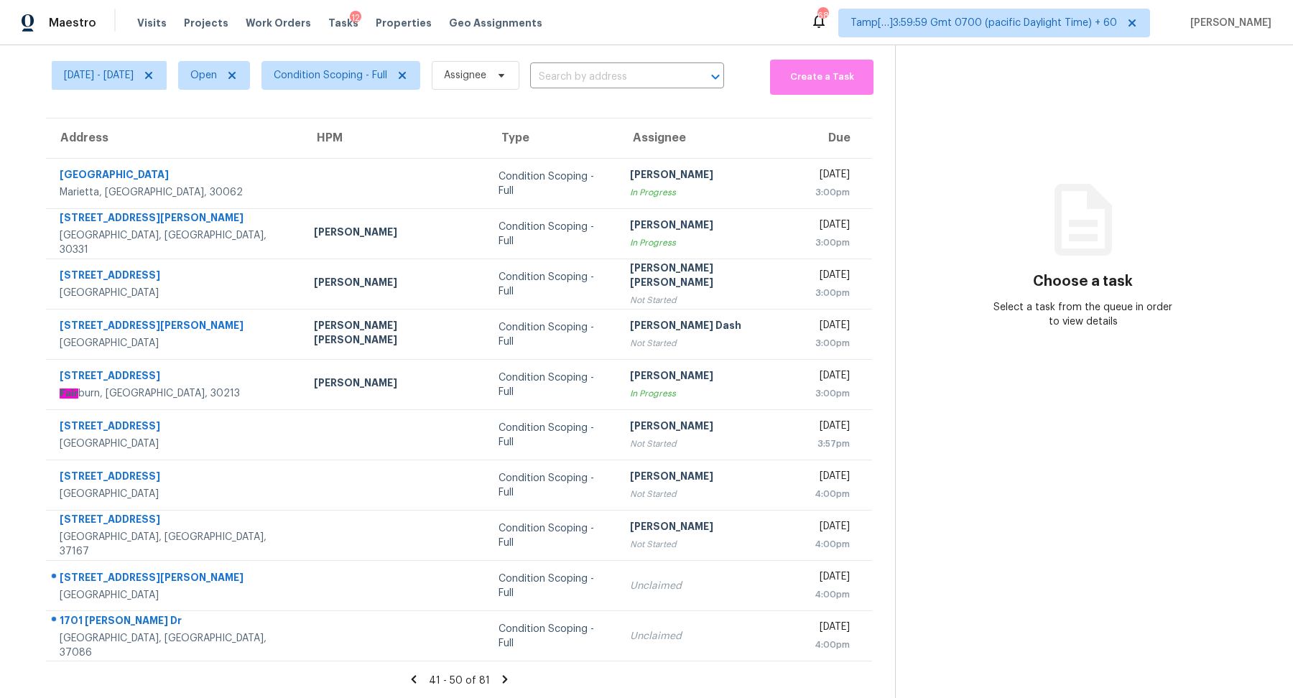
click at [499, 675] on icon at bounding box center [505, 679] width 13 height 13
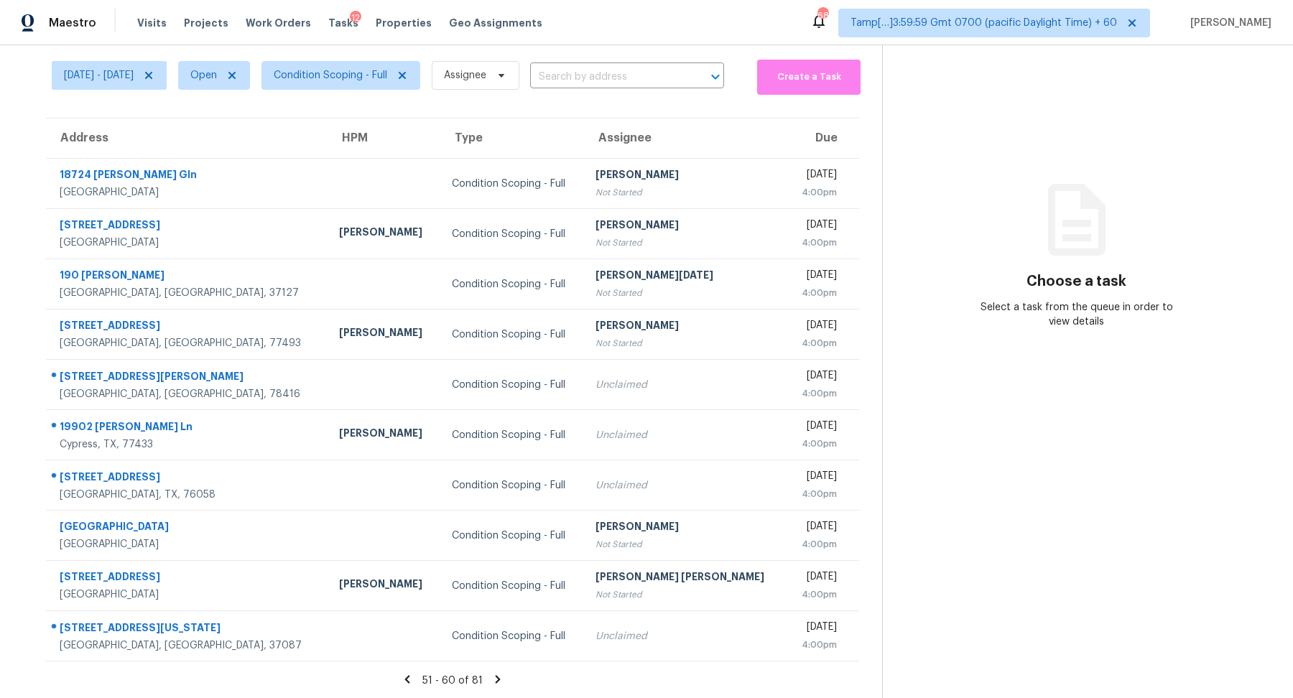
click at [491, 675] on icon at bounding box center [497, 679] width 13 height 13
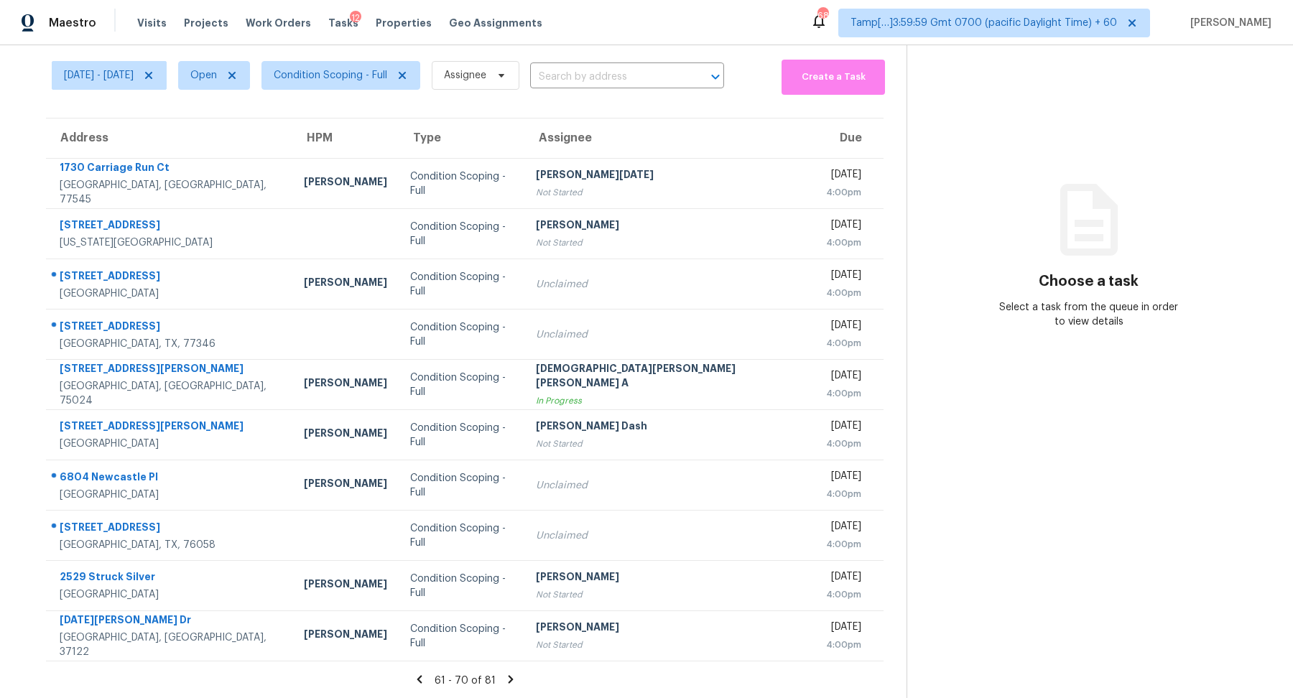
click at [504, 675] on icon at bounding box center [510, 679] width 13 height 13
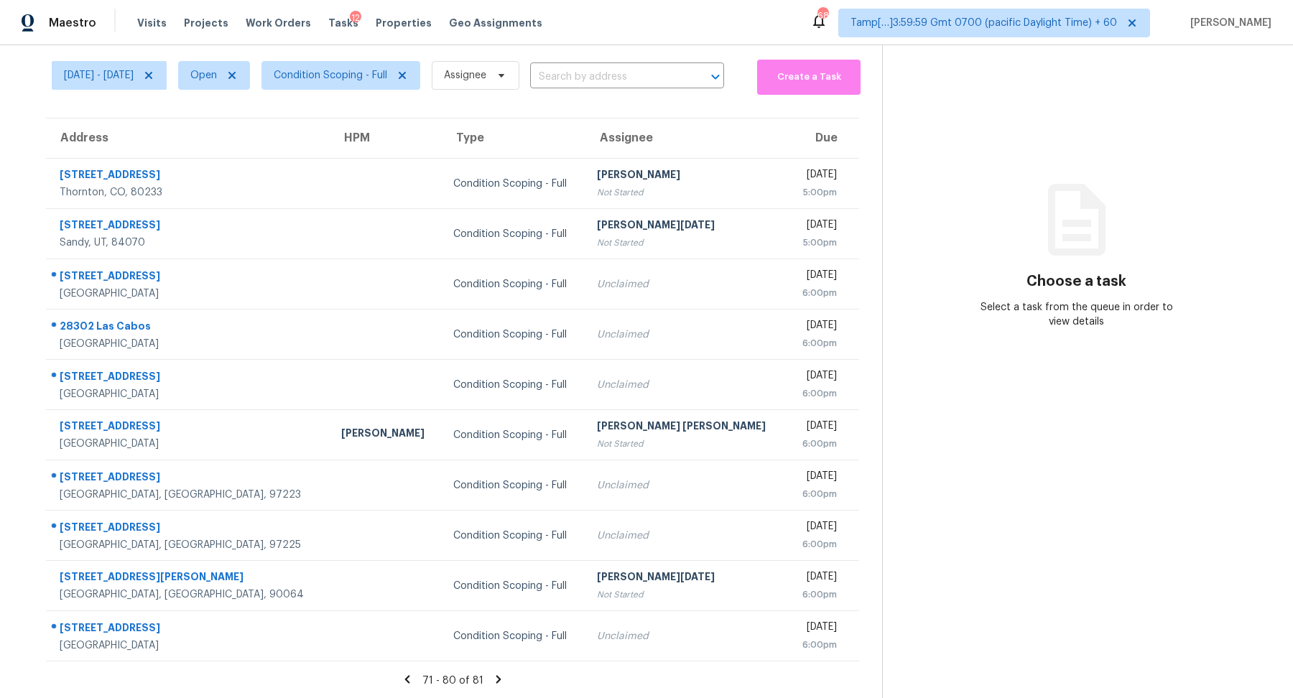
click at [492, 675] on icon at bounding box center [498, 679] width 13 height 13
